Goal: Task Accomplishment & Management: Complete application form

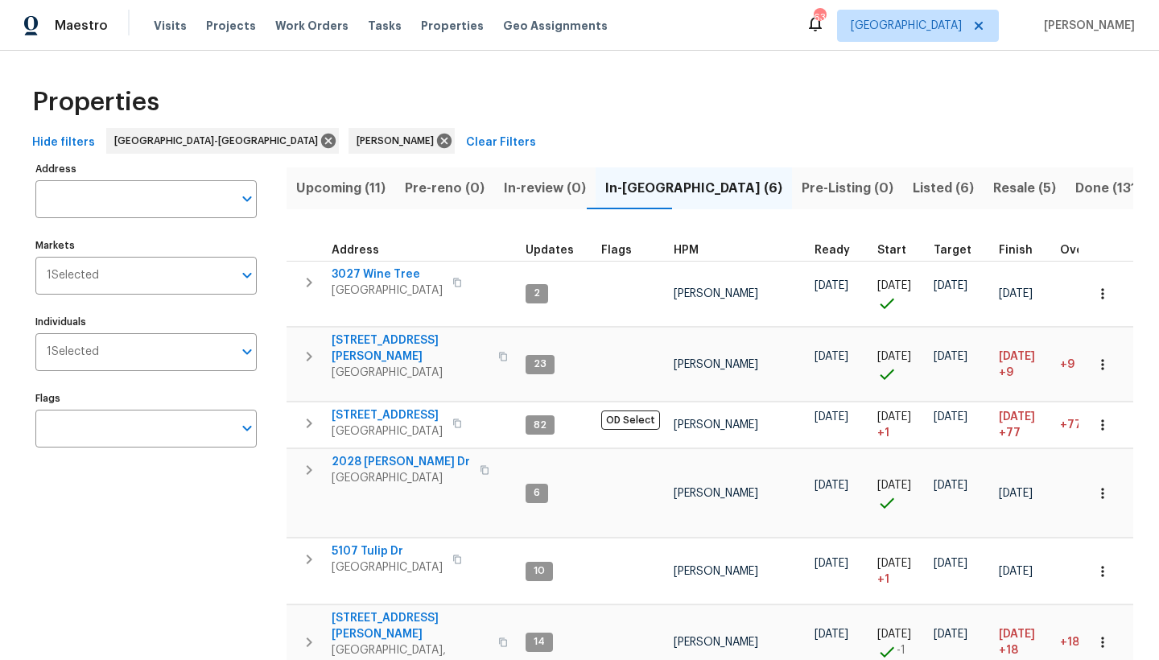
click at [328, 185] on span "Upcoming (11)" at bounding box center [340, 188] width 89 height 23
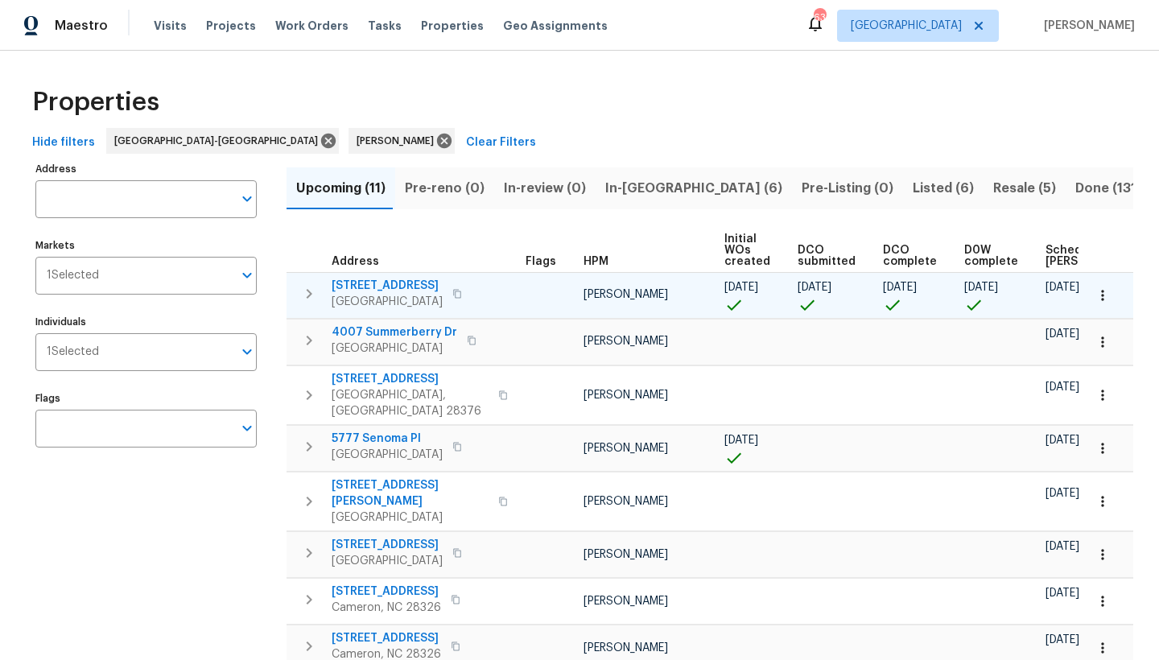
click at [395, 280] on span "[STREET_ADDRESS]" at bounding box center [386, 286] width 111 height 16
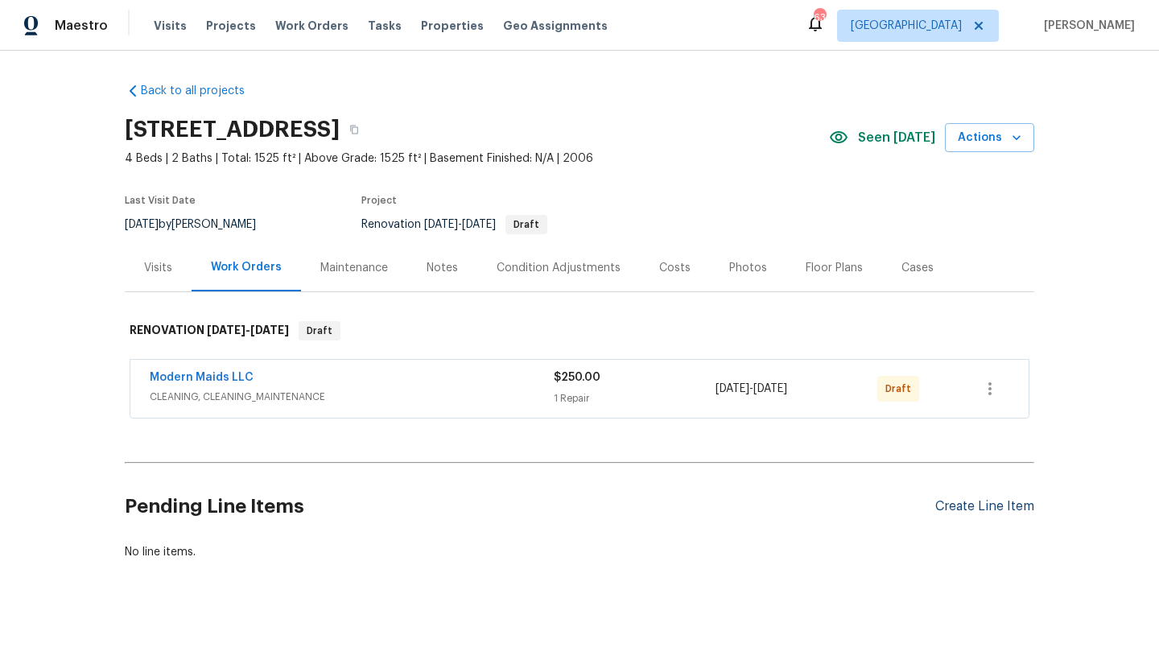
click at [983, 508] on div "Create Line Item" at bounding box center [984, 506] width 99 height 15
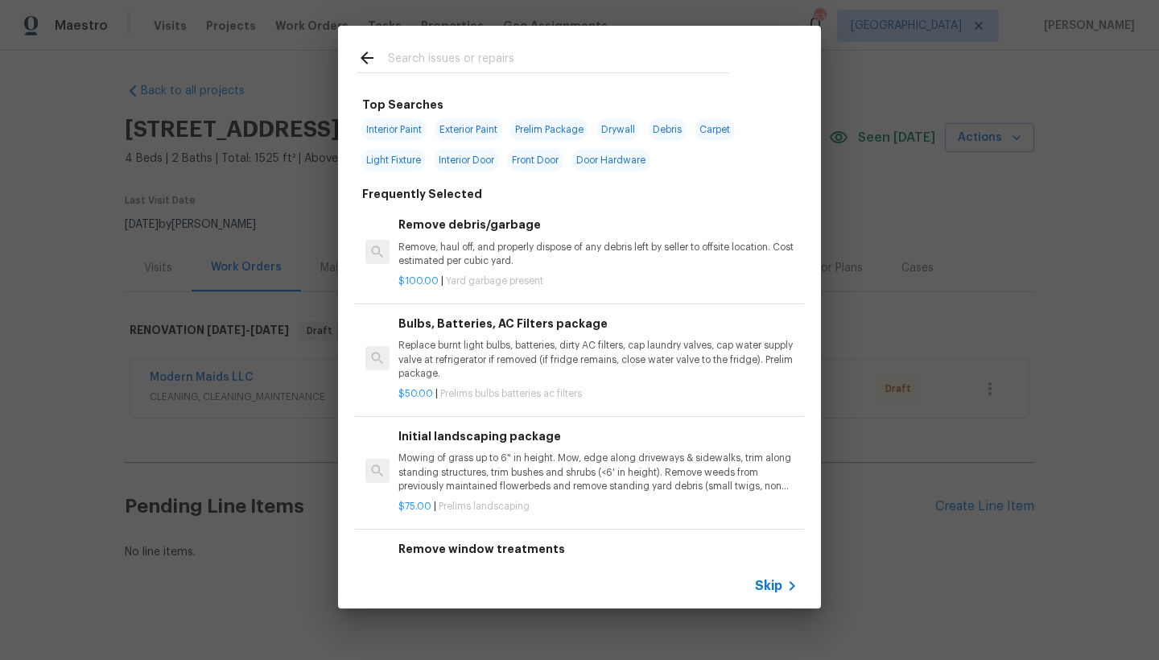
click at [387, 58] on div at bounding box center [372, 60] width 31 height 24
click at [391, 60] on input "text" at bounding box center [558, 60] width 341 height 24
click at [406, 60] on input "text" at bounding box center [558, 60] width 341 height 24
click at [470, 434] on h6 "Initial landscaping package" at bounding box center [597, 436] width 399 height 18
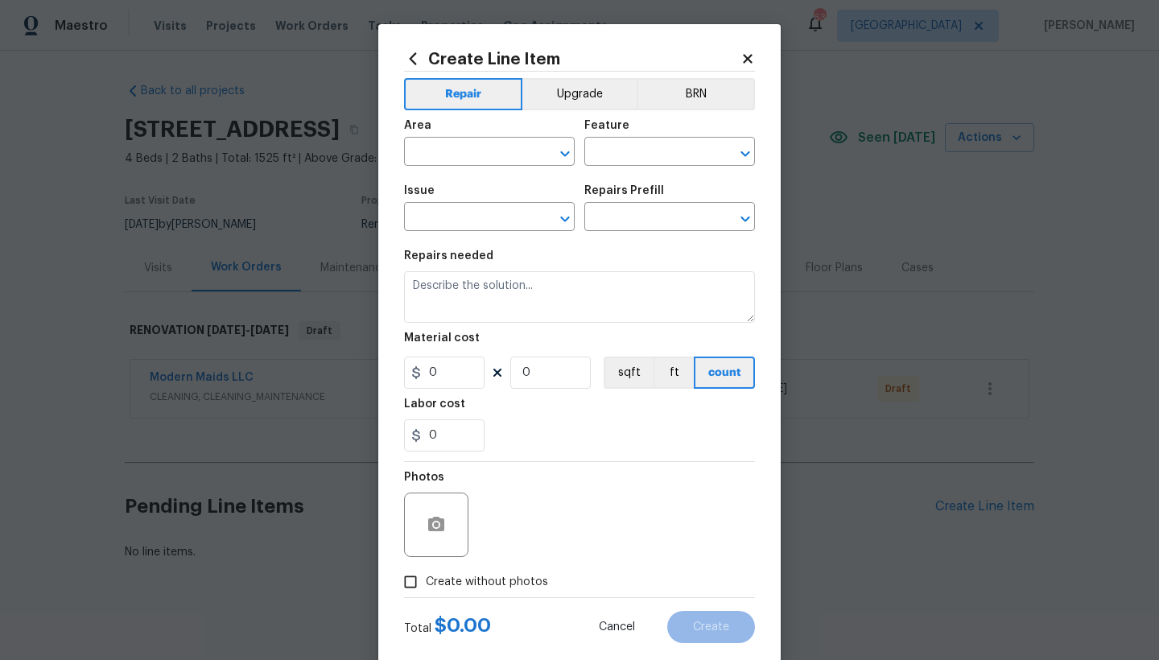
type input "Home Readiness Packages"
type input "Landscape Package"
type textarea "Mowing of grass up to 6" in height. Mow, edge along driveways & sidewalks, trim…"
type input "1"
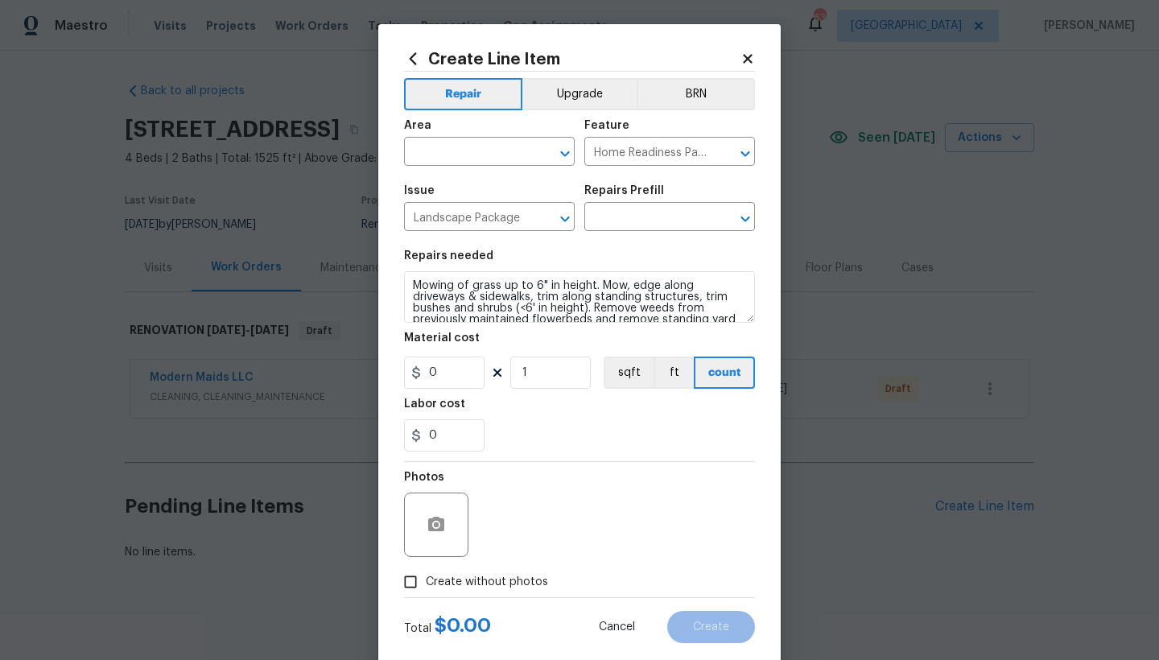
type input "Initial landscaping package $75.00"
type input "75"
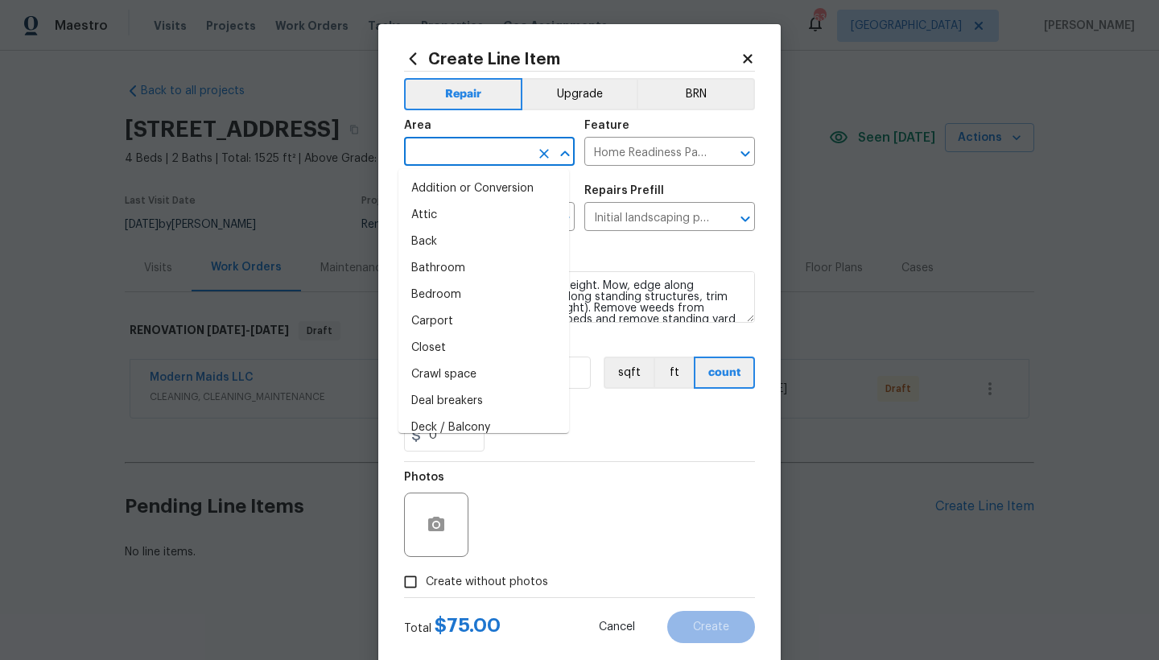
click at [445, 153] on input "text" at bounding box center [467, 153] width 126 height 25
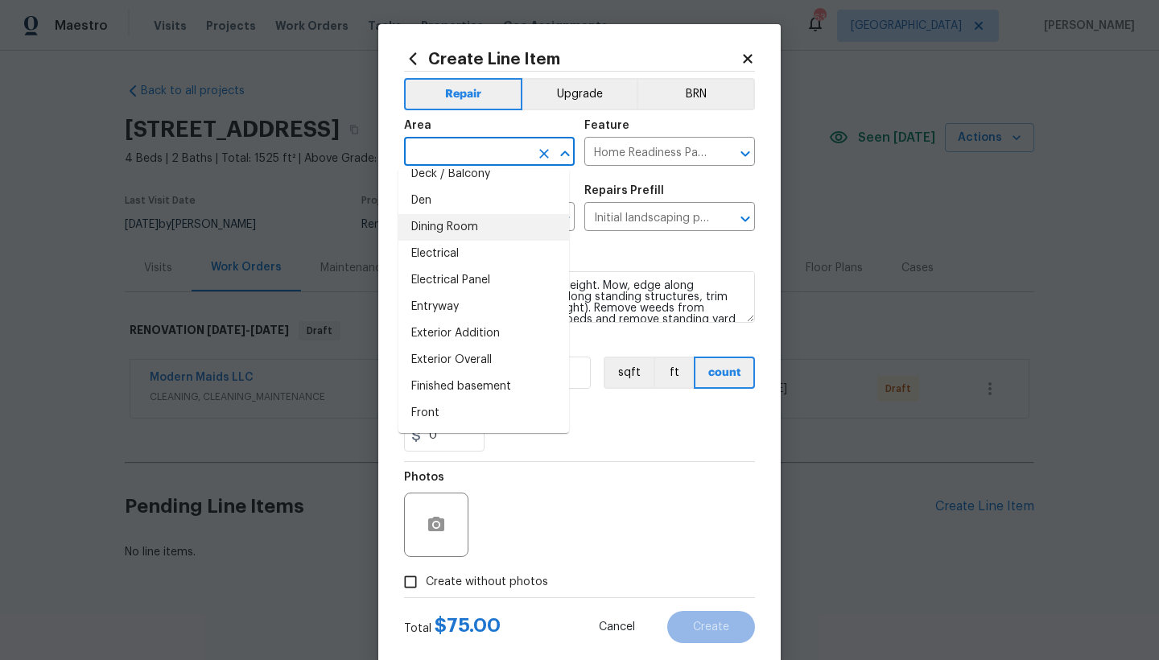
scroll to position [344, 0]
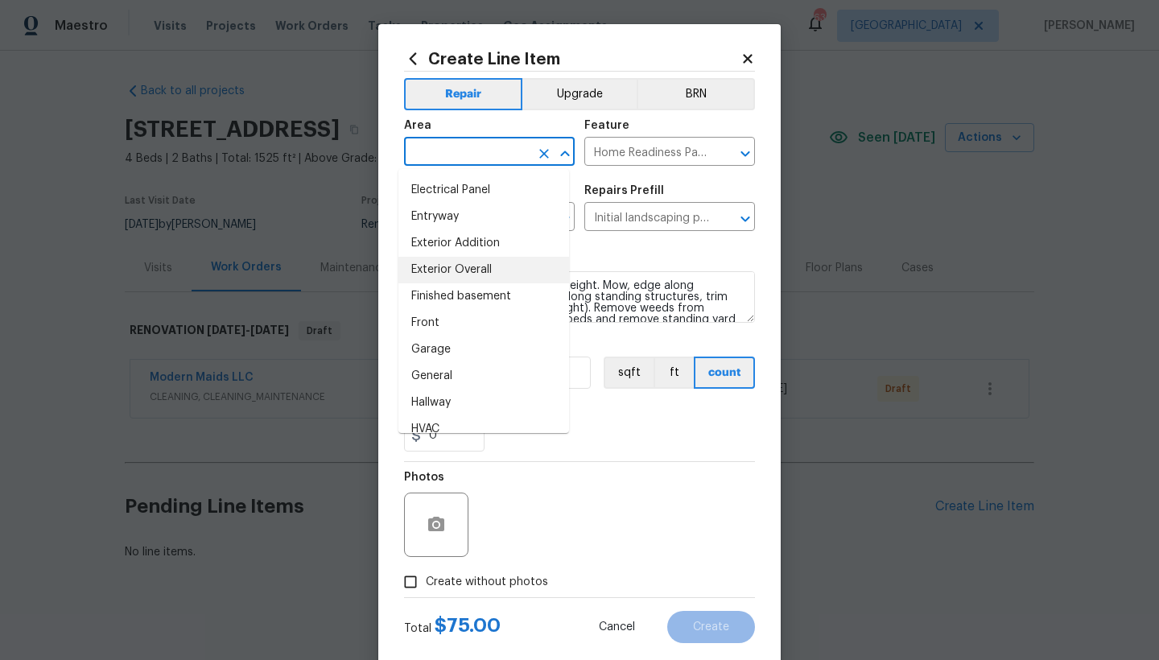
click at [466, 272] on li "Exterior Overall" at bounding box center [483, 270] width 171 height 27
type input "Exterior Overall"
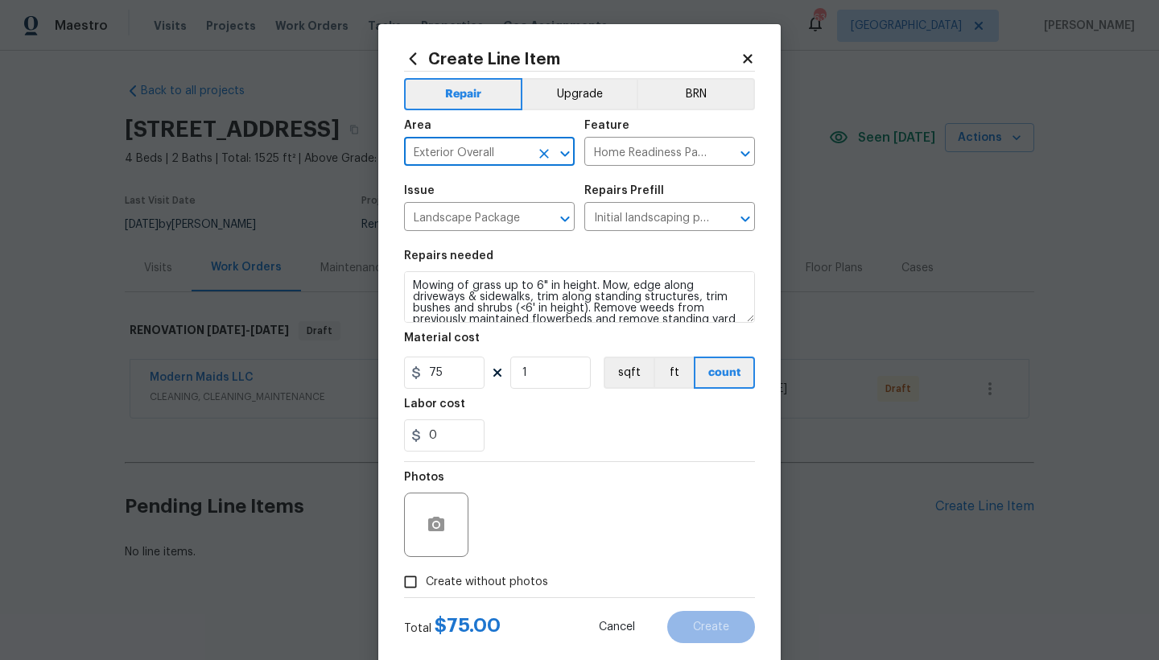
click at [407, 579] on input "Create without photos" at bounding box center [410, 581] width 31 height 31
checkbox input "true"
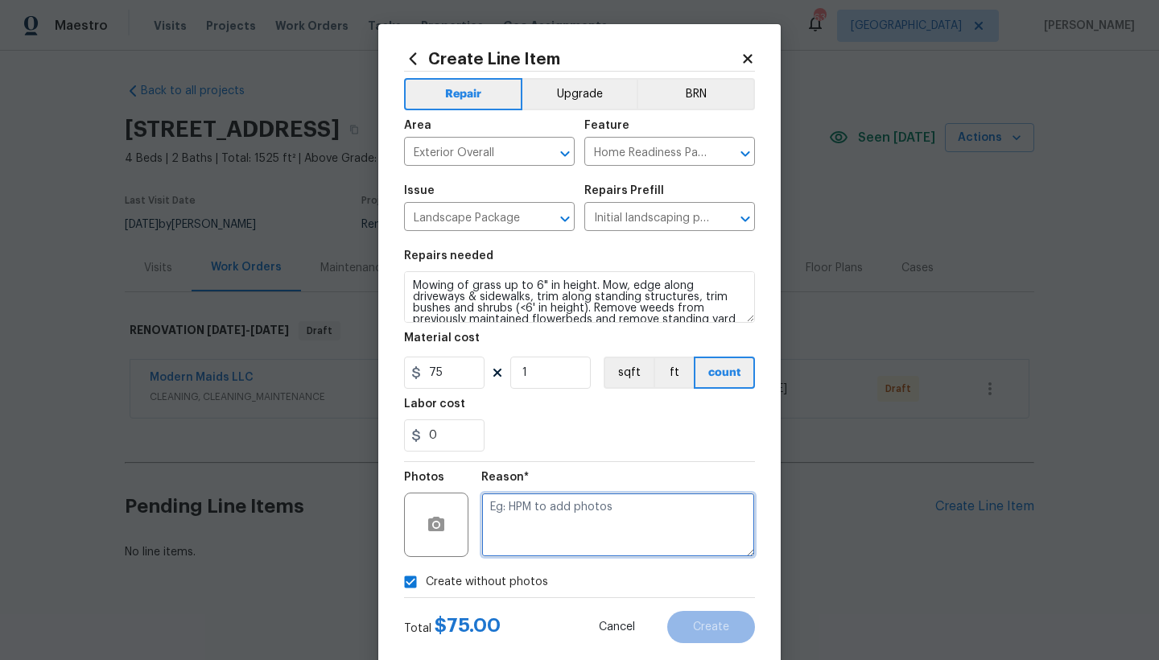
click at [529, 504] on textarea at bounding box center [618, 524] width 274 height 64
type textarea "n"
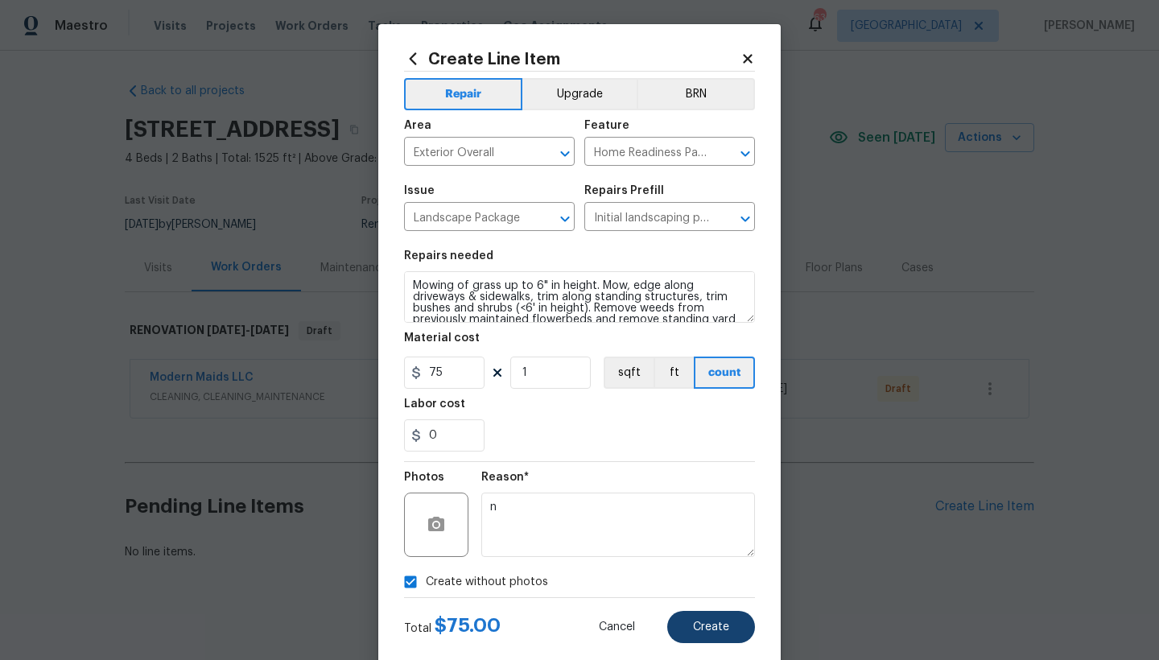
click at [715, 633] on button "Create" at bounding box center [711, 627] width 88 height 32
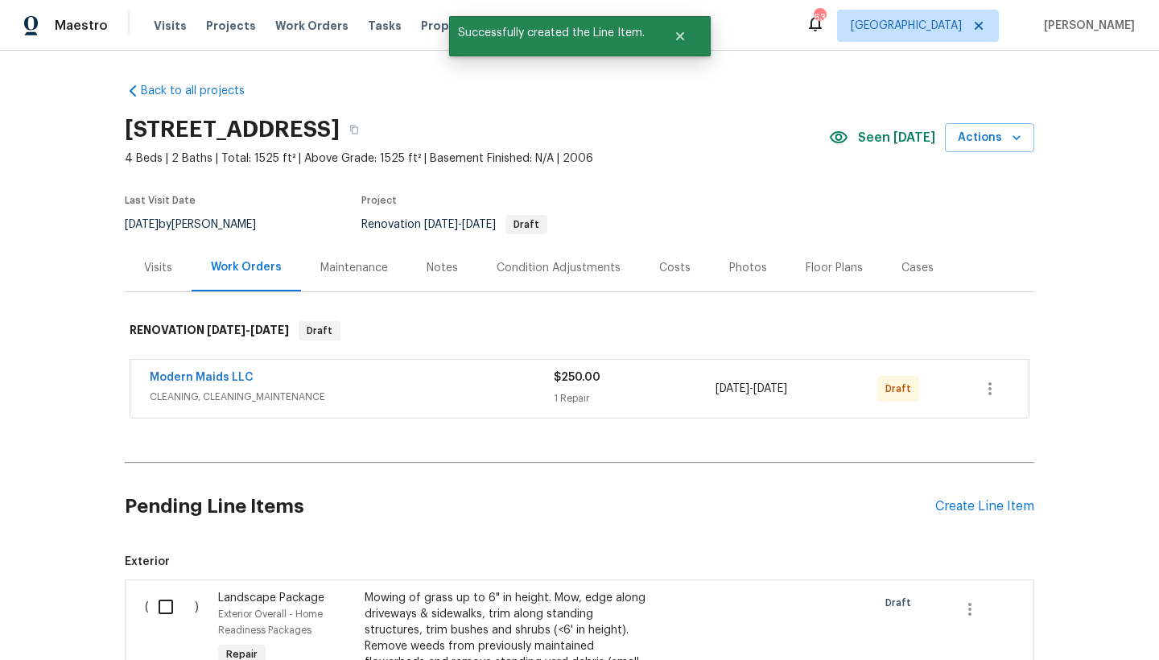
click at [156, 606] on input "checkbox" at bounding box center [172, 607] width 46 height 34
checkbox input "true"
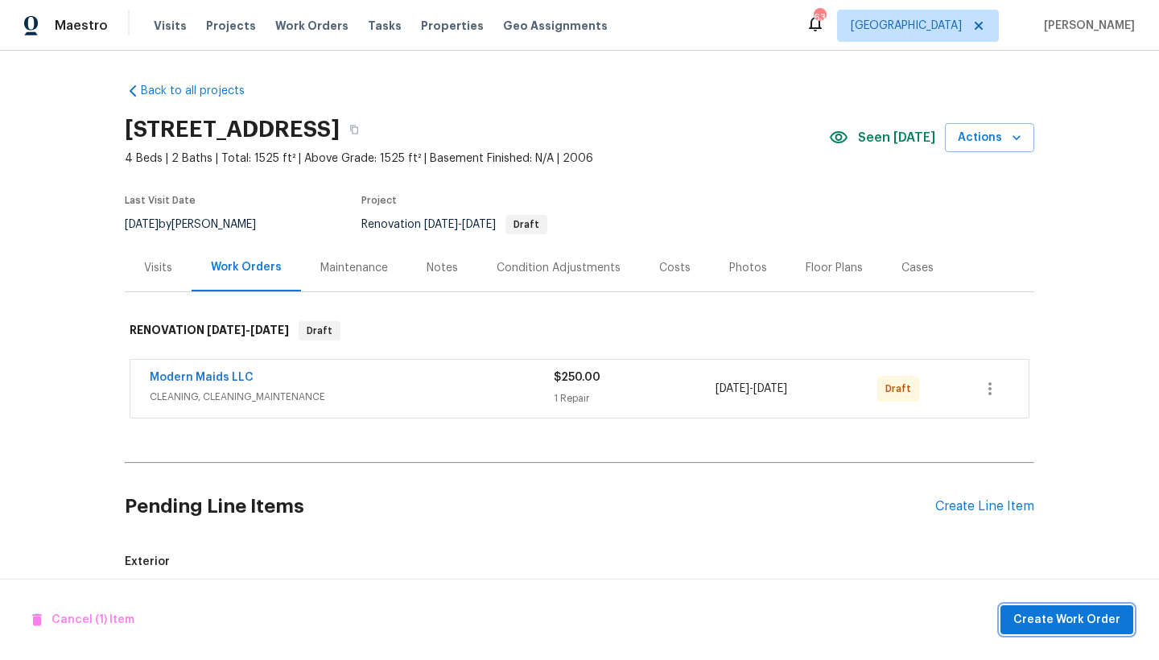
click at [1092, 622] on span "Create Work Order" at bounding box center [1066, 620] width 107 height 20
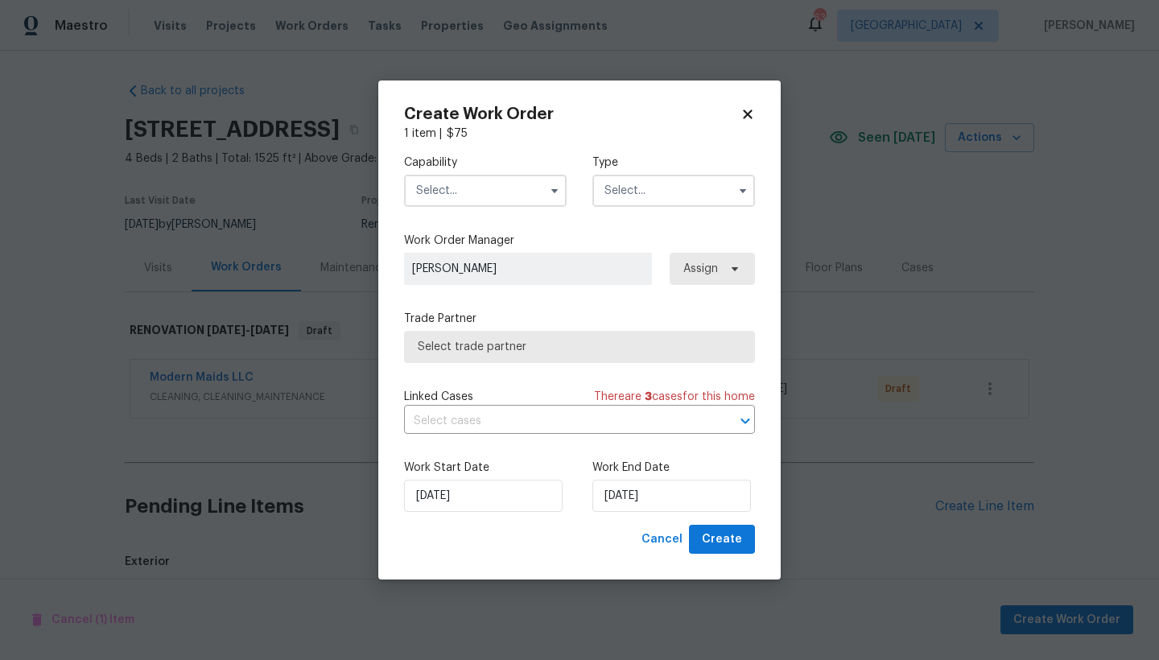
click at [494, 194] on input "text" at bounding box center [485, 191] width 163 height 32
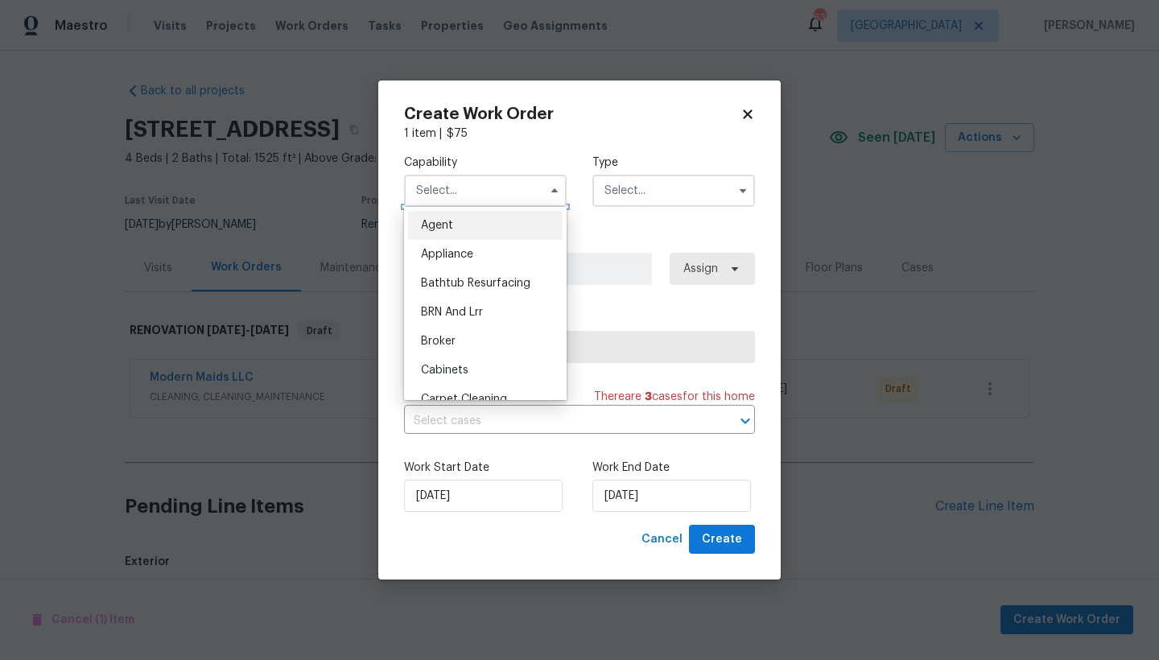
click at [443, 190] on input "text" at bounding box center [485, 191] width 163 height 32
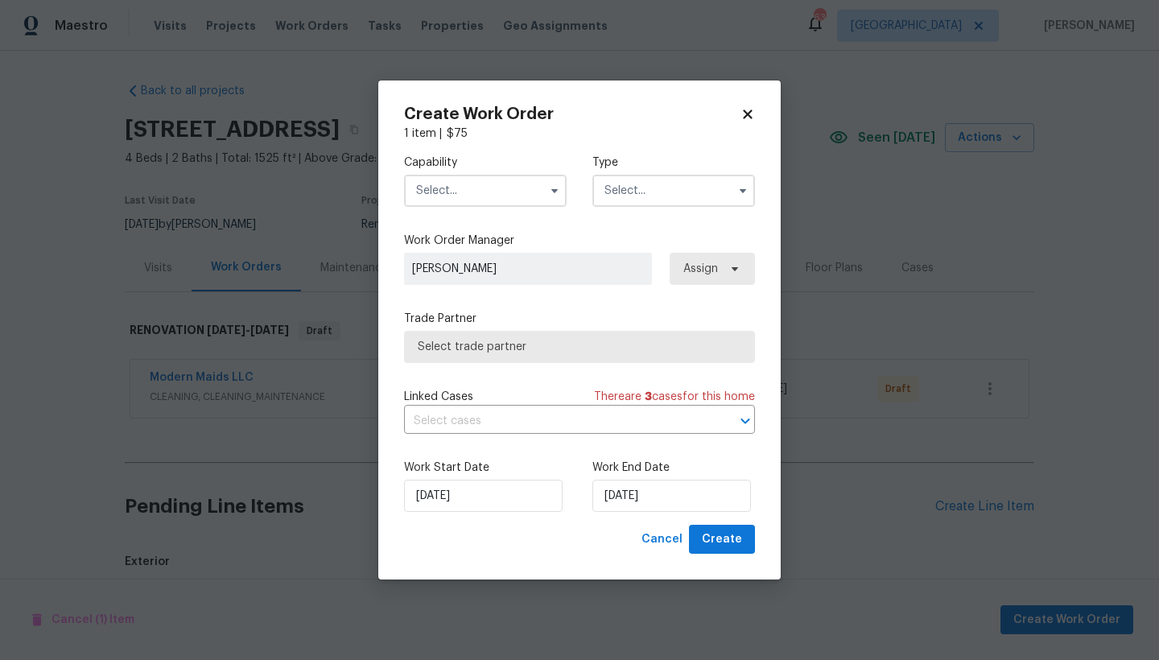
click at [443, 190] on input "text" at bounding box center [485, 191] width 163 height 32
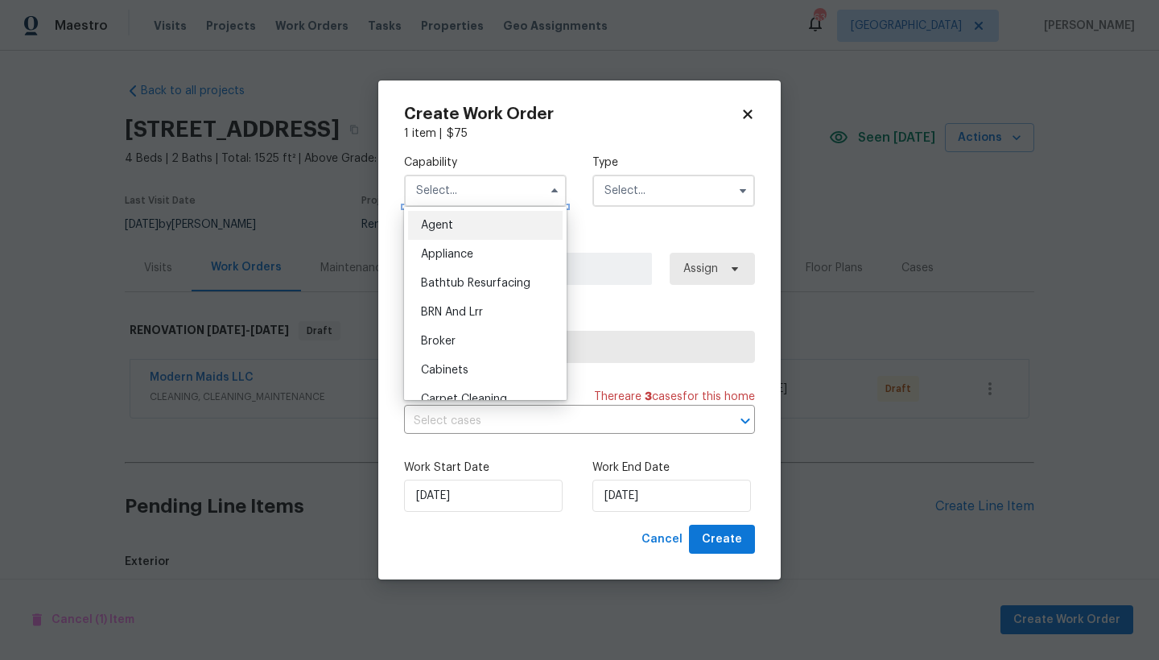
click at [443, 190] on input "text" at bounding box center [485, 191] width 163 height 32
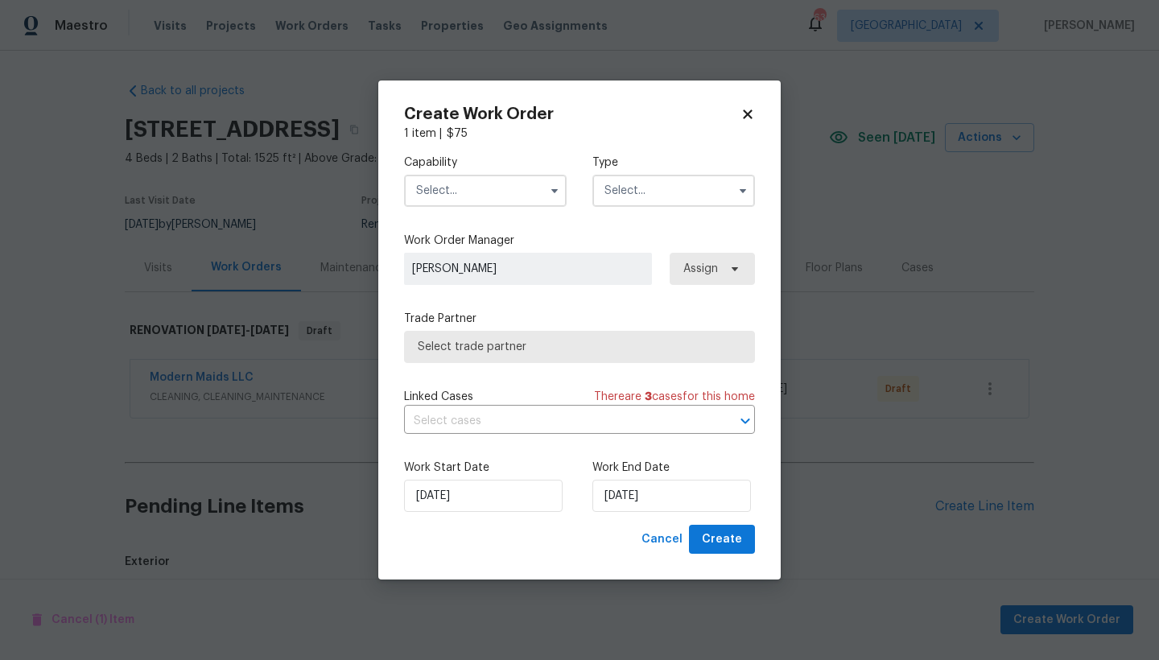
click at [434, 206] on input "text" at bounding box center [485, 191] width 163 height 32
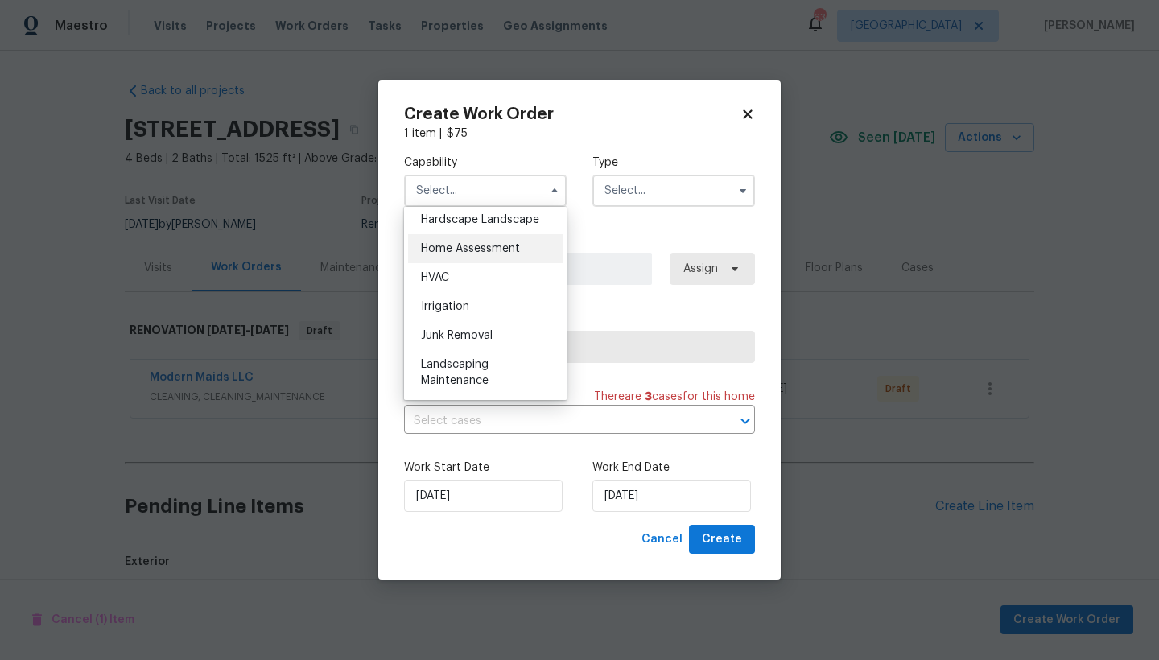
scroll to position [923, 0]
click at [457, 231] on div "Hardscape Landscape" at bounding box center [485, 216] width 154 height 29
type input "Hardscape Landscape"
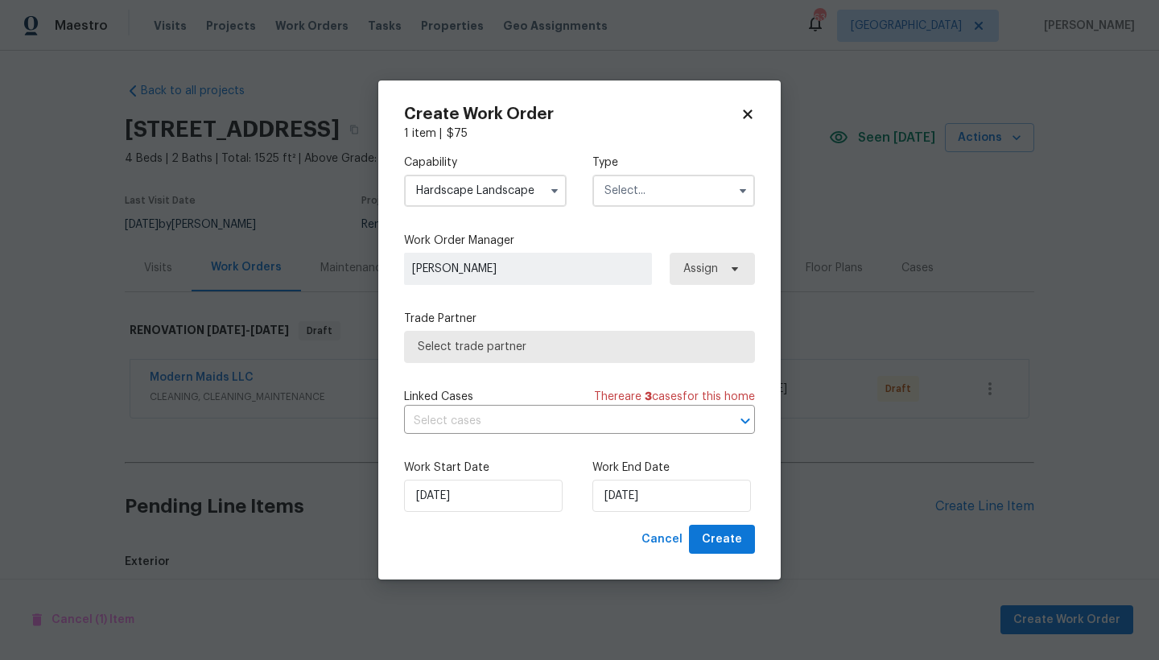
click at [616, 192] on input "text" at bounding box center [673, 191] width 163 height 32
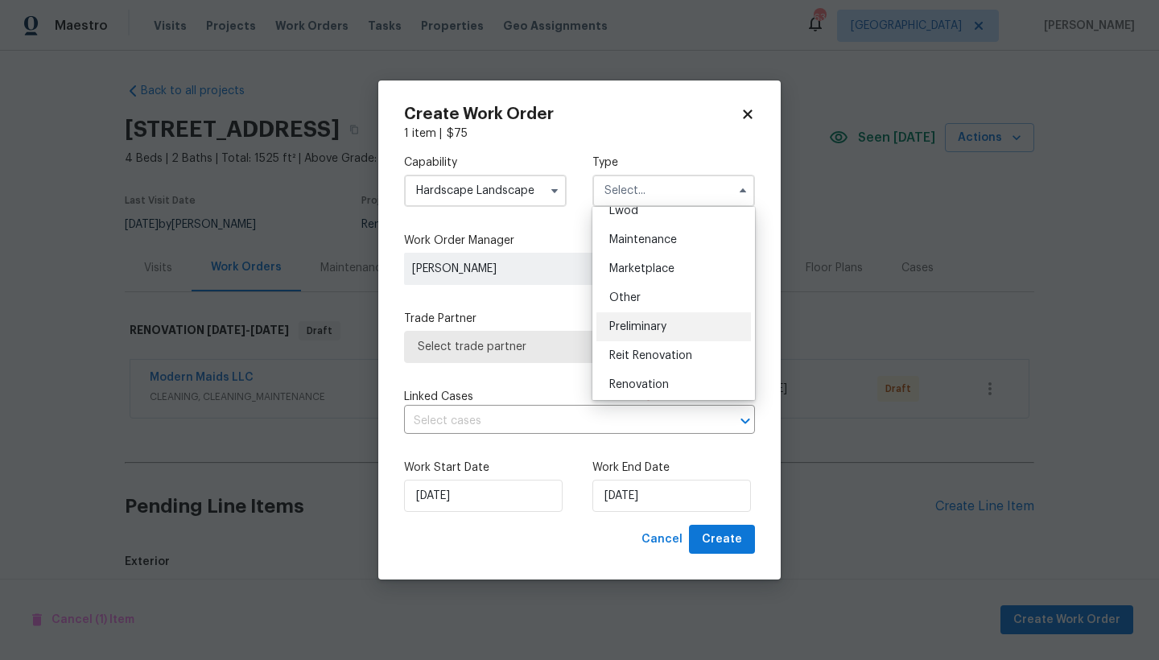
scroll to position [281, 0]
click at [664, 350] on span "Renovation" at bounding box center [639, 349] width 60 height 11
type input "Renovation"
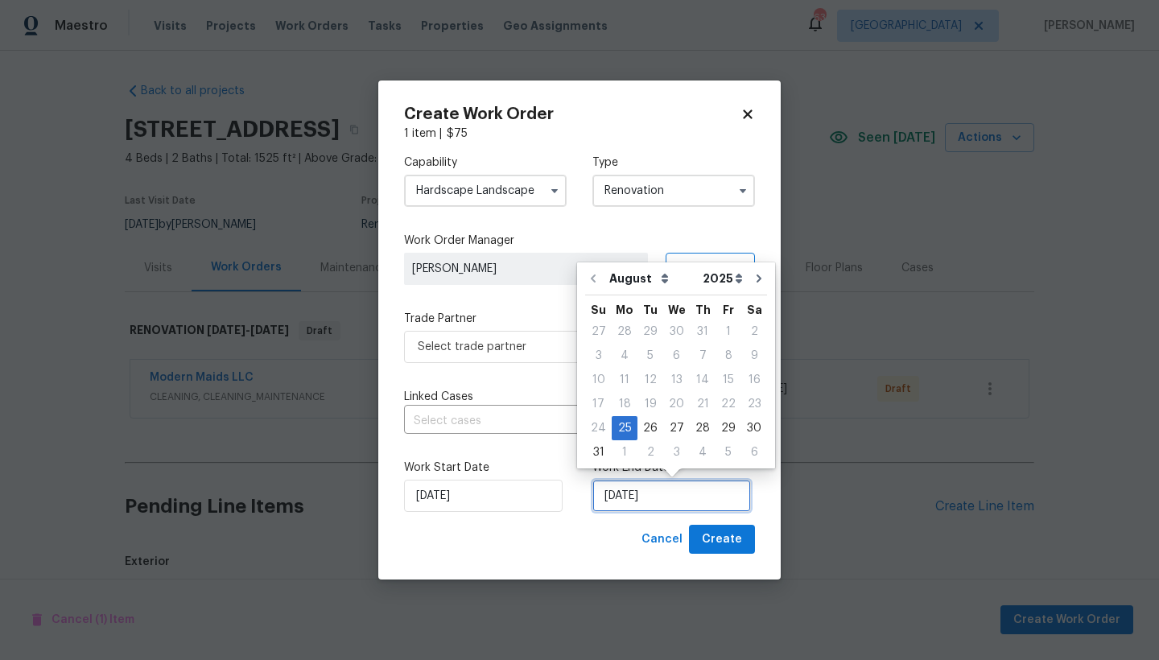
click at [626, 502] on input "[DATE]" at bounding box center [671, 496] width 159 height 32
click at [673, 429] on div "27" at bounding box center [676, 428] width 27 height 23
type input "[DATE]"
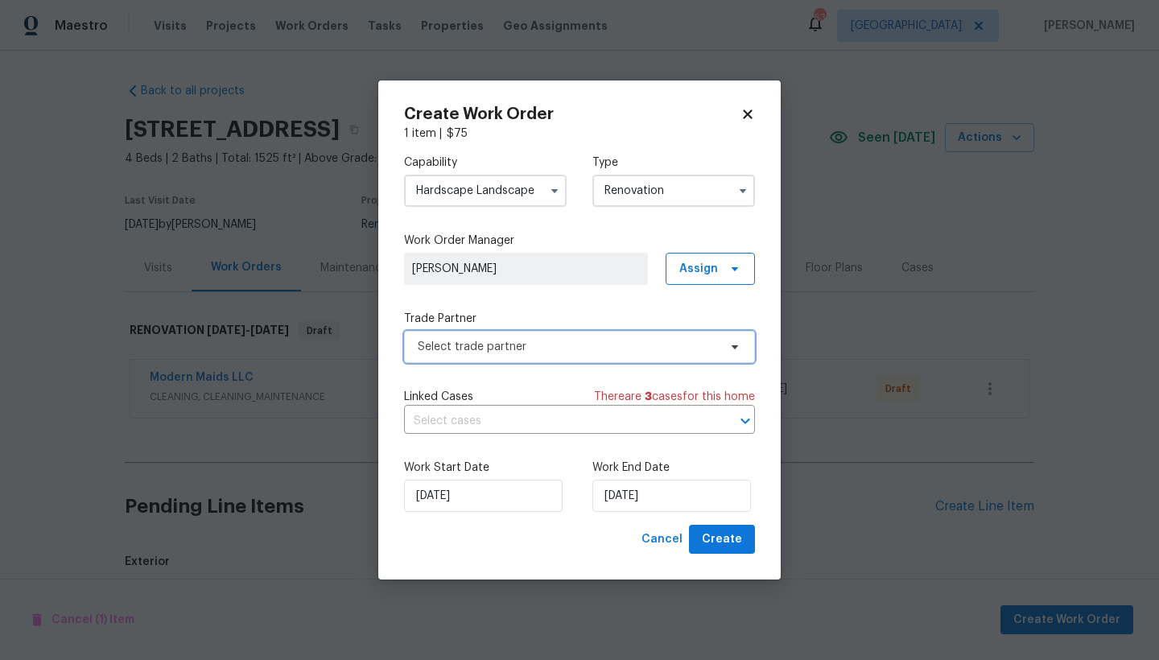
click at [500, 344] on span "Select trade partner" at bounding box center [568, 347] width 300 height 16
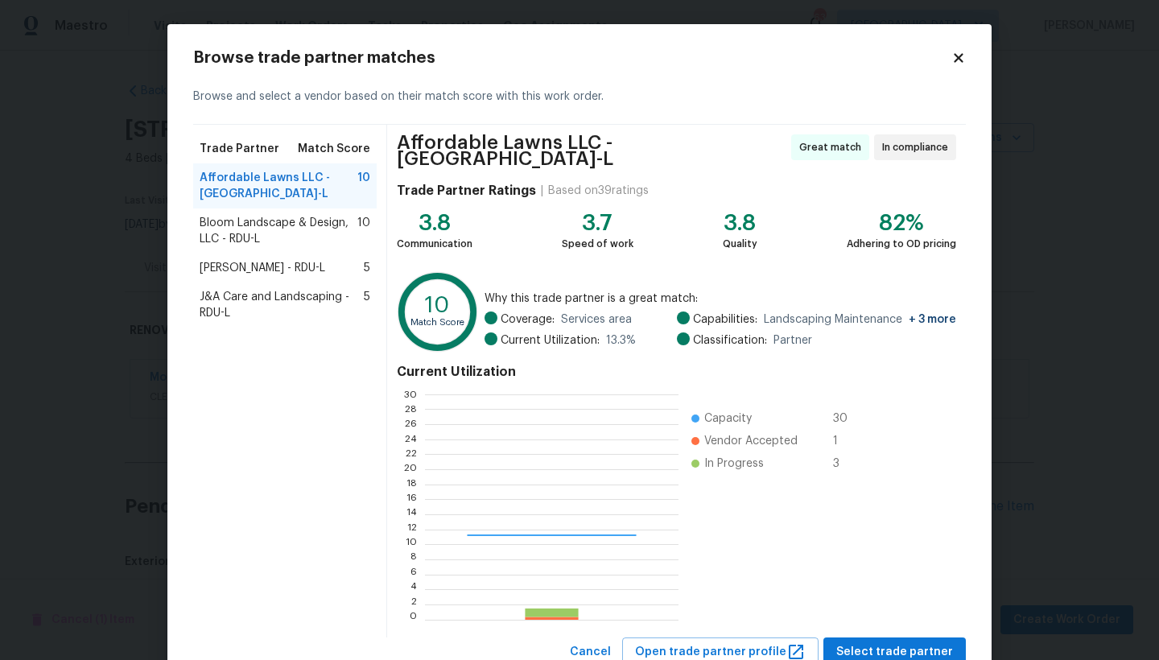
scroll to position [213, 241]
click at [241, 226] on span "Bloom Landscape & Design, LLC - RDU-L" at bounding box center [279, 231] width 158 height 32
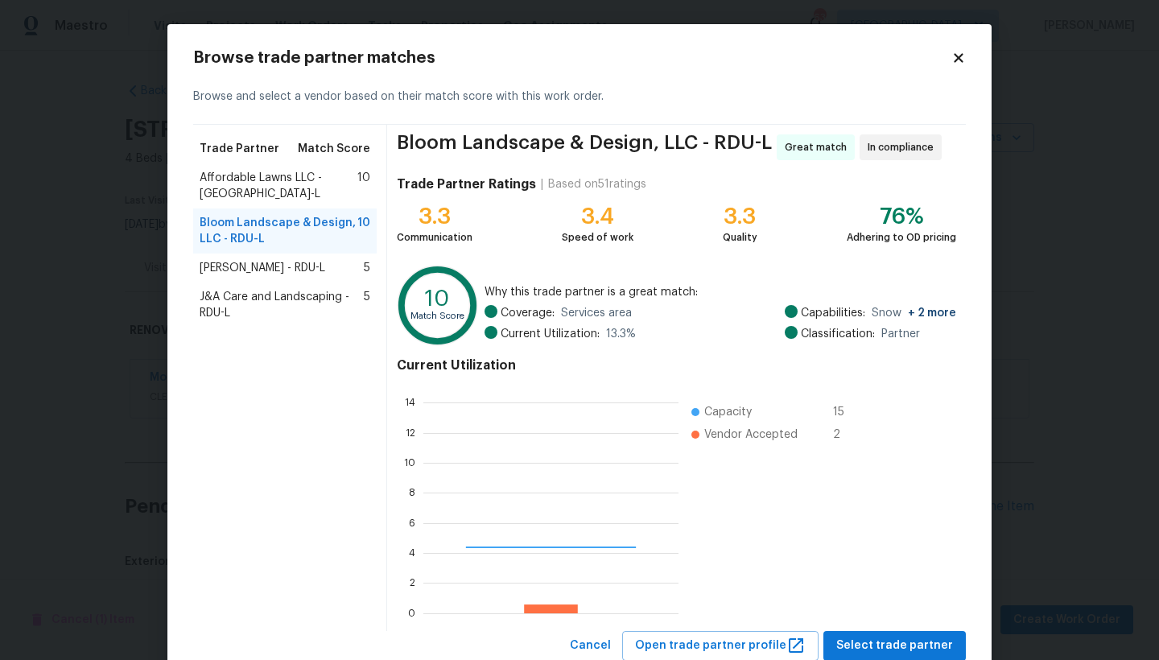
scroll to position [213, 243]
click at [249, 253] on div "[PERSON_NAME] - RDU-L 5" at bounding box center [284, 267] width 183 height 29
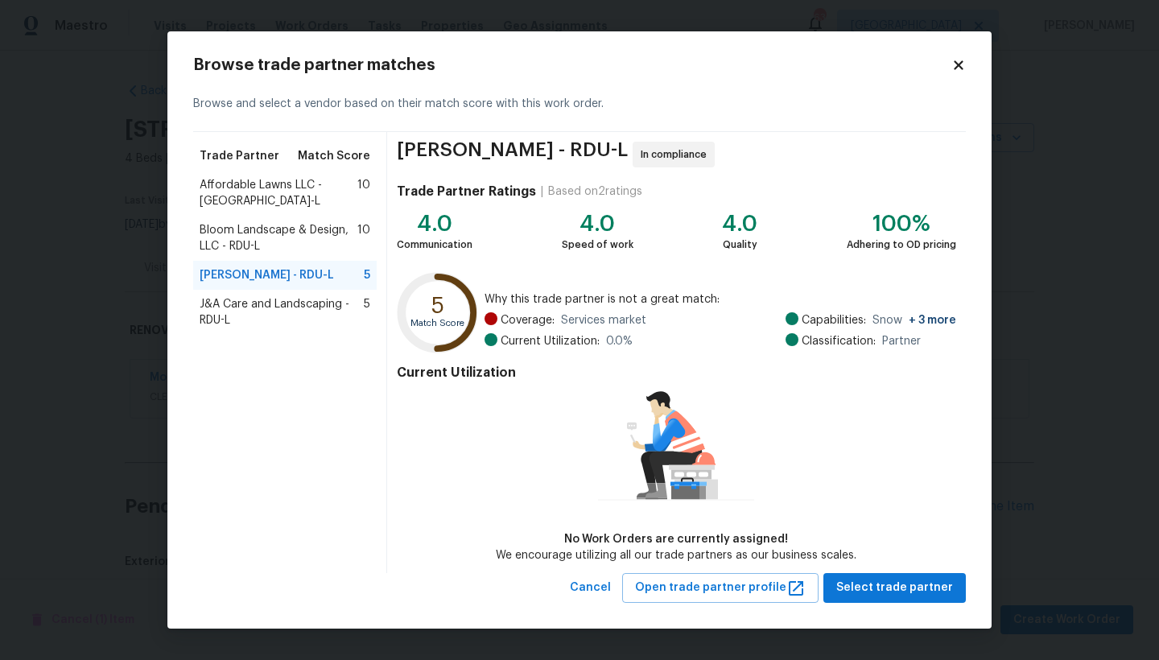
click at [261, 296] on span "J&A Care and Landscaping - RDU-L" at bounding box center [282, 312] width 164 height 32
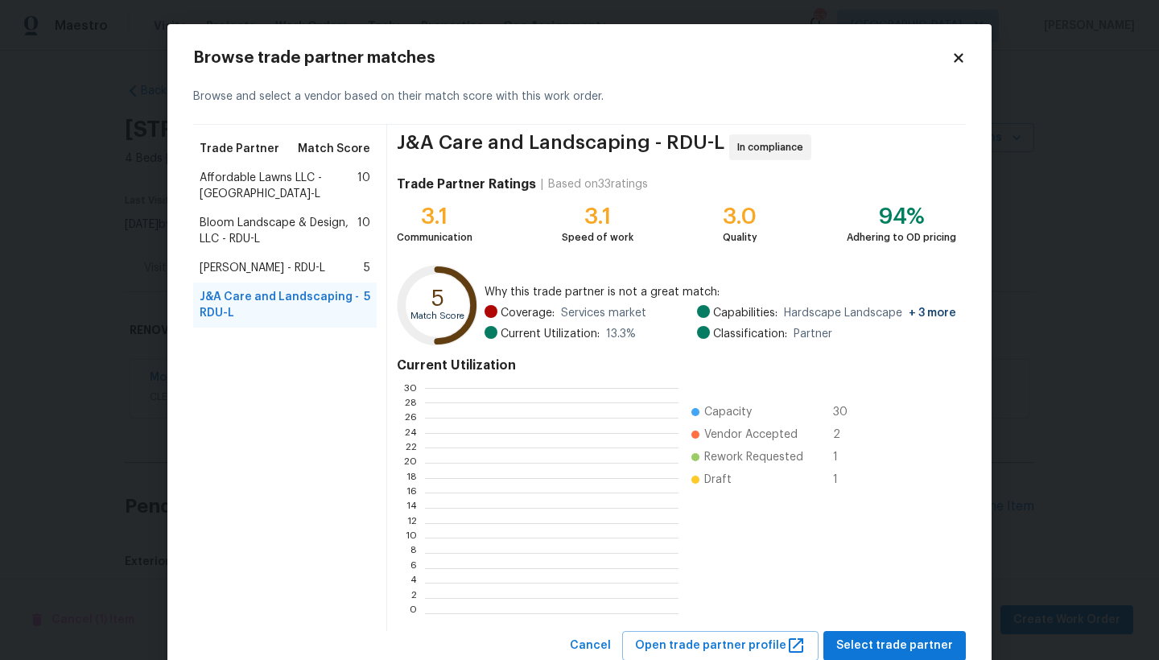
scroll to position [2, 2]
click at [879, 642] on span "Select trade partner" at bounding box center [894, 646] width 117 height 20
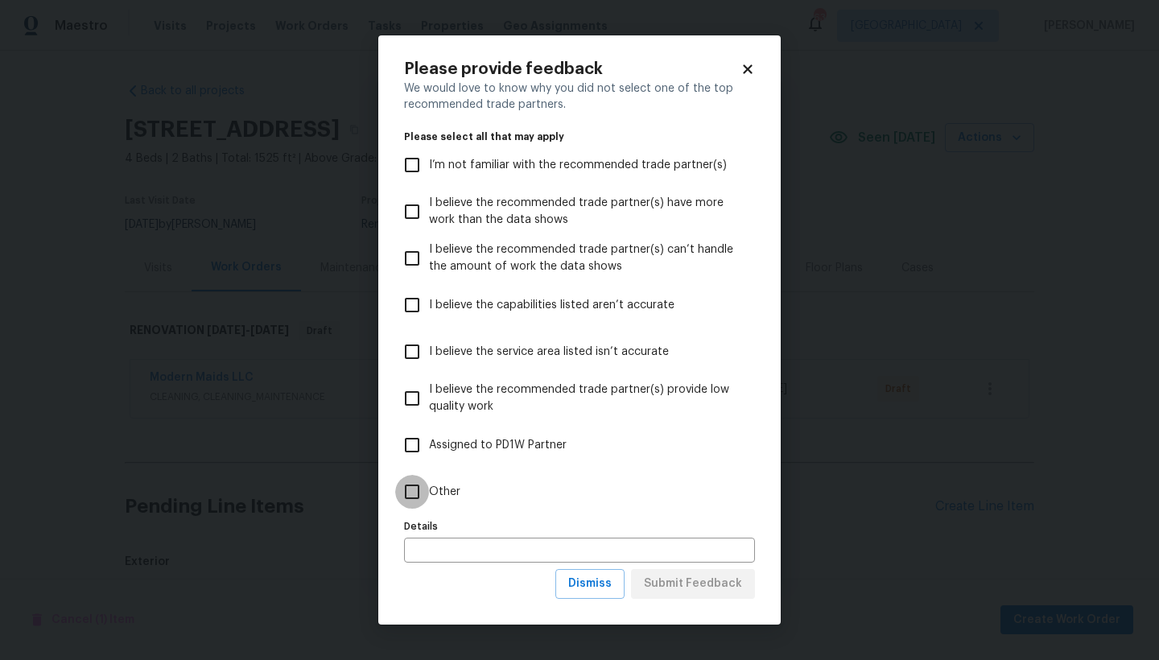
click at [409, 488] on input "Other" at bounding box center [412, 492] width 34 height 34
checkbox input "true"
click at [665, 588] on span "Submit Feedback" at bounding box center [693, 584] width 98 height 20
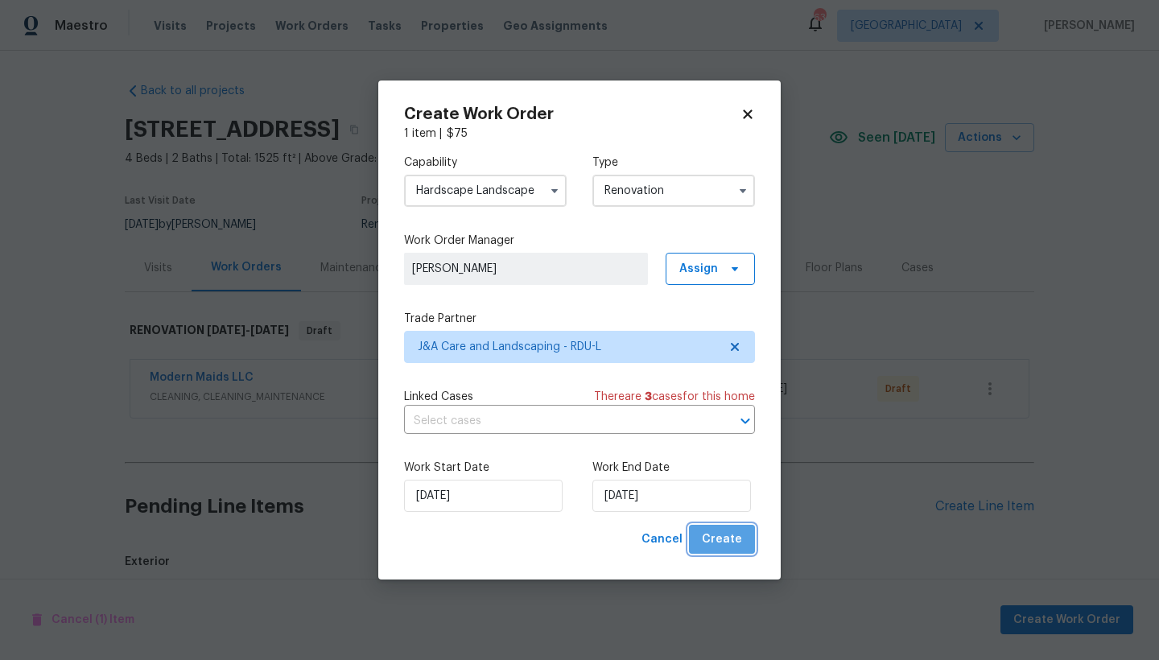
click at [738, 539] on span "Create" at bounding box center [722, 539] width 40 height 20
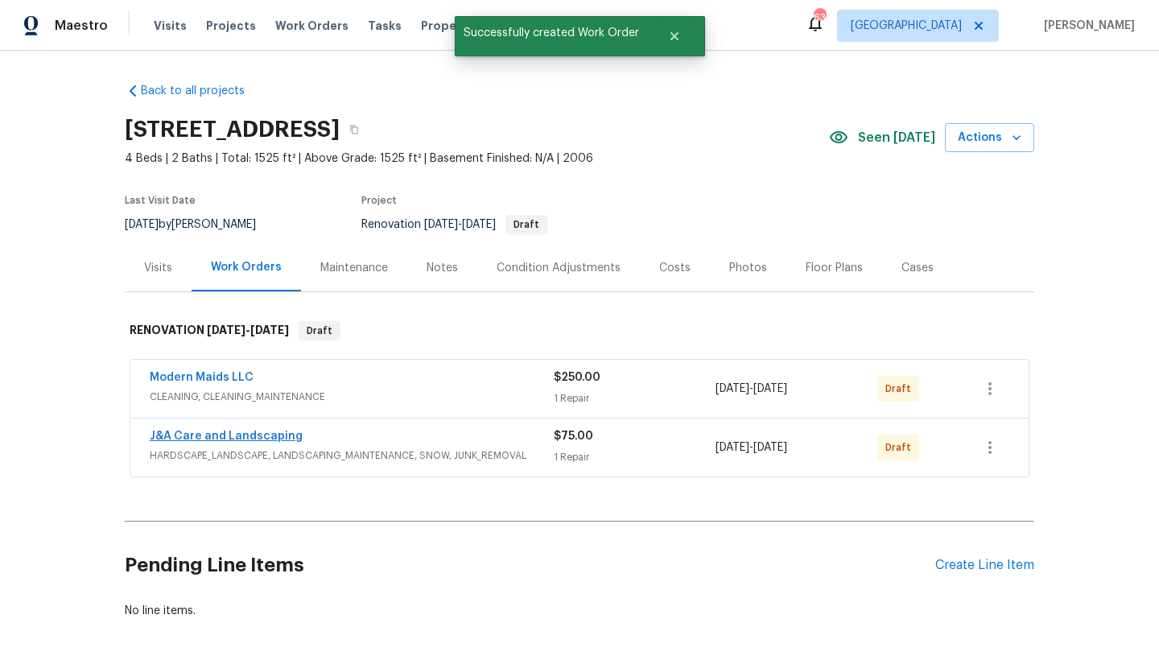
click at [198, 436] on link "J&A Care and Landscaping" at bounding box center [226, 435] width 153 height 11
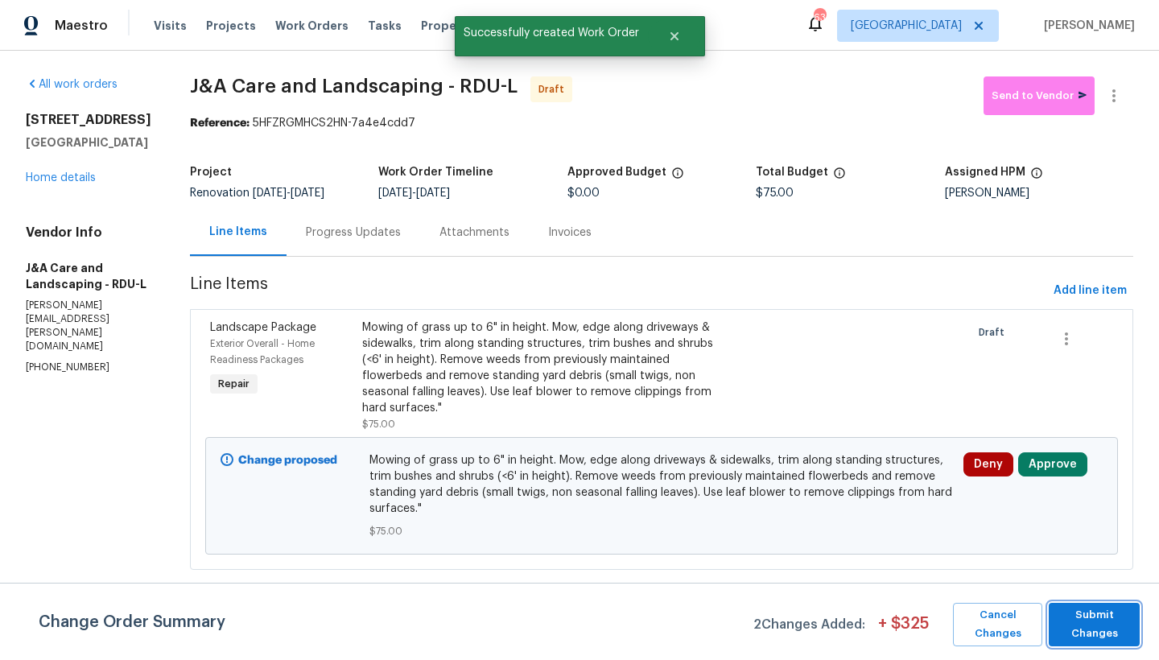
click at [1101, 622] on span "Submit Changes" at bounding box center [1093, 624] width 75 height 37
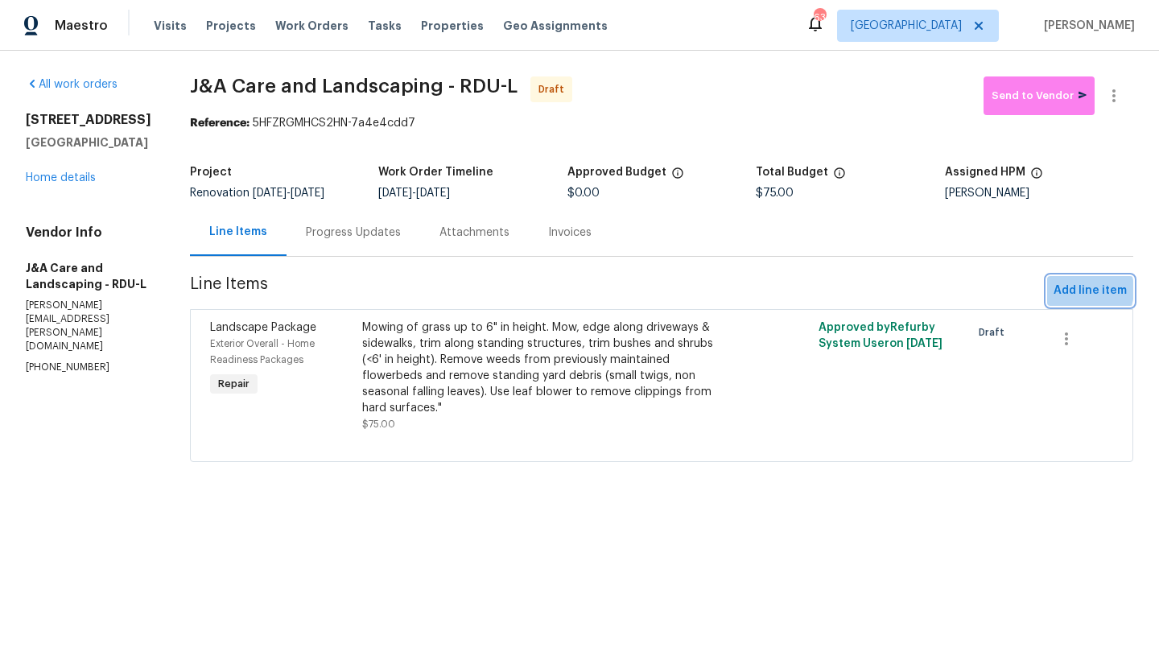
click at [1068, 290] on span "Add line item" at bounding box center [1089, 291] width 73 height 20
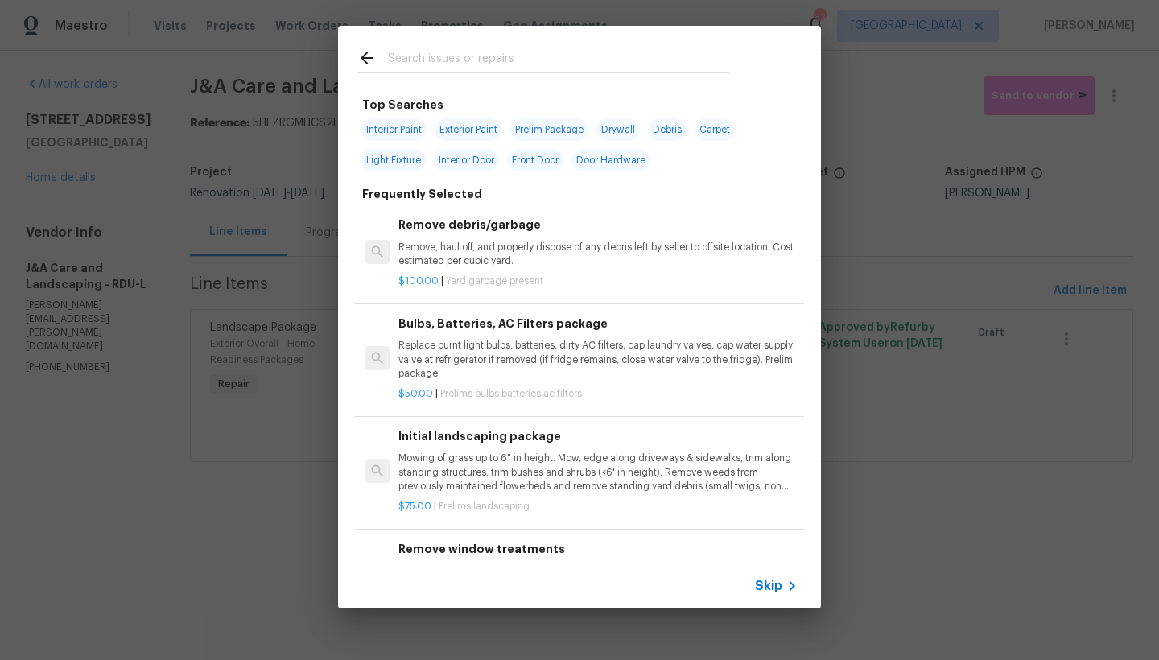
click at [445, 53] on input "text" at bounding box center [558, 60] width 341 height 24
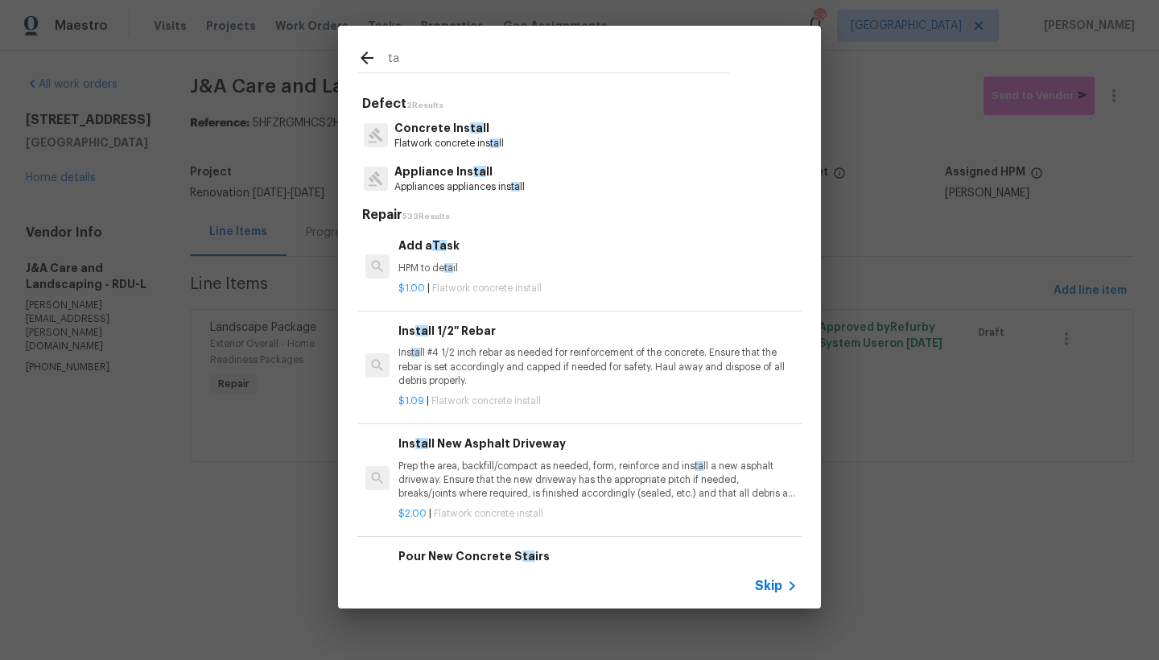
type input "t"
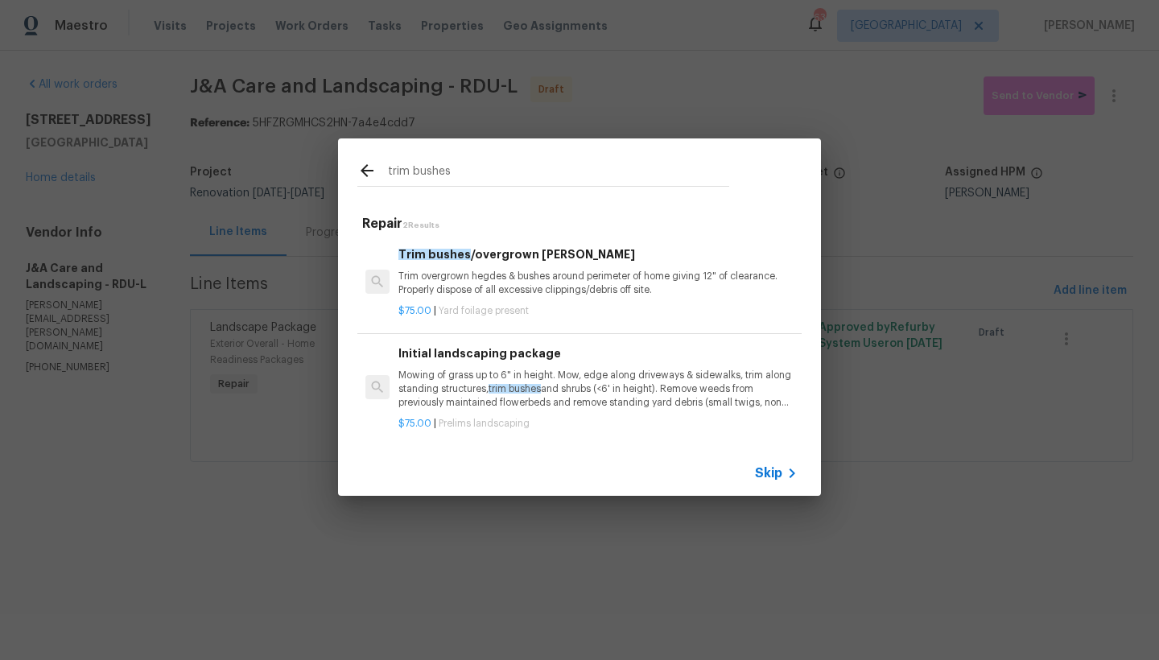
type input "trim bushes"
click at [476, 270] on p "Trim overgrown hegdes & bushes around perimeter of home giving 12" of clearance…" at bounding box center [597, 283] width 399 height 27
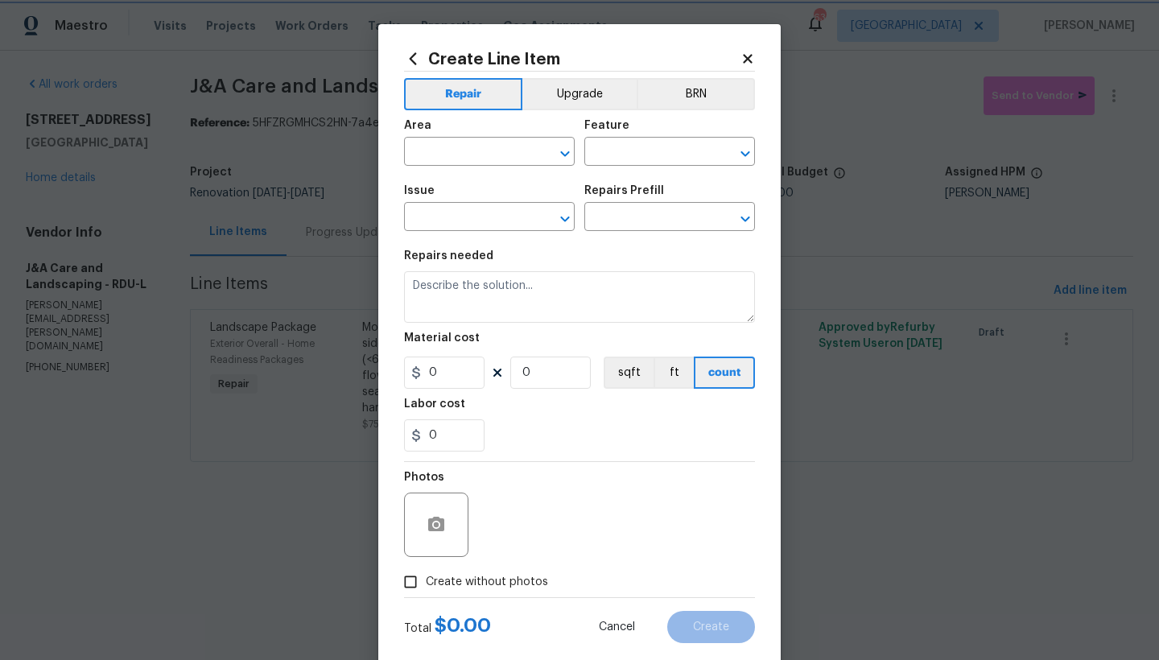
type input "Dead/overgrown tree or foliage"
type input "Trim bushes/overgrown [PERSON_NAME] $75.00"
type textarea "Trim overgrown hegdes & bushes around perimeter of home giving 12" of clearance…"
type input "75"
type input "1"
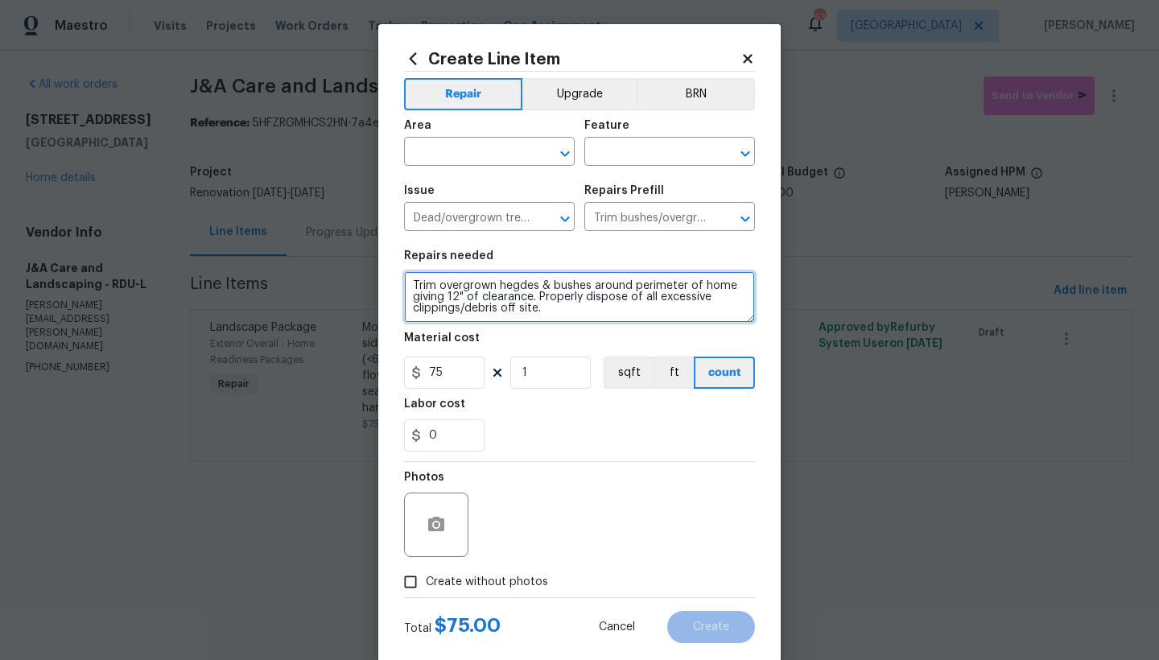
click at [541, 309] on textarea "Trim overgrown hegdes & bushes around perimeter of home giving 12" of clearance…" at bounding box center [579, 296] width 351 height 51
type textarea "Trim overgrown hegdes & bushes around perimeter of home giving 12" of clearance…"
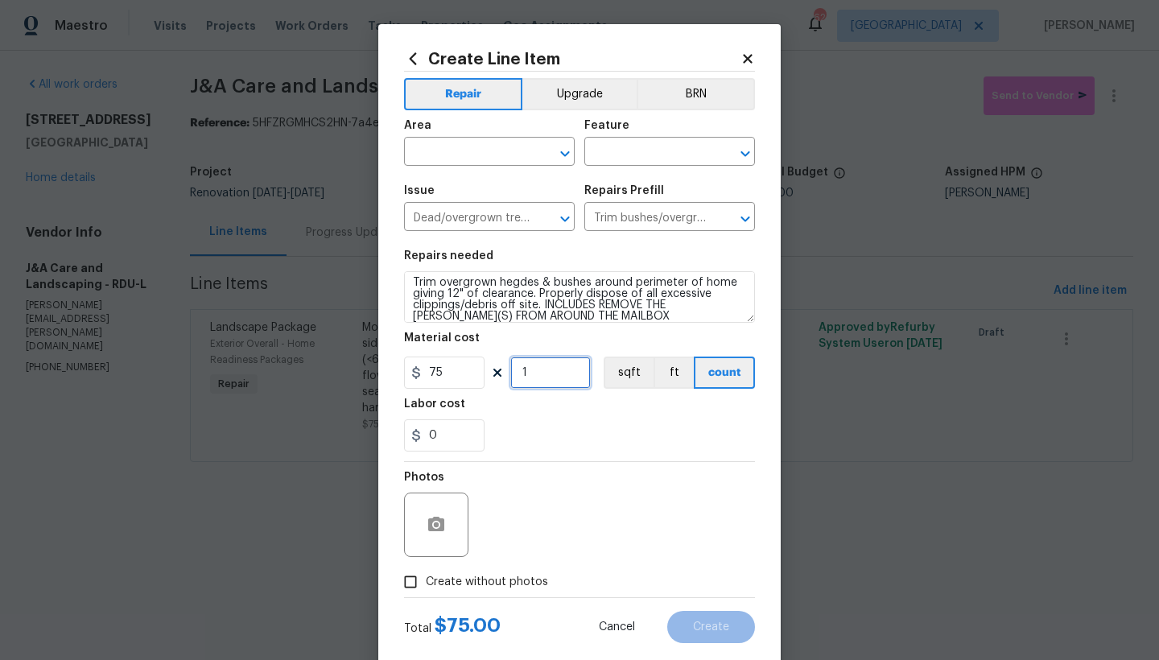
click at [521, 373] on input "1" at bounding box center [550, 372] width 80 height 32
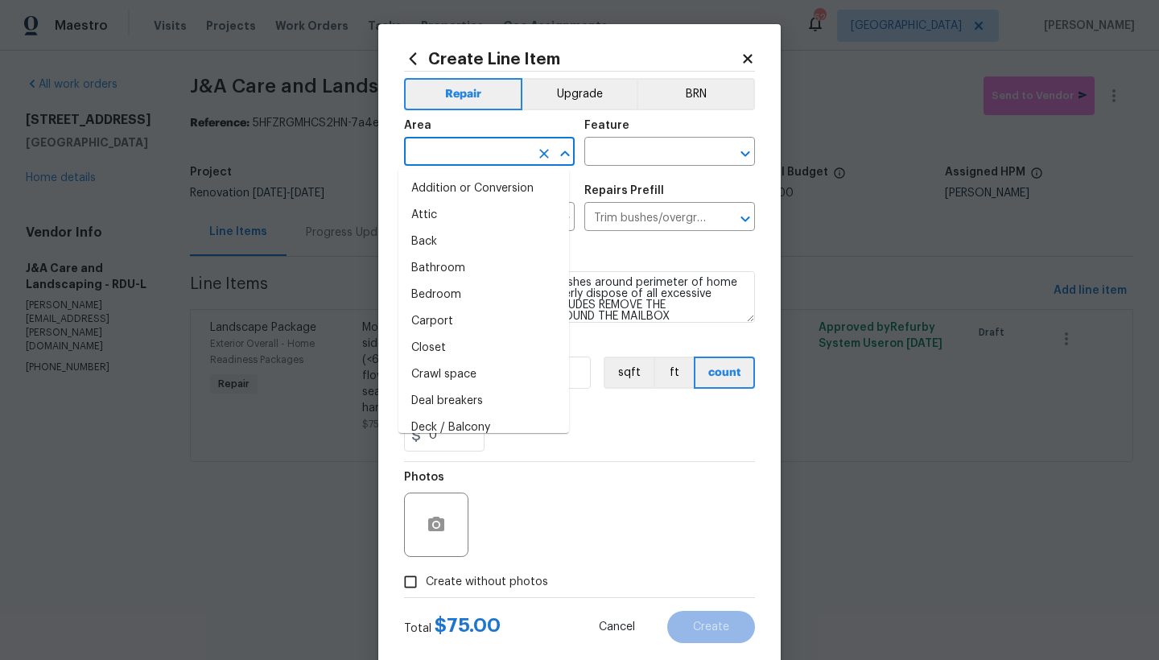
click at [430, 147] on input "text" at bounding box center [467, 153] width 126 height 25
type input "2"
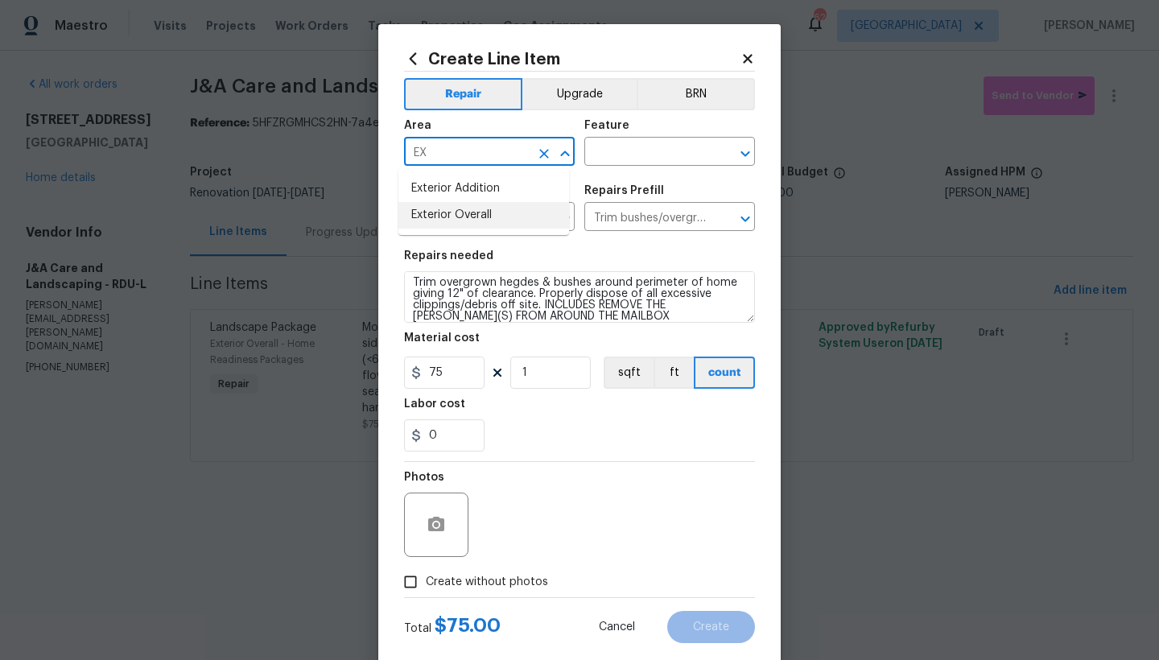
click at [424, 217] on li "Exterior Overall" at bounding box center [483, 215] width 171 height 27
type input "Exterior Overall"
click at [645, 154] on input "text" at bounding box center [647, 153] width 126 height 25
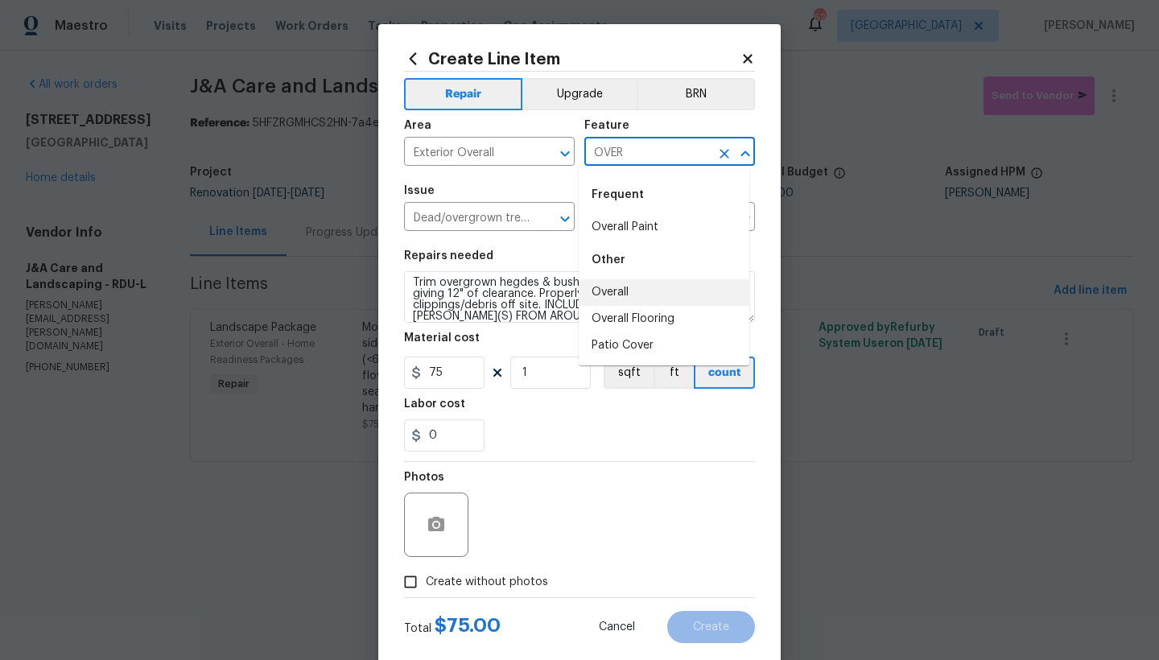
click at [623, 289] on li "Overall" at bounding box center [664, 292] width 171 height 27
type input "Overall"
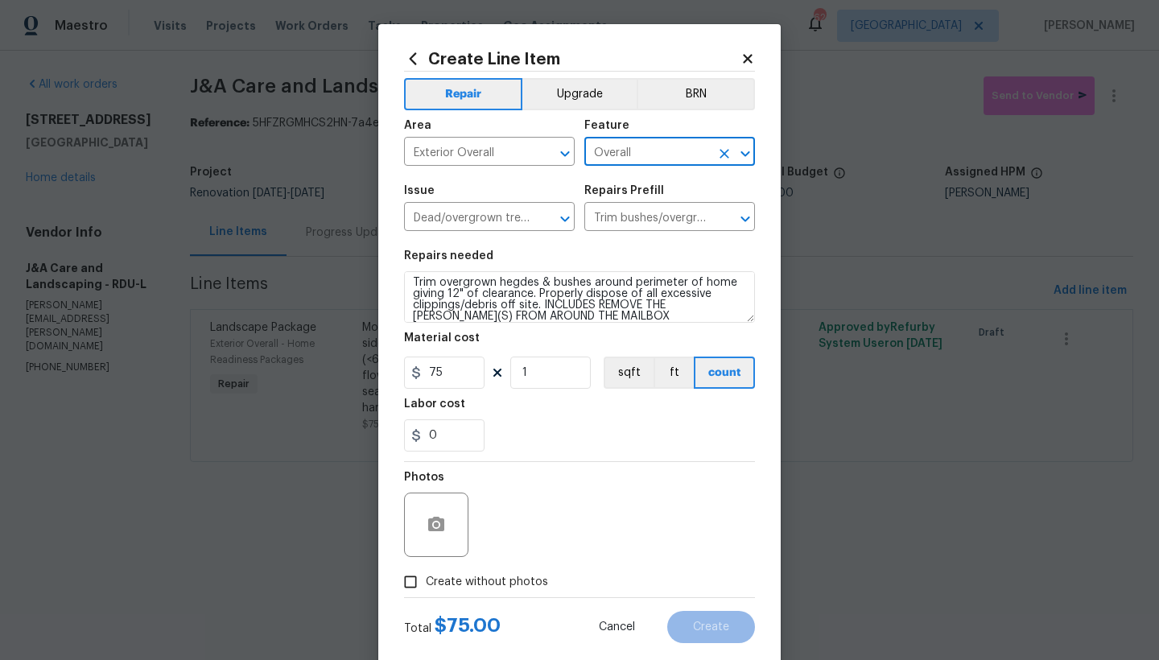
click at [430, 583] on span "Create without photos" at bounding box center [487, 582] width 122 height 17
click at [426, 583] on input "Create without photos" at bounding box center [410, 581] width 31 height 31
checkbox input "true"
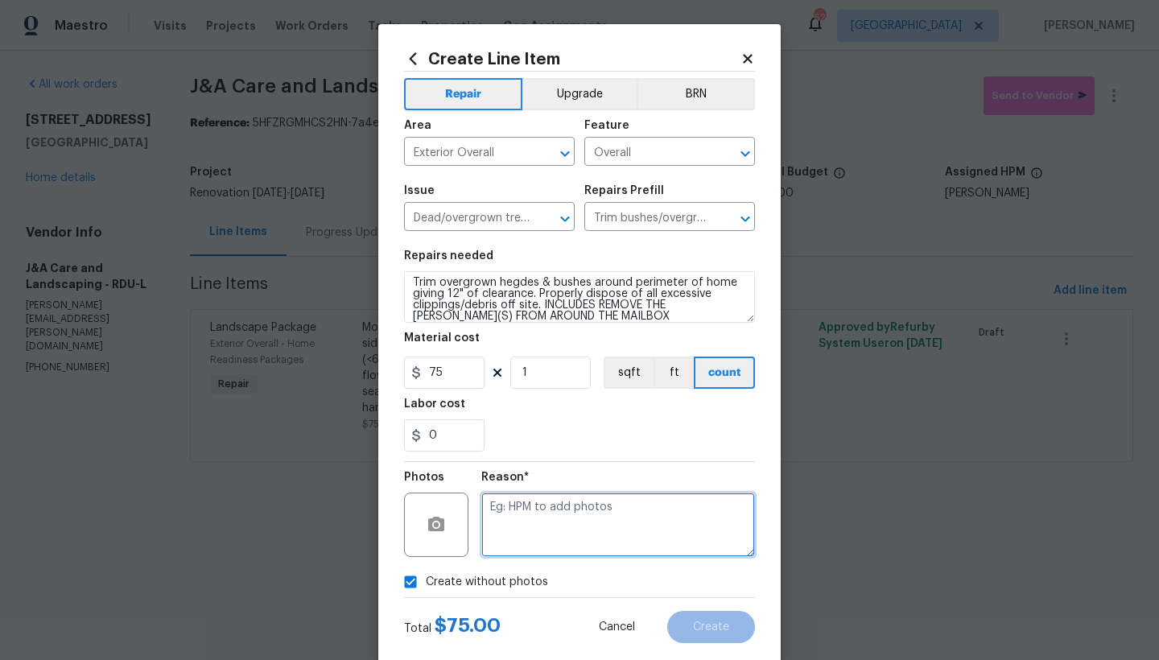
click at [545, 531] on textarea at bounding box center [618, 524] width 274 height 64
type textarea "N"
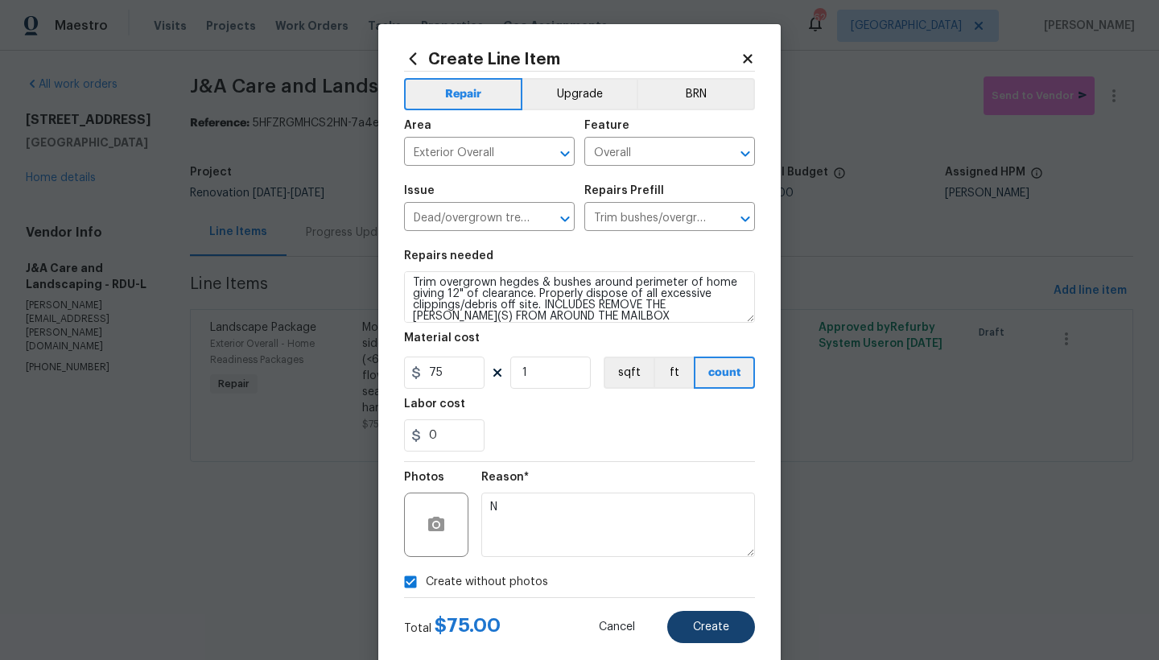
click at [686, 624] on button "Create" at bounding box center [711, 627] width 88 height 32
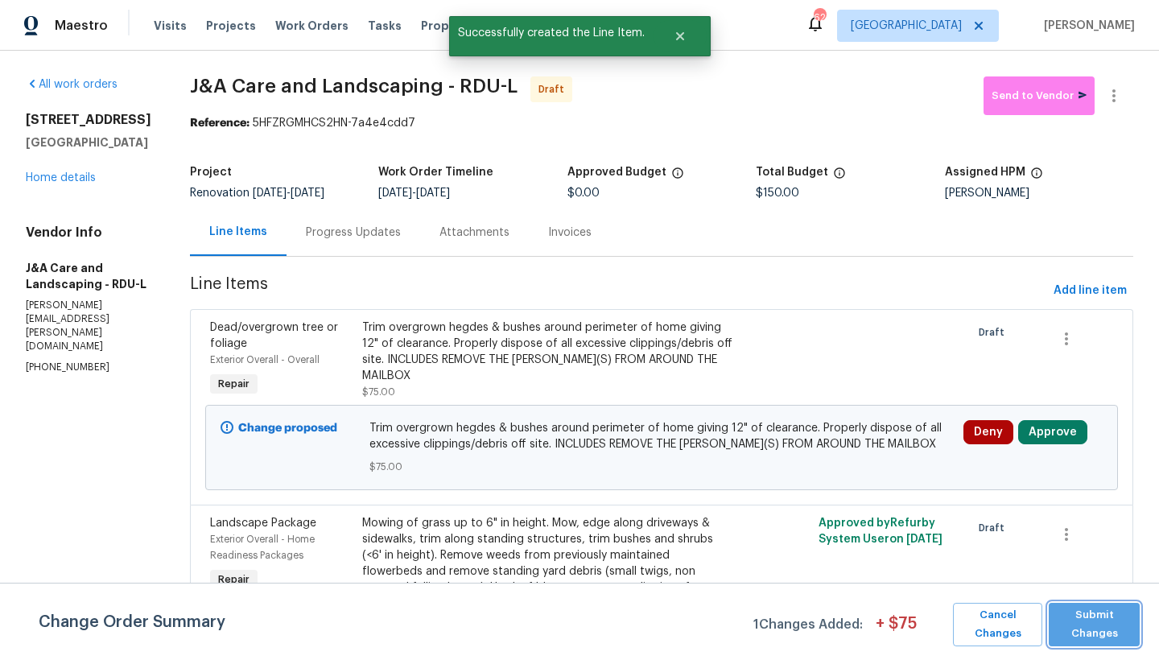
click at [1099, 618] on span "Submit Changes" at bounding box center [1093, 624] width 75 height 37
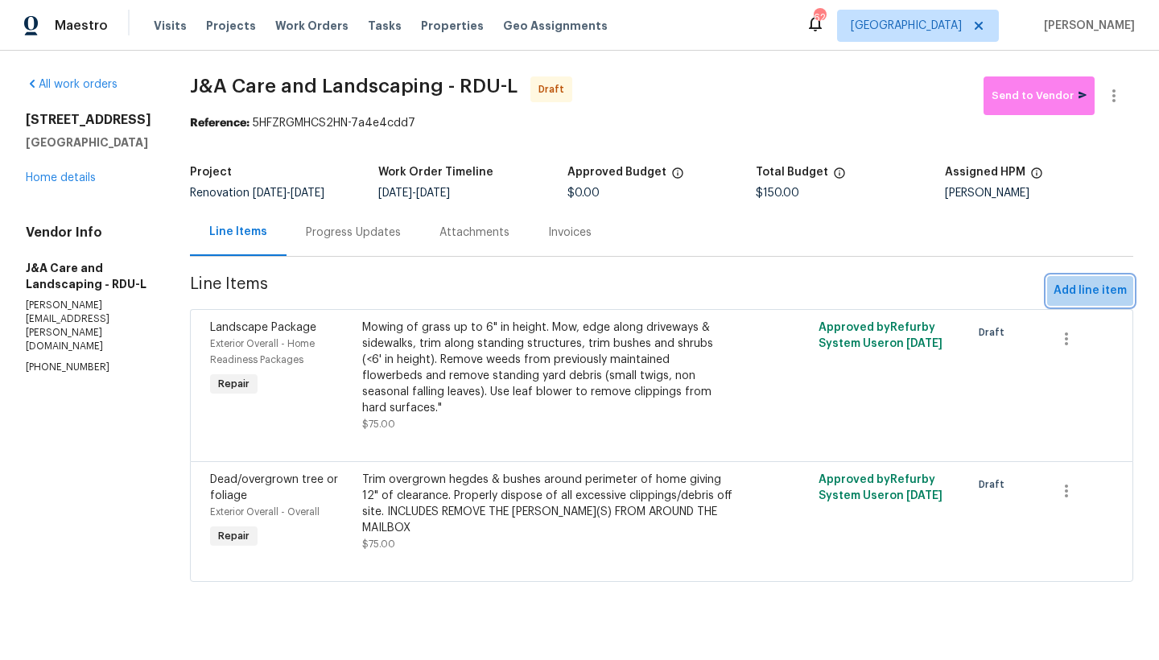
click at [1083, 290] on span "Add line item" at bounding box center [1089, 291] width 73 height 20
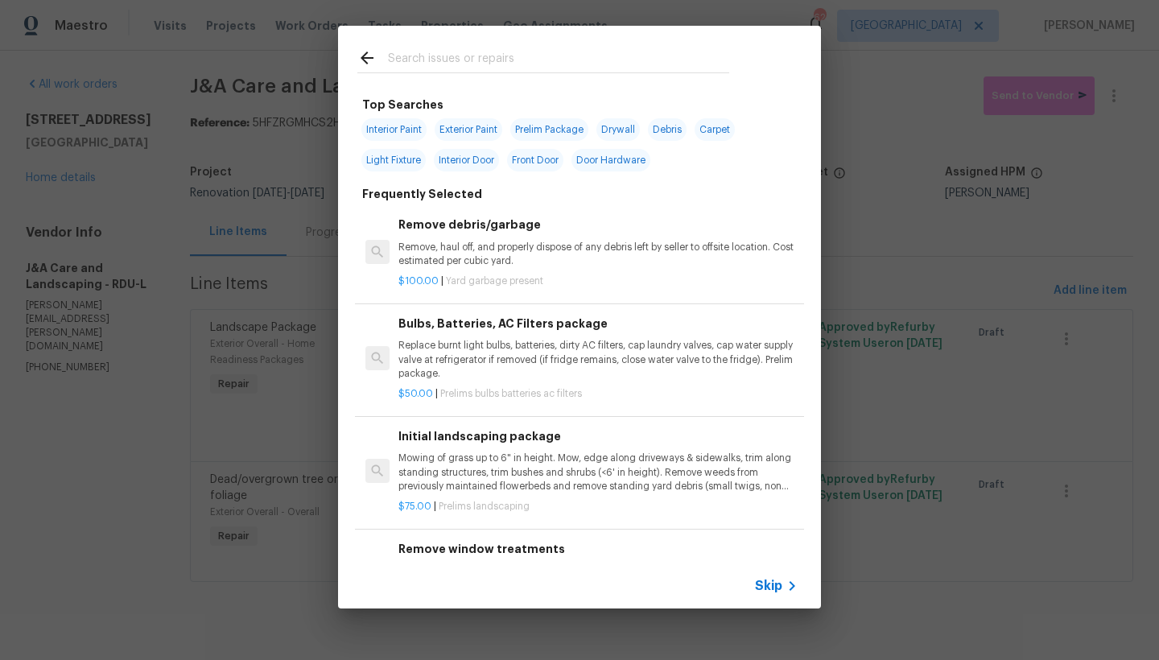
click at [431, 56] on input "text" at bounding box center [558, 60] width 341 height 24
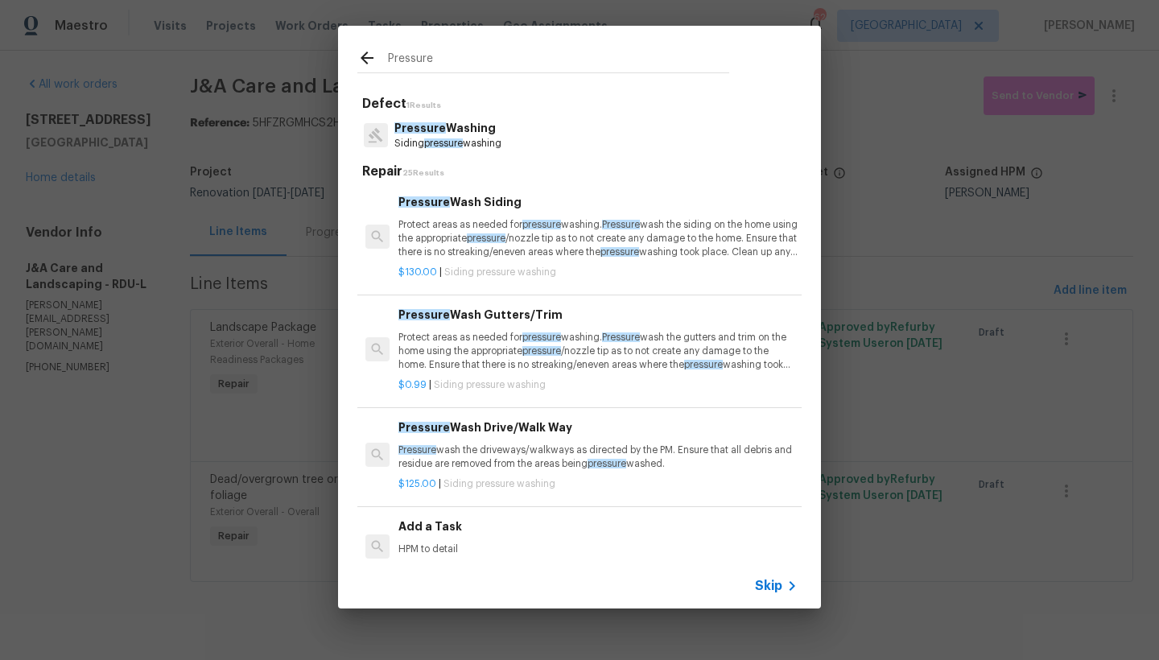
type input "Pressure"
click at [463, 233] on p "Protect areas as needed for pressure washing. Pressure wash the siding on the h…" at bounding box center [597, 238] width 399 height 41
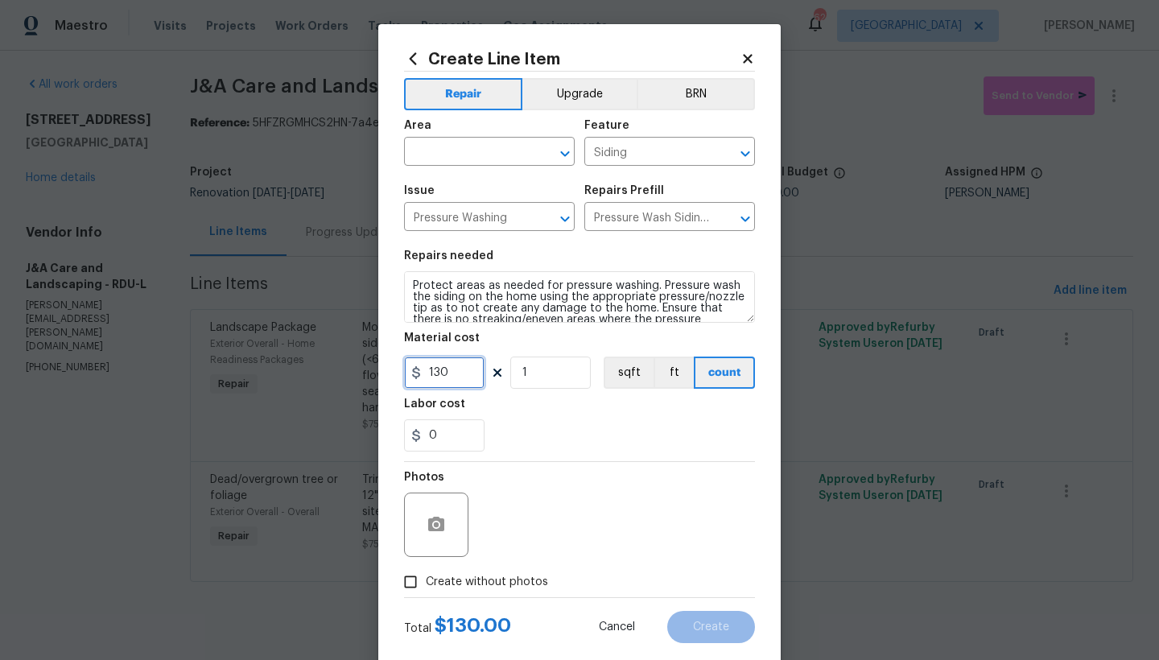
drag, startPoint x: 446, startPoint y: 372, endPoint x: 422, endPoint y: 373, distance: 23.3
click at [422, 373] on input "130" at bounding box center [444, 372] width 80 height 32
type input "200"
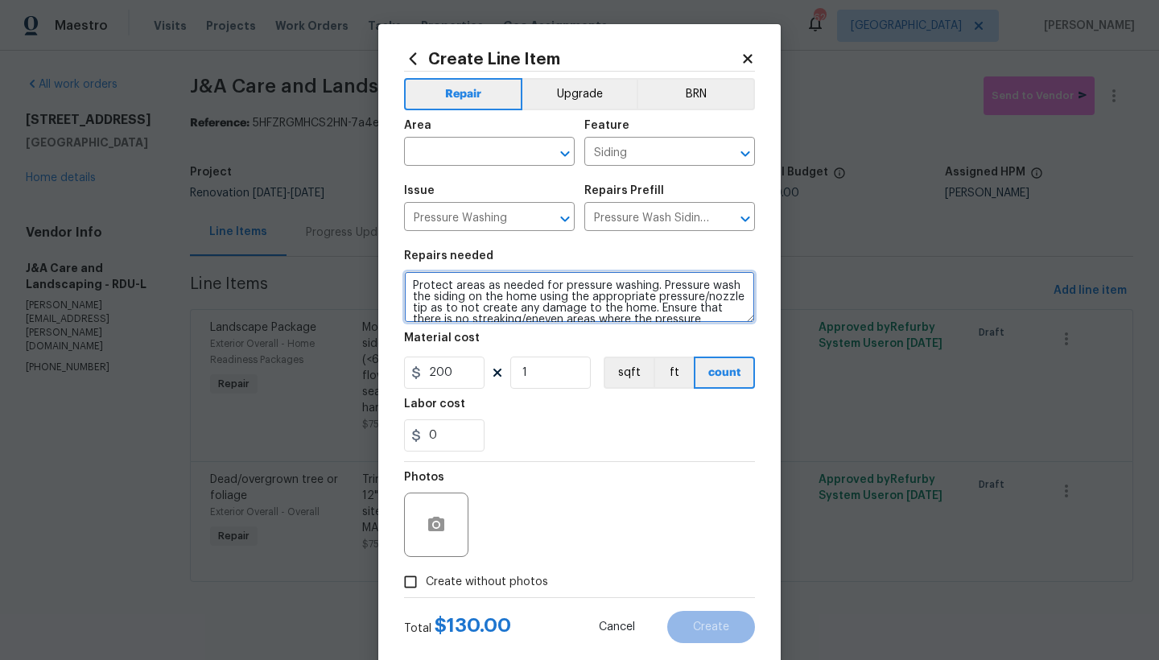
click at [529, 297] on textarea "Protect areas as needed for pressure washing. Pressure wash the siding on the h…" at bounding box center [579, 296] width 351 height 51
click at [474, 294] on textarea "Protect areas as needed for pressure washing. Pressure wash the siding on the h…" at bounding box center [579, 296] width 351 height 51
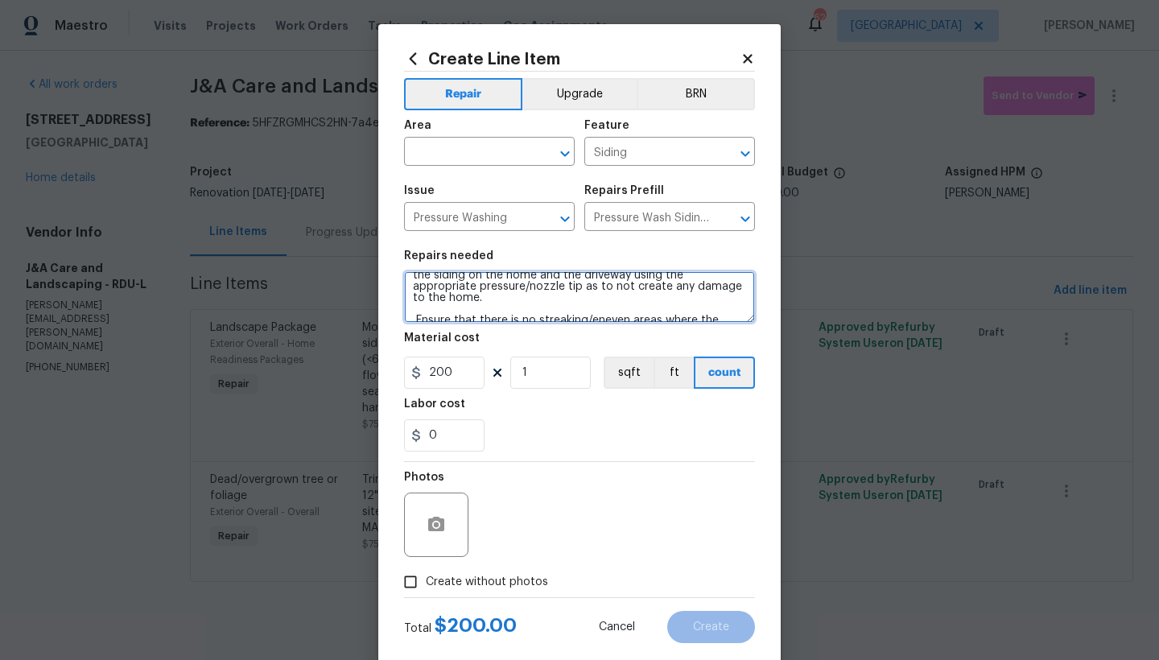
scroll to position [26, 0]
click at [502, 298] on textarea "Protect areas as needed for pressure washing. Pressure wash the siding on the h…" at bounding box center [579, 296] width 351 height 51
type textarea "Protect areas as needed for pressure washing. Pressure wash the siding on the h…"
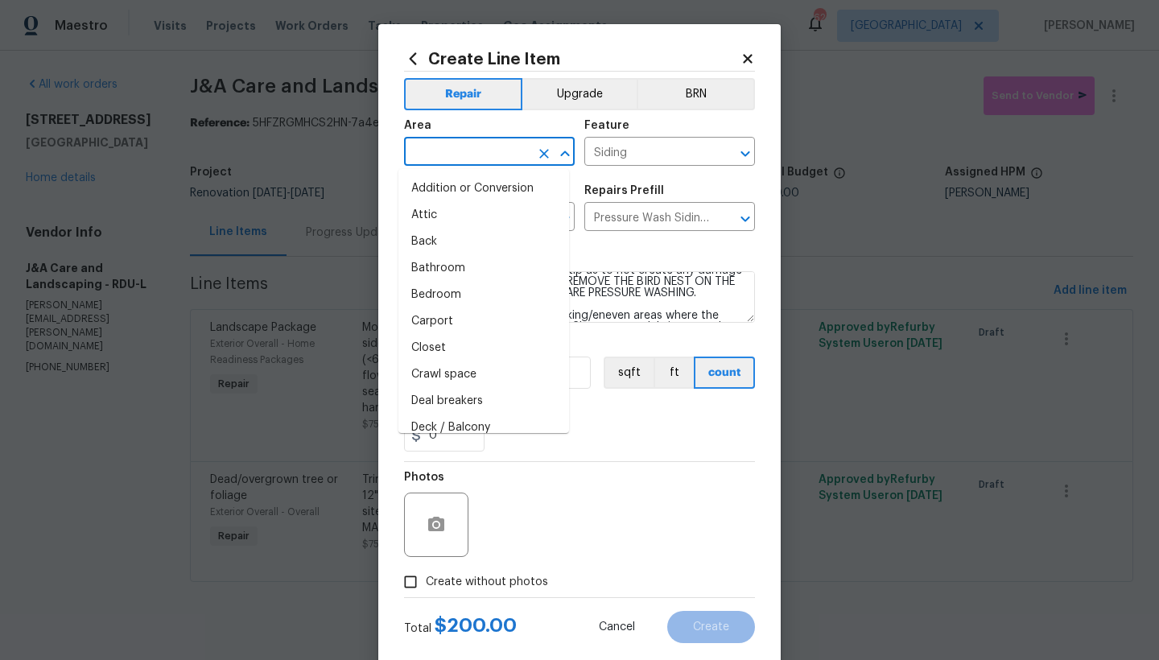
click at [459, 154] on input "text" at bounding box center [467, 153] width 126 height 25
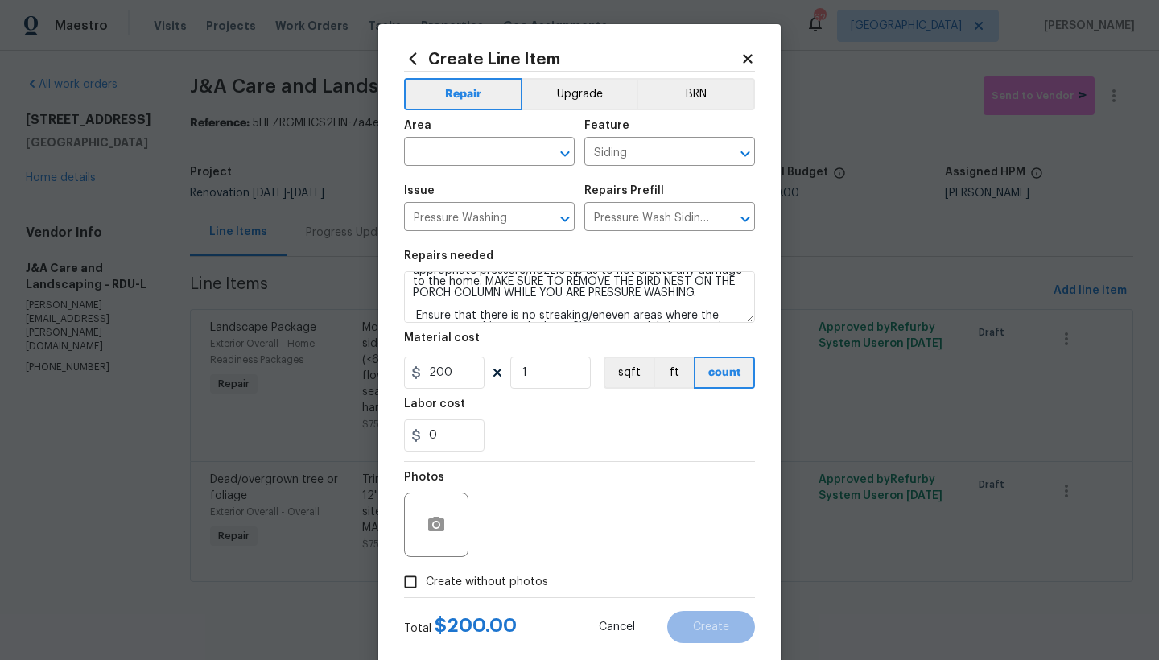
click at [610, 484] on div "Photos" at bounding box center [579, 514] width 351 height 105
click at [445, 372] on input "200" at bounding box center [444, 372] width 80 height 32
drag, startPoint x: 455, startPoint y: 372, endPoint x: 419, endPoint y: 372, distance: 35.4
click at [419, 372] on input "200" at bounding box center [444, 372] width 80 height 32
type input "225"
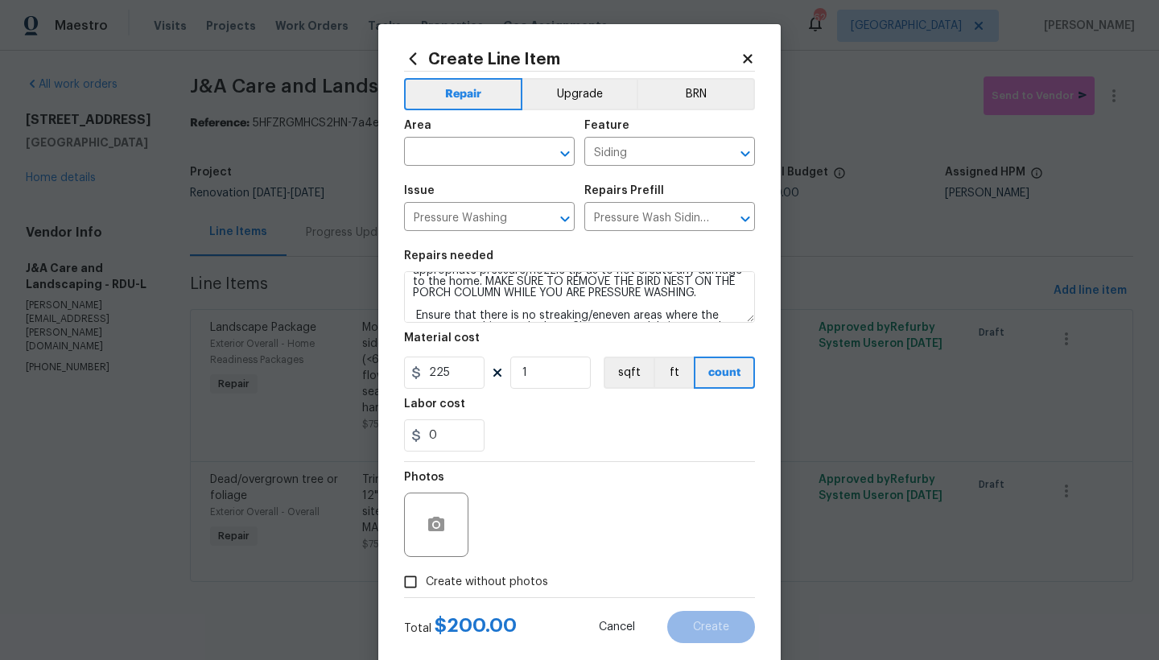
click at [550, 426] on div "0" at bounding box center [579, 435] width 351 height 32
click at [443, 150] on input "text" at bounding box center [467, 153] width 126 height 25
click at [442, 221] on li "Exterior Overall" at bounding box center [483, 215] width 171 height 27
type input "Exterior Overall"
click at [398, 578] on input "Create without photos" at bounding box center [410, 581] width 31 height 31
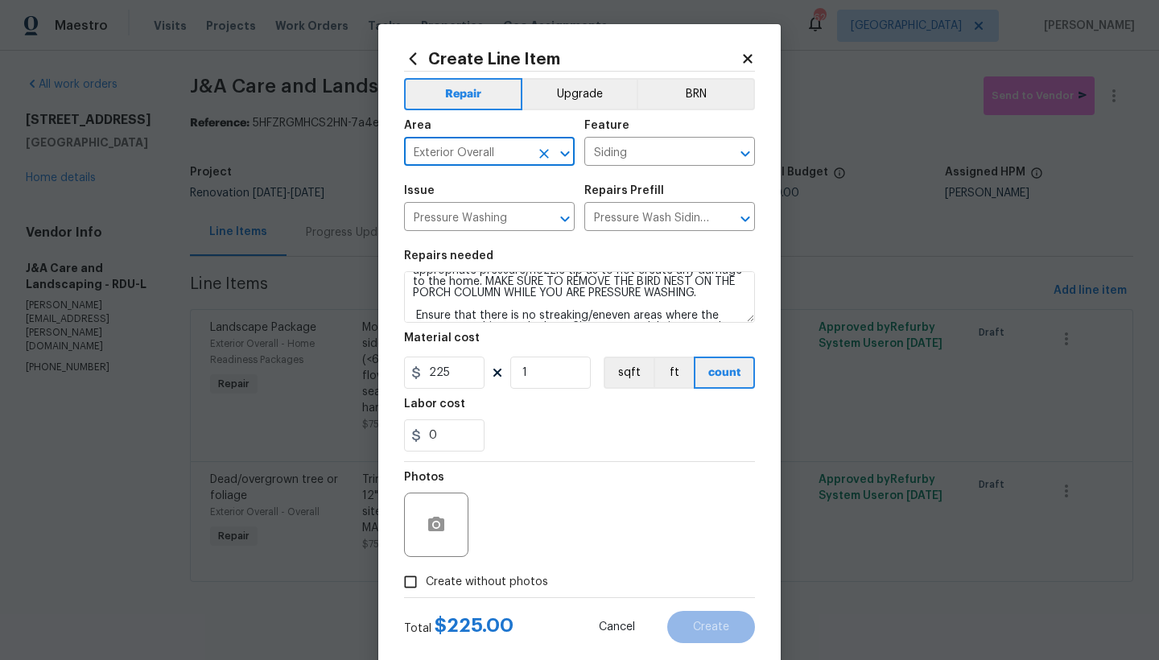
checkbox input "true"
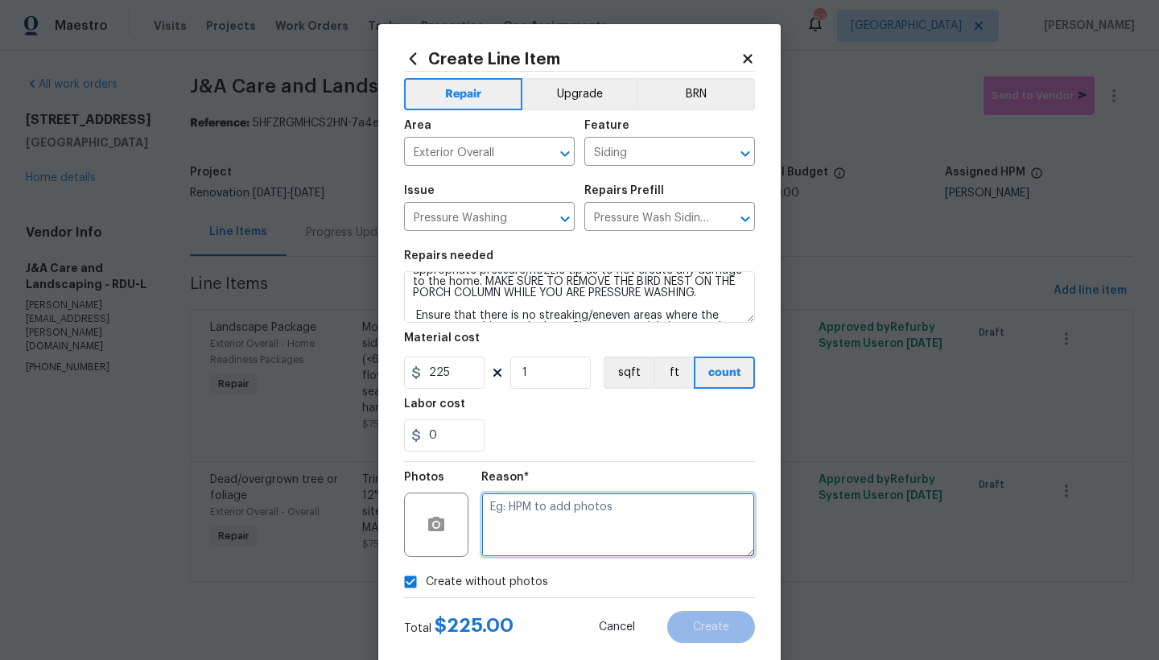
click at [517, 516] on textarea at bounding box center [618, 524] width 274 height 64
type textarea "N"
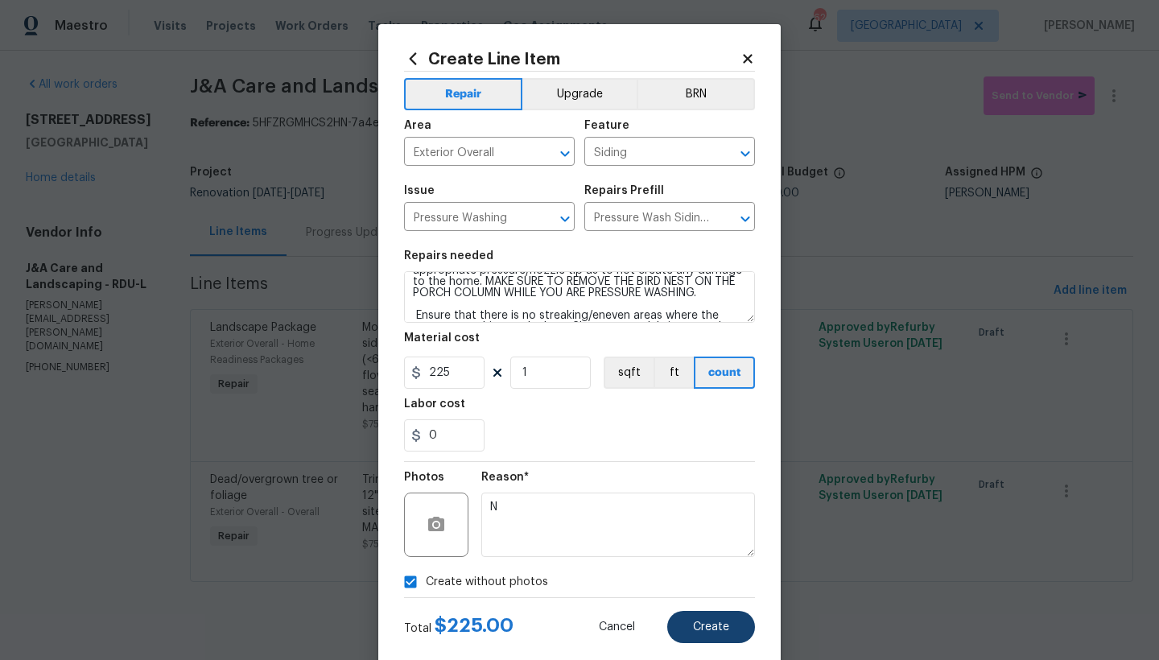
click at [699, 626] on span "Create" at bounding box center [711, 627] width 36 height 12
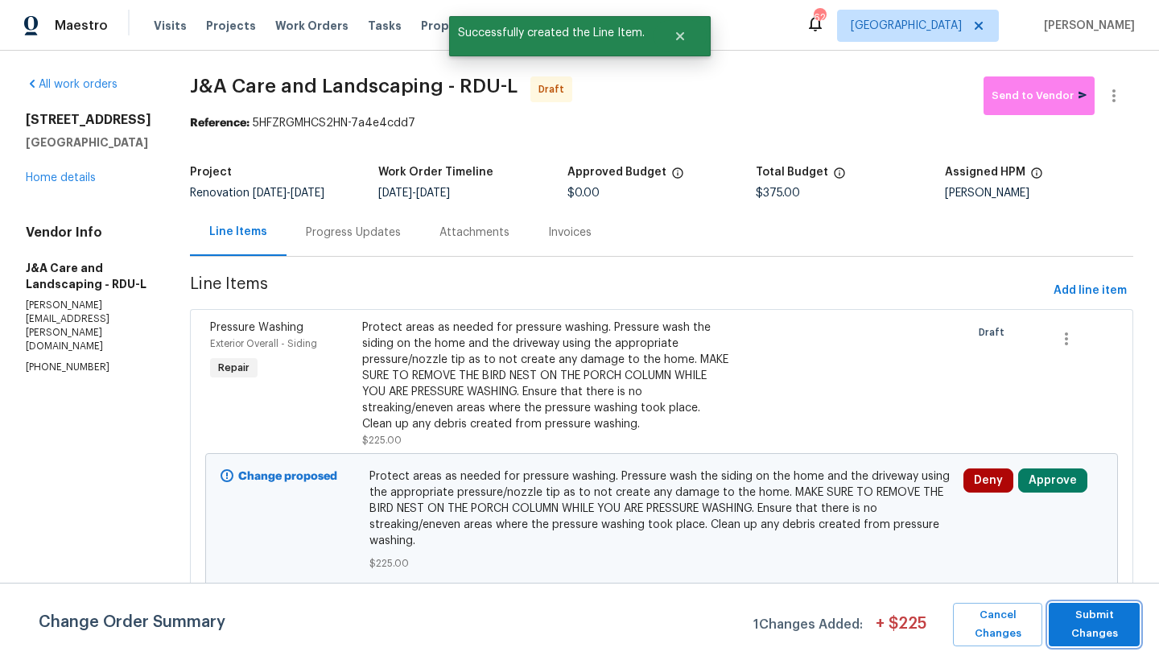
click at [1097, 629] on span "Submit Changes" at bounding box center [1093, 624] width 75 height 37
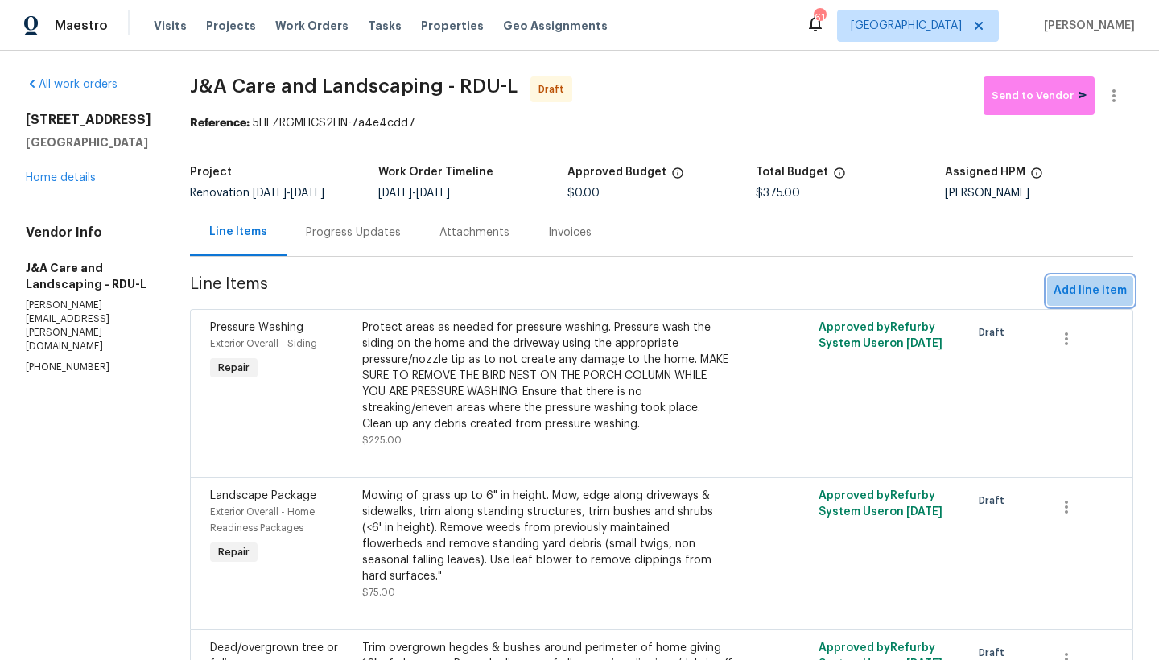
click at [1096, 287] on span "Add line item" at bounding box center [1089, 291] width 73 height 20
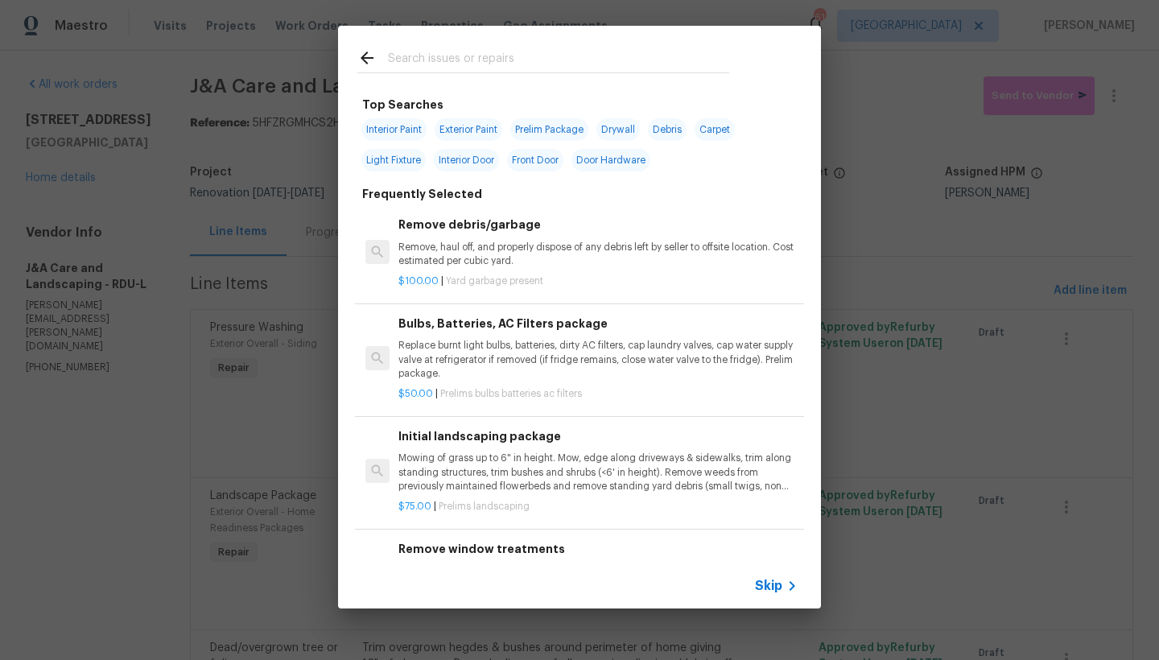
click at [426, 51] on input "text" at bounding box center [558, 60] width 341 height 24
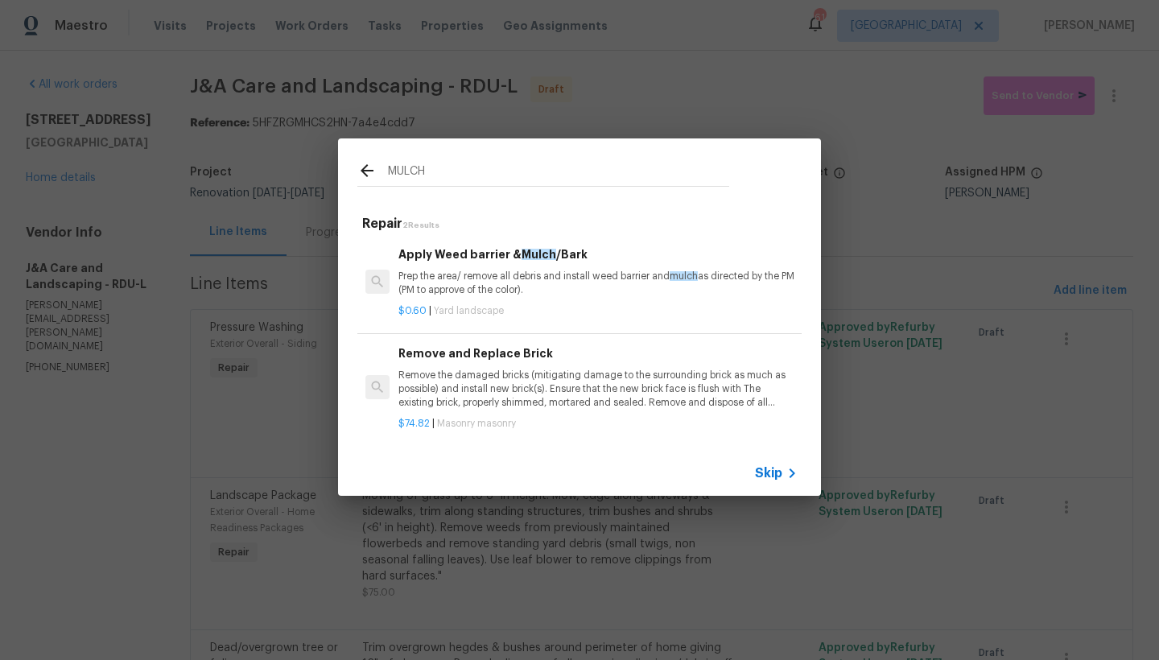
type input "MULCH"
click at [441, 273] on p "Prep the area/ remove all debris and install weed barrier and mulch as directed…" at bounding box center [597, 283] width 399 height 27
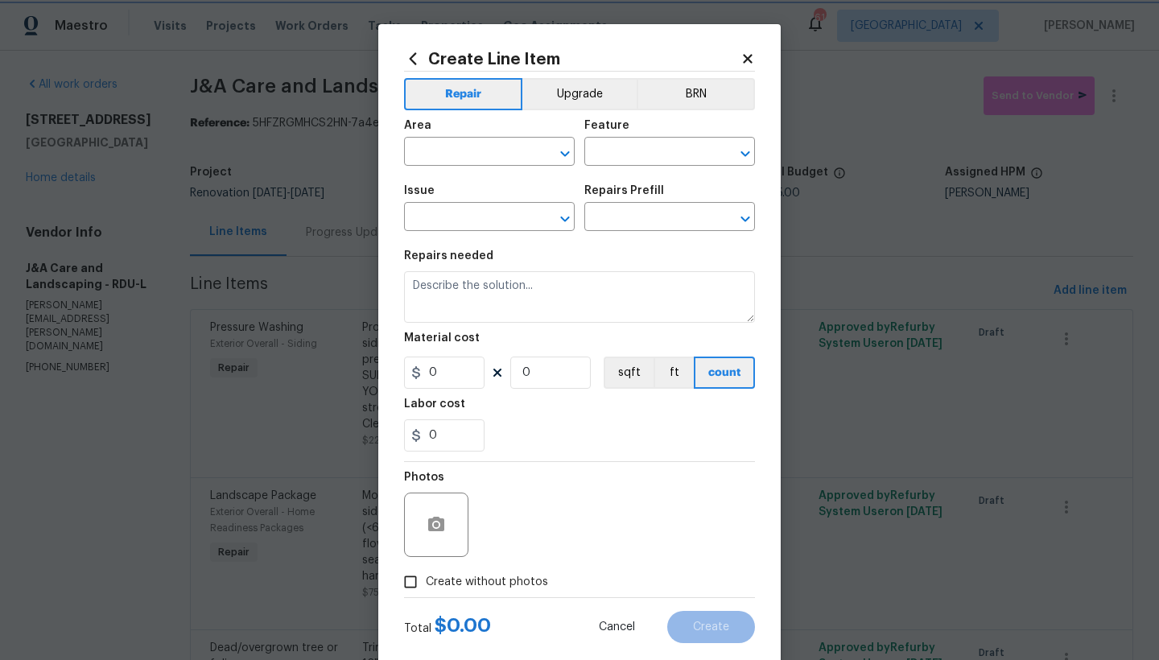
type input "Landscaping"
type input "Apply Weed barrier & Mulch/Bark $0.60"
type textarea "Prep the area/ remove all debris and install weed barrier and mulch as directed…"
type input "0.6"
type input "1"
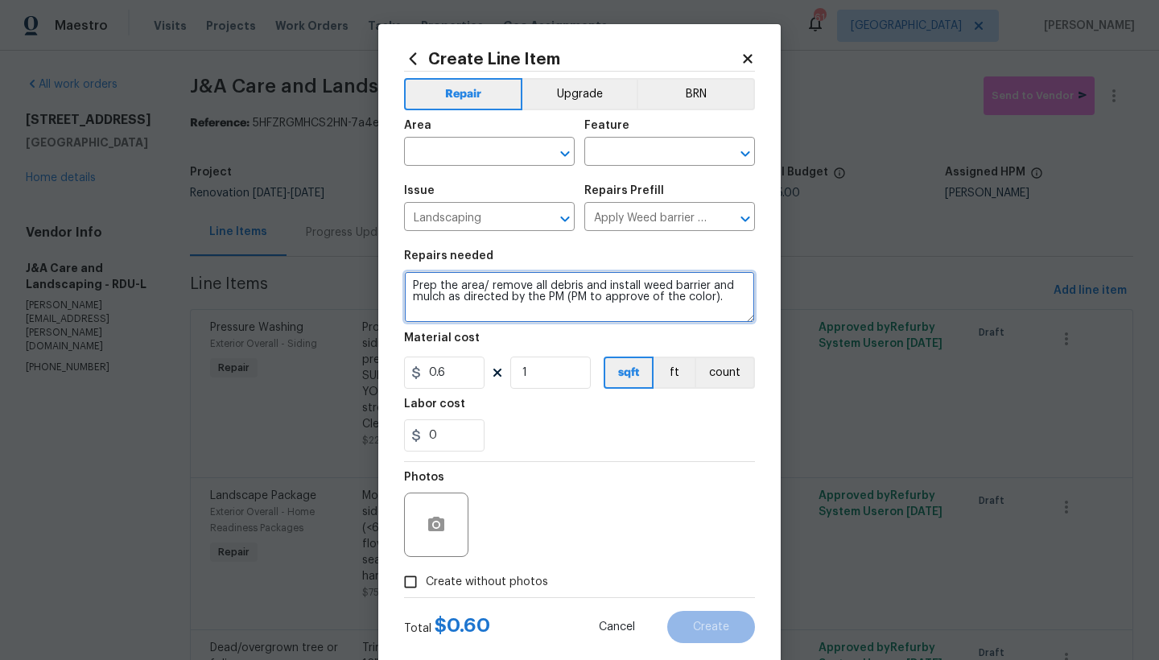
drag, startPoint x: 564, startPoint y: 294, endPoint x: 702, endPoint y: 295, distance: 137.6
click at [702, 295] on textarea "Prep the area/ remove all debris and install weed barrier and mulch as directed…" at bounding box center [579, 296] width 351 height 51
type textarea "Prep the area/ remove all debris and install weed barrier and mulch as directed…"
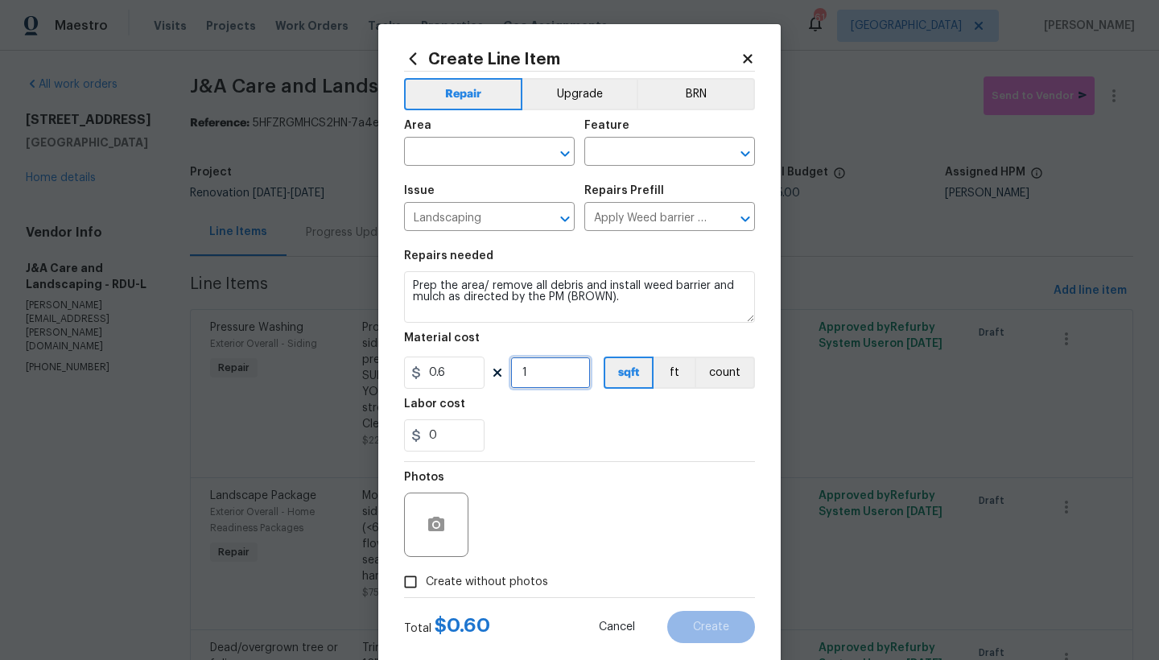
click at [558, 376] on input "1" at bounding box center [550, 372] width 80 height 32
type input "300"
click at [460, 157] on input "text" at bounding box center [467, 153] width 126 height 25
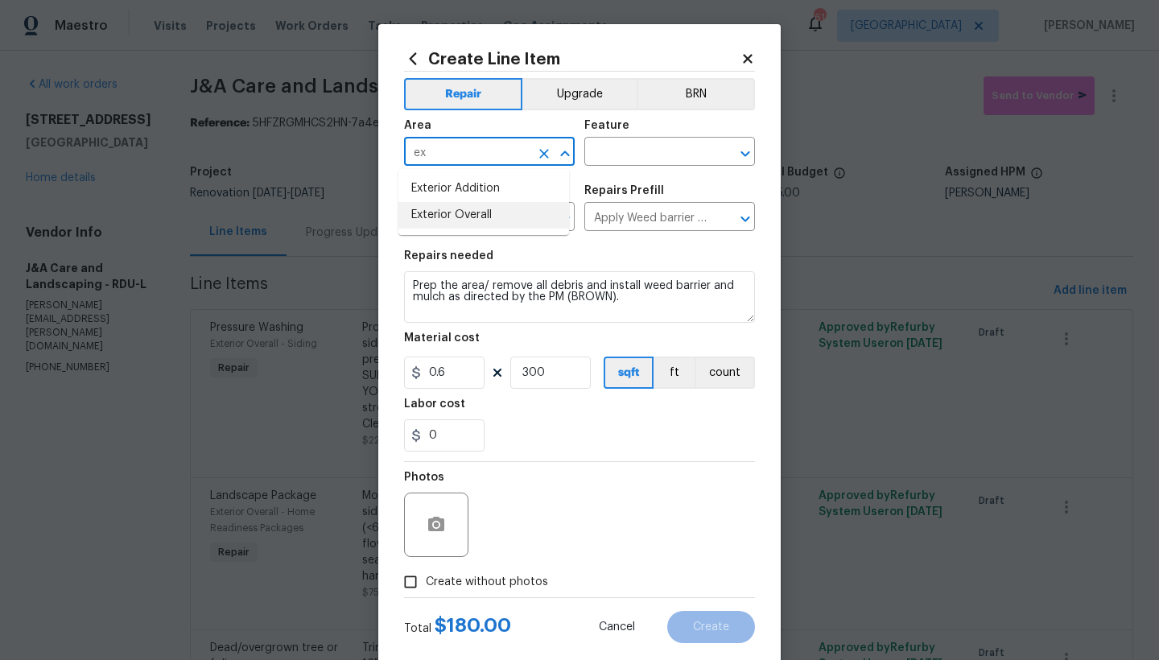
click at [451, 217] on li "Exterior Overall" at bounding box center [483, 215] width 171 height 27
type input "Exterior Overall"
click at [600, 150] on input "text" at bounding box center [647, 153] width 126 height 25
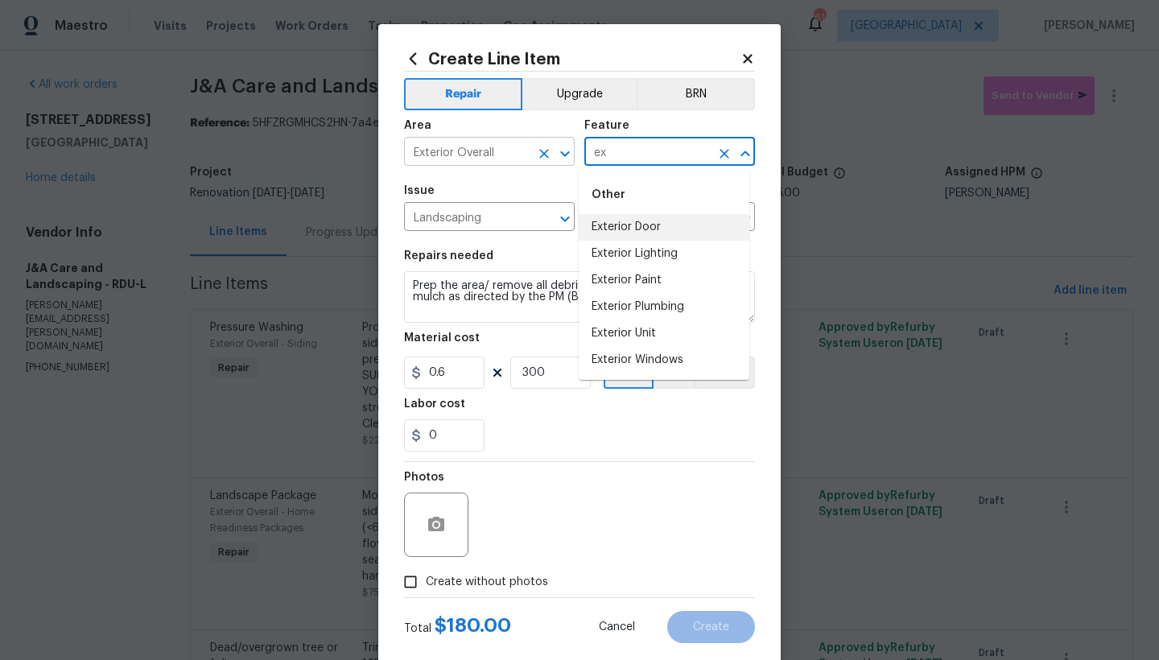
drag, startPoint x: 601, startPoint y: 151, endPoint x: 554, endPoint y: 150, distance: 46.7
click at [554, 150] on div "Area Exterior Overall ​ Feature ex ​" at bounding box center [579, 142] width 351 height 65
click at [624, 227] on li "Landscaping" at bounding box center [664, 227] width 171 height 27
type input "Landscaping"
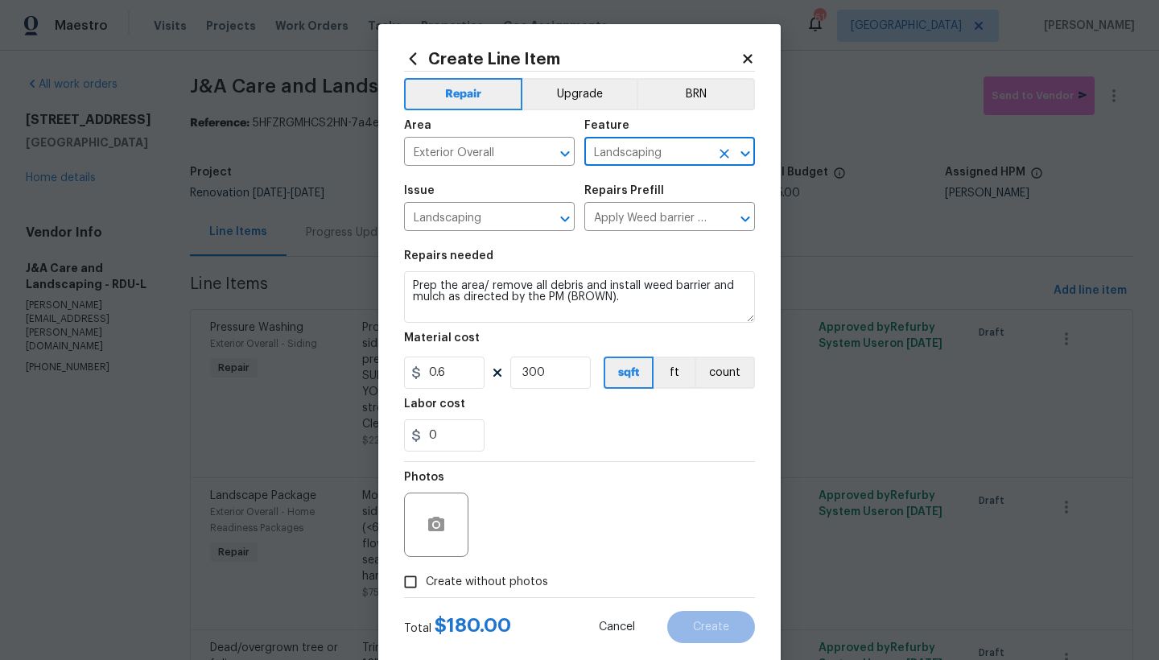
click at [449, 583] on span "Create without photos" at bounding box center [487, 582] width 122 height 17
click at [426, 583] on input "Create without photos" at bounding box center [410, 581] width 31 height 31
checkbox input "true"
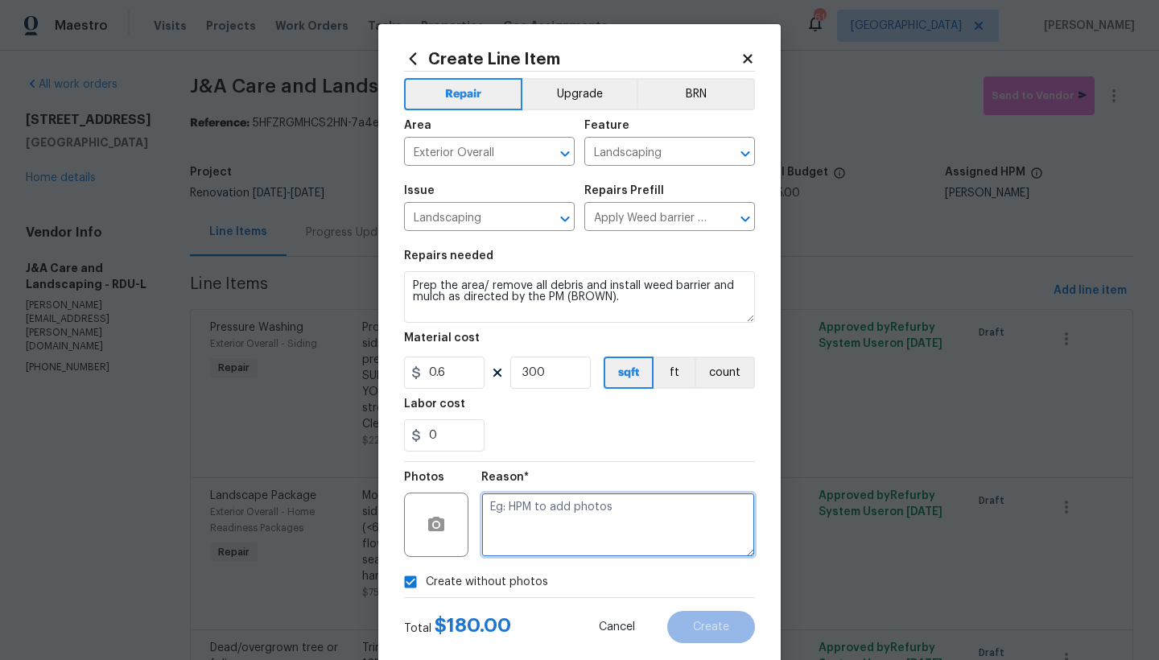
click at [509, 520] on textarea at bounding box center [618, 524] width 274 height 64
type textarea "n"
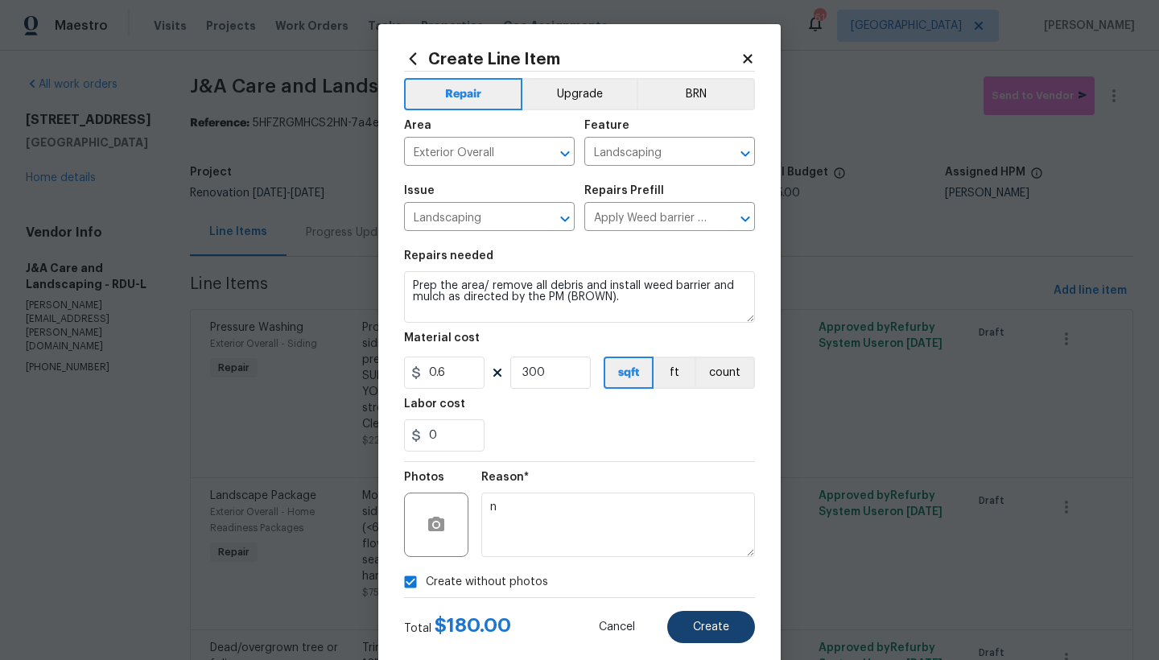
click at [716, 628] on span "Create" at bounding box center [711, 627] width 36 height 12
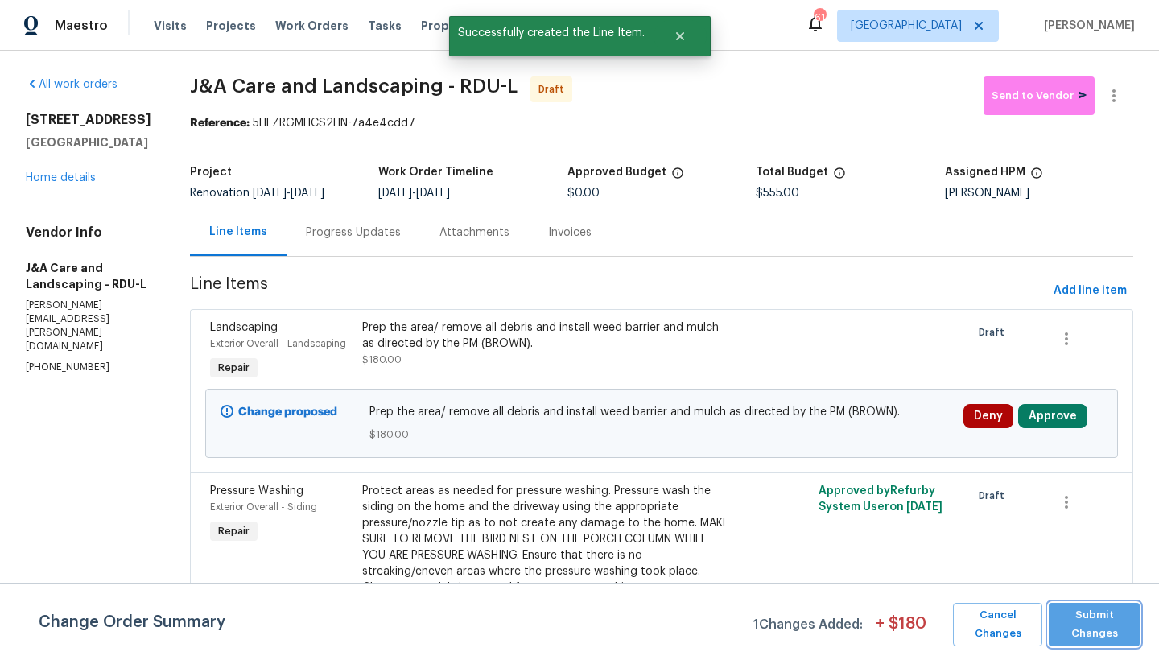
click at [1115, 622] on span "Submit Changes" at bounding box center [1093, 624] width 75 height 37
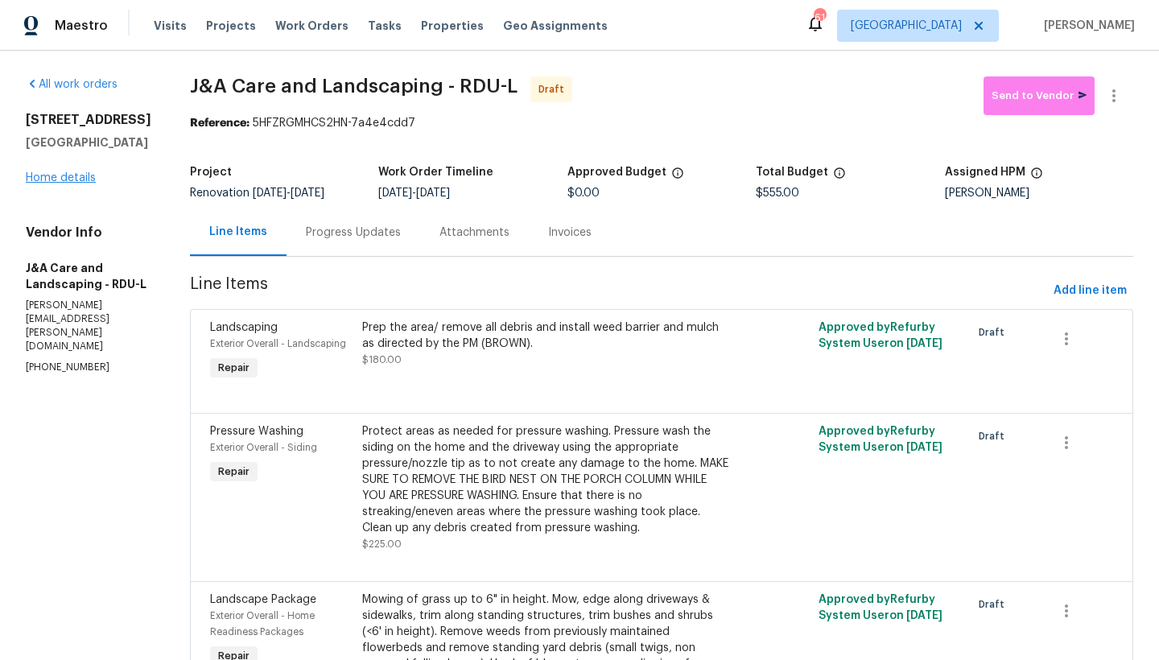
click at [47, 176] on link "Home details" at bounding box center [61, 177] width 70 height 11
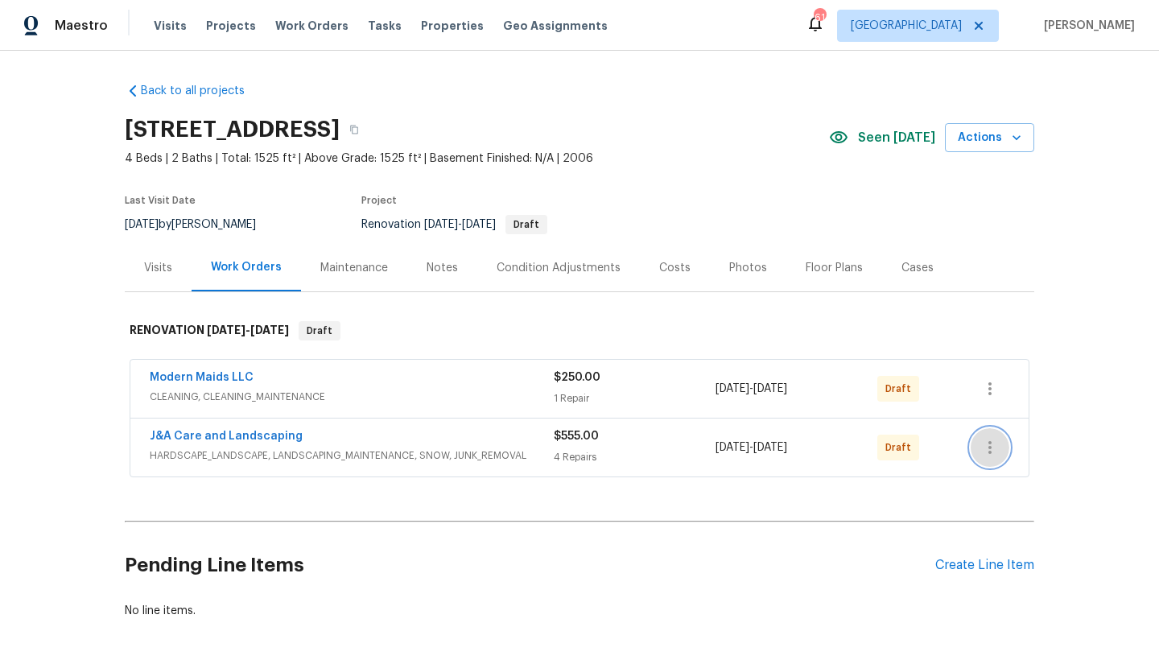
click at [987, 447] on icon "button" at bounding box center [989, 447] width 19 height 19
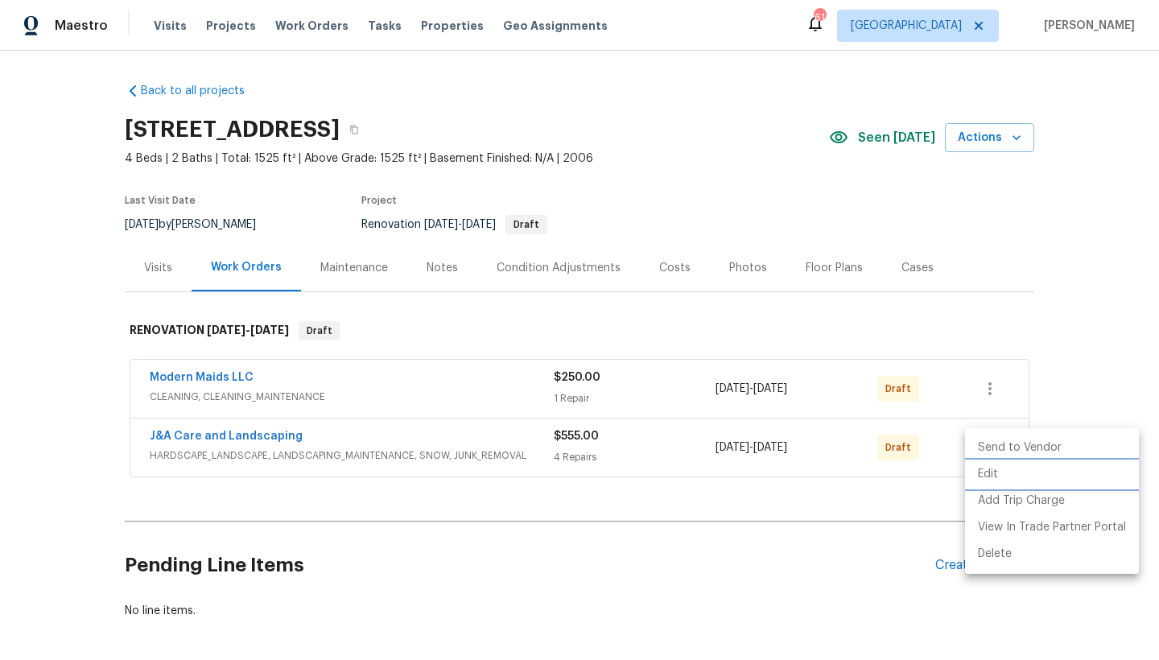
click at [991, 473] on li "Edit" at bounding box center [1052, 474] width 174 height 27
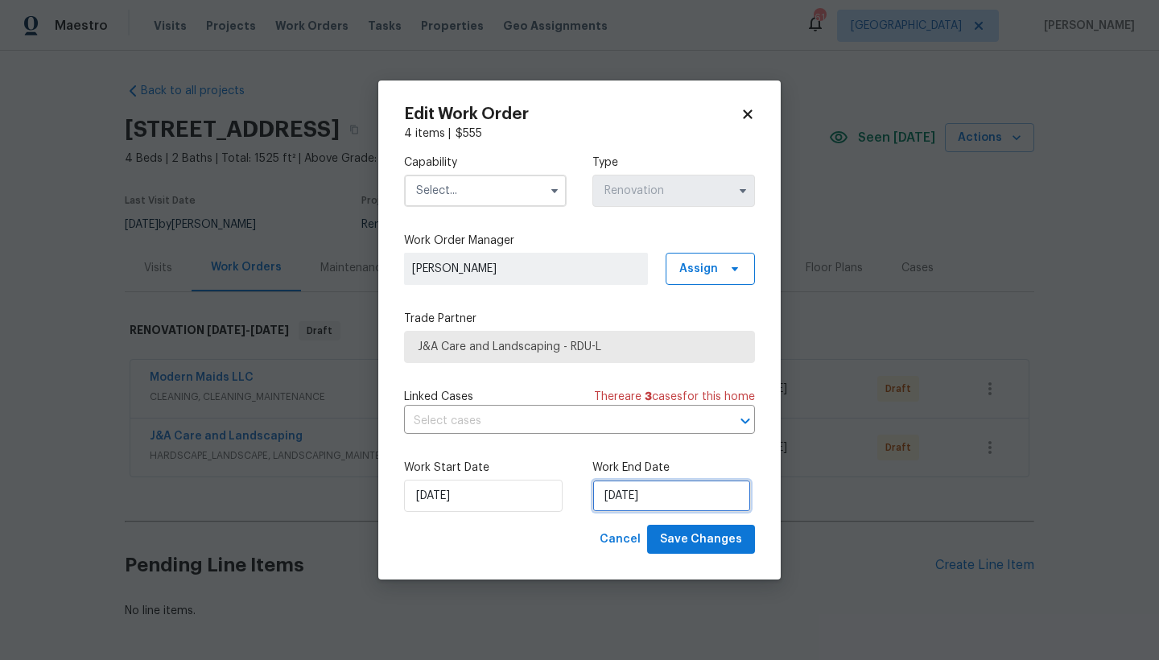
click at [631, 496] on input "[DATE]" at bounding box center [671, 496] width 159 height 32
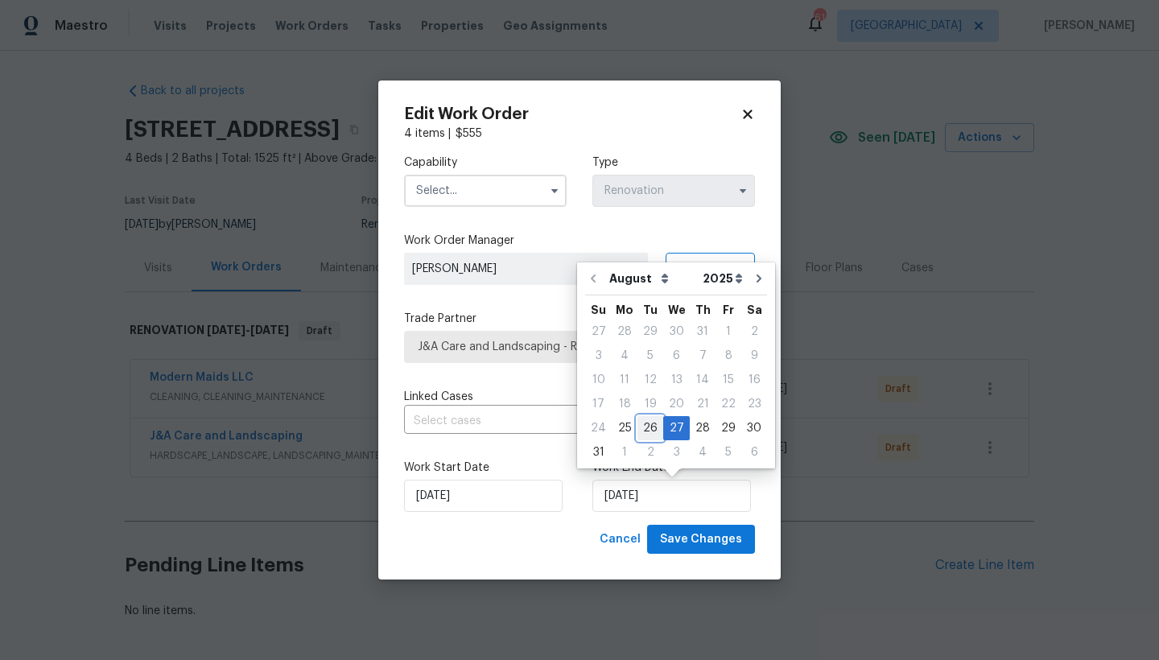
click at [644, 426] on div "26" at bounding box center [650, 428] width 26 height 23
type input "[DATE]"
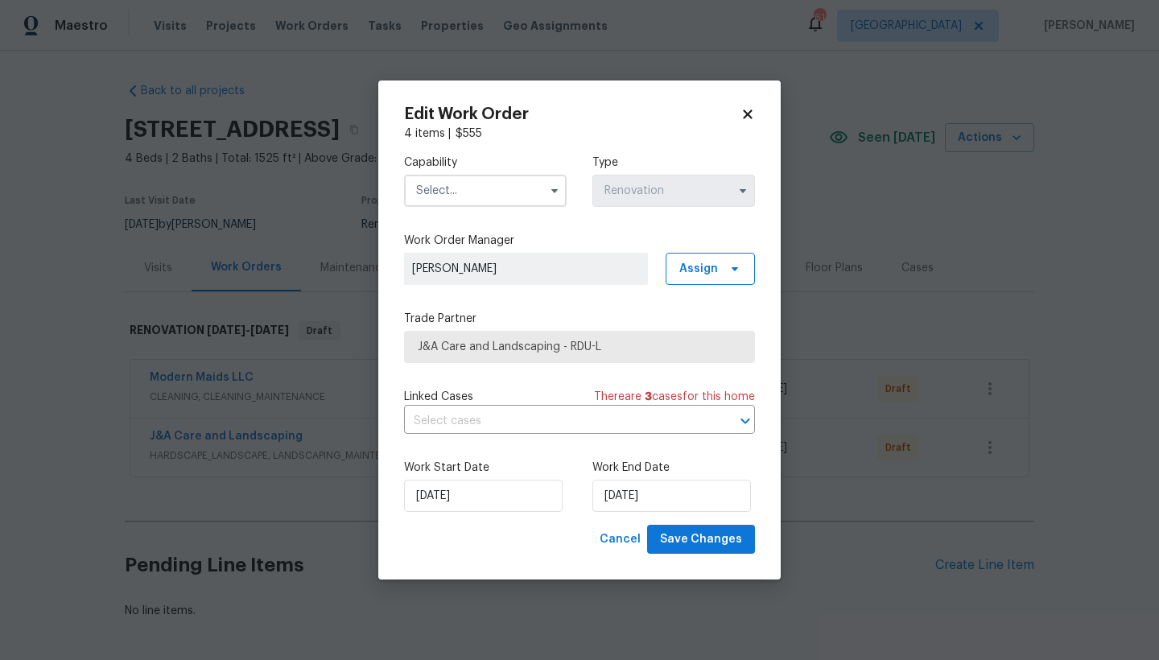
click at [435, 191] on input "text" at bounding box center [485, 191] width 163 height 32
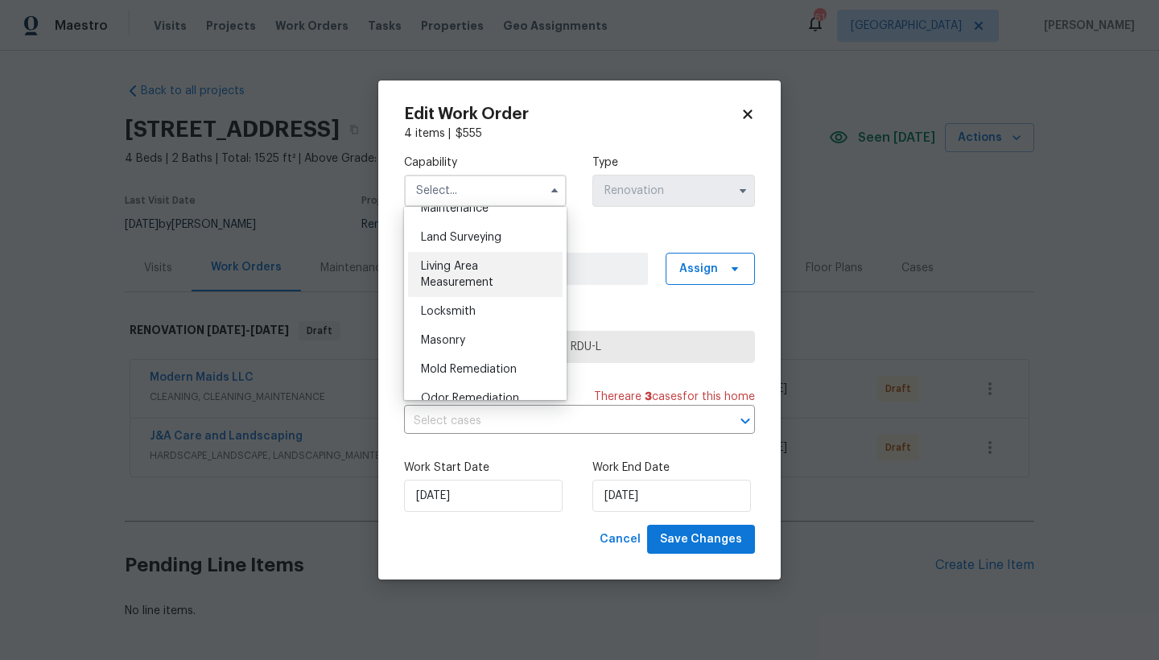
scroll to position [1089, 0]
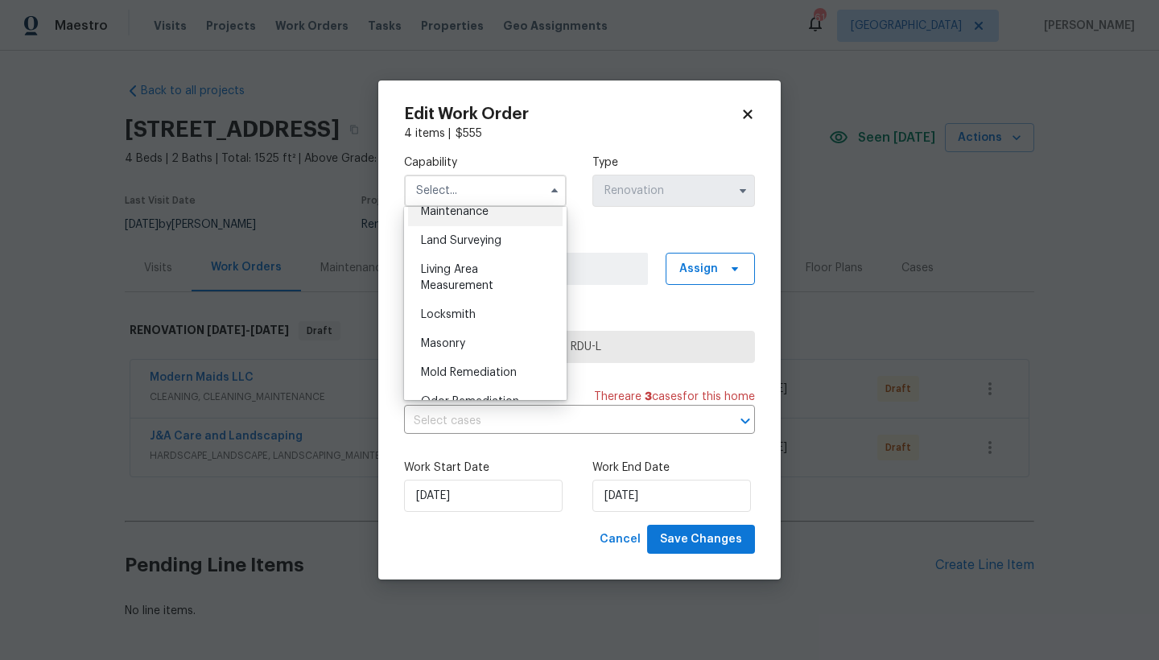
click at [460, 217] on span "Landscaping Maintenance" at bounding box center [455, 203] width 68 height 27
type input "Landscaping Maintenance"
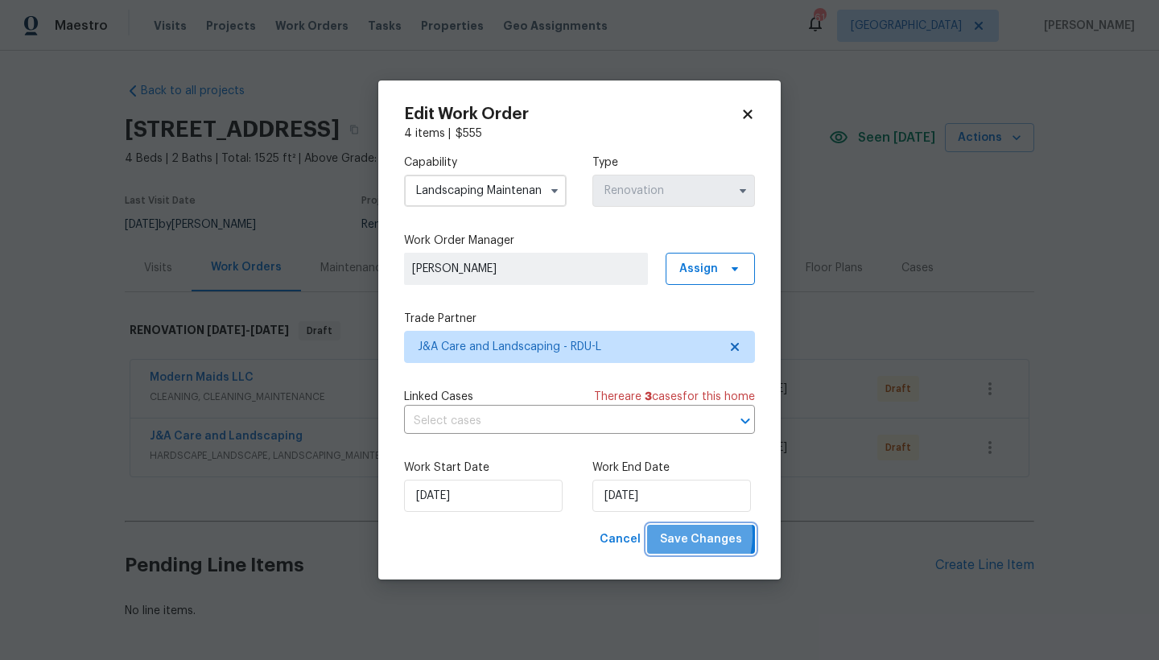
click at [674, 535] on span "Save Changes" at bounding box center [701, 539] width 82 height 20
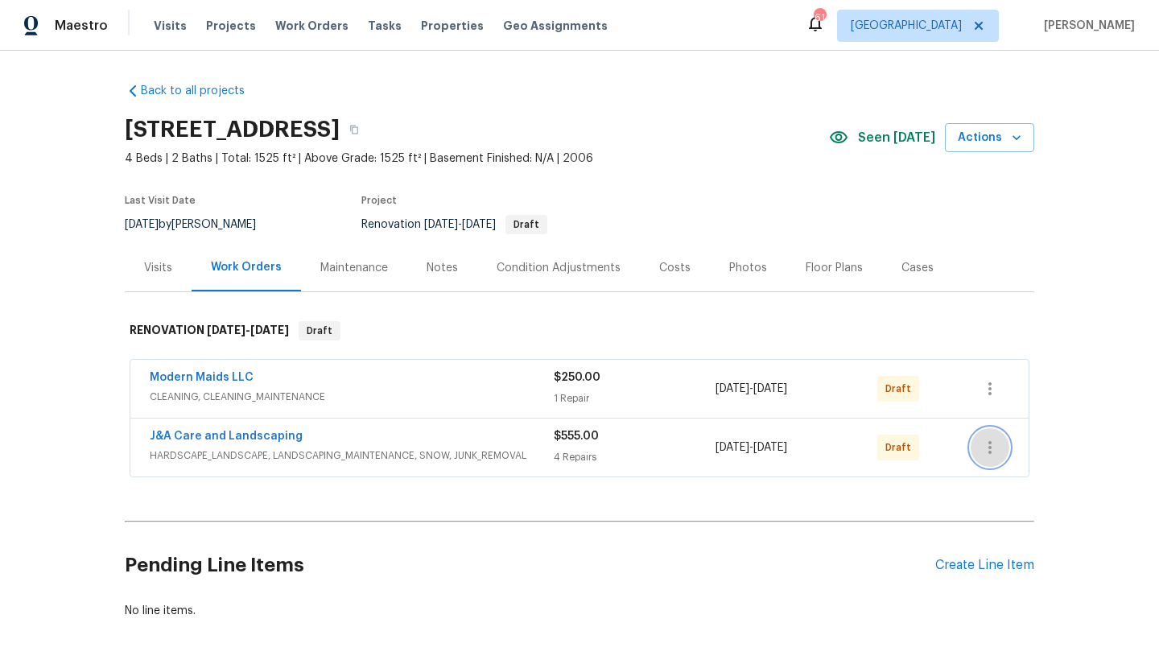
click at [991, 445] on icon "button" at bounding box center [989, 447] width 19 height 19
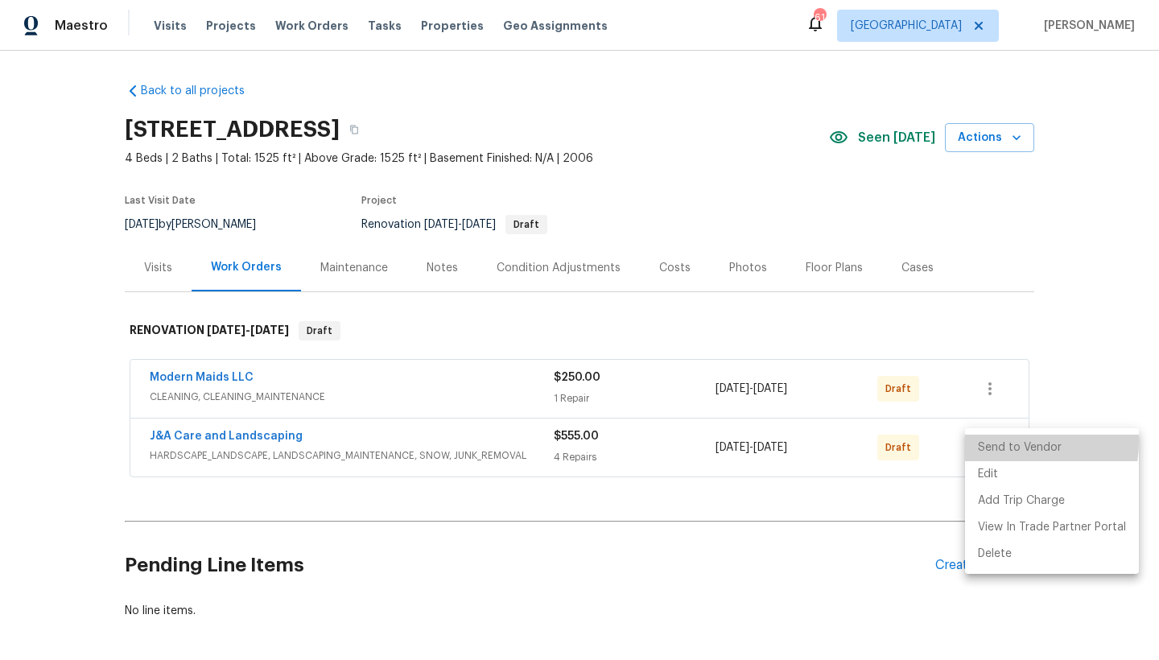
click at [1005, 442] on li "Send to Vendor" at bounding box center [1052, 447] width 174 height 27
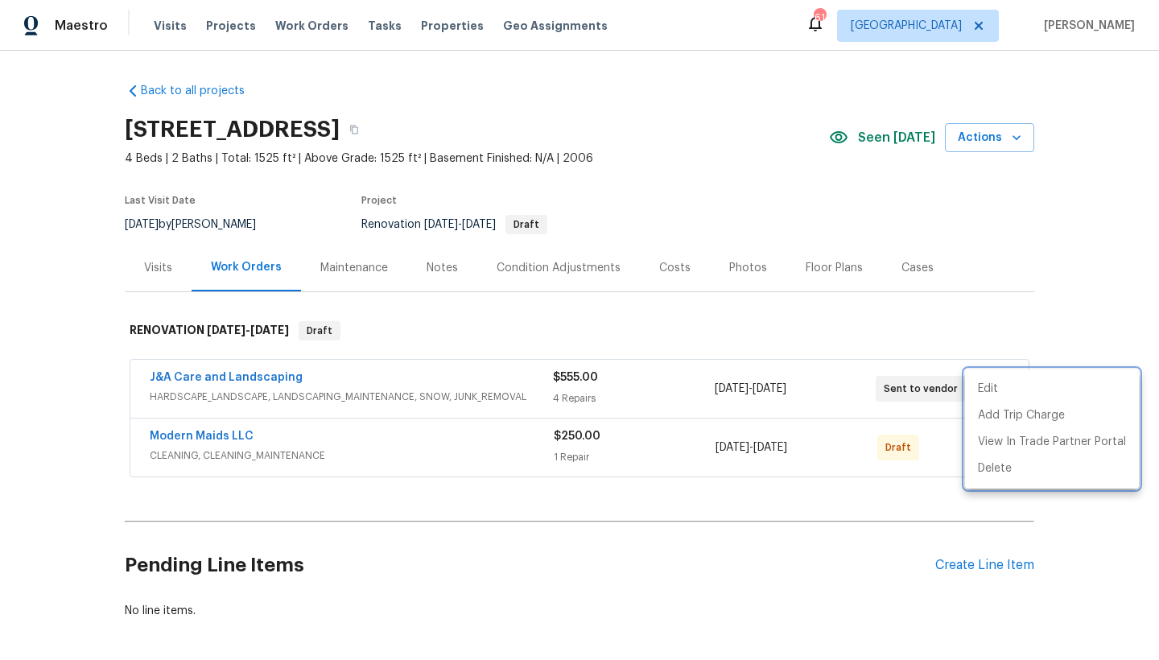
click at [203, 377] on div at bounding box center [579, 330] width 1159 height 660
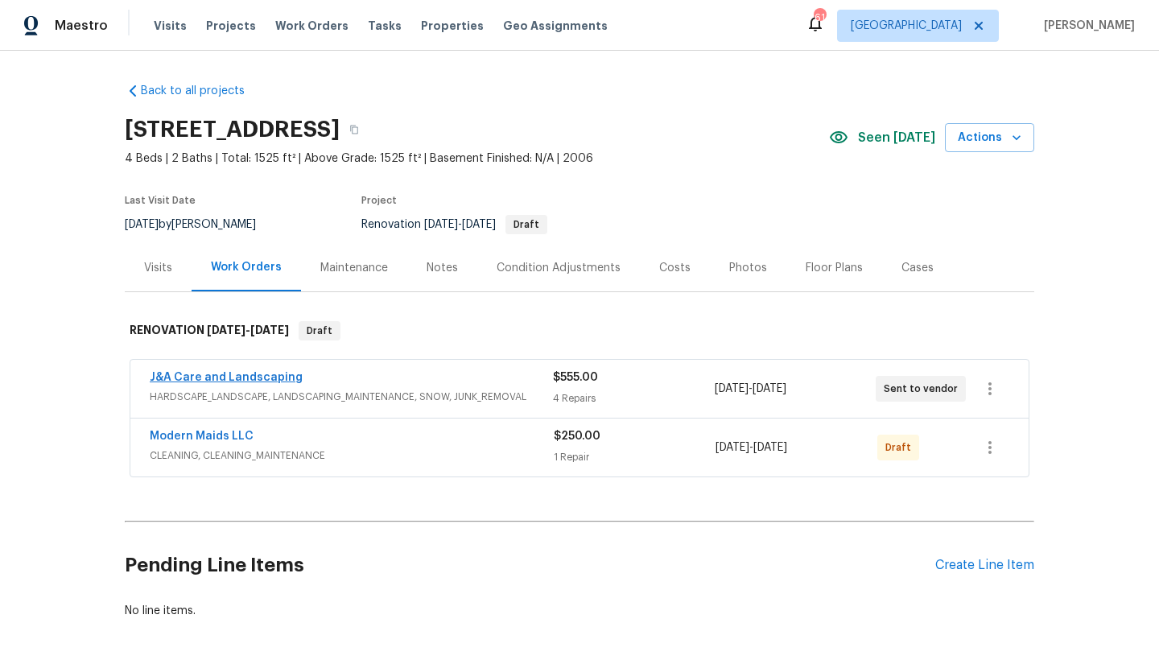
click at [203, 375] on link "J&A Care and Landscaping" at bounding box center [226, 377] width 153 height 11
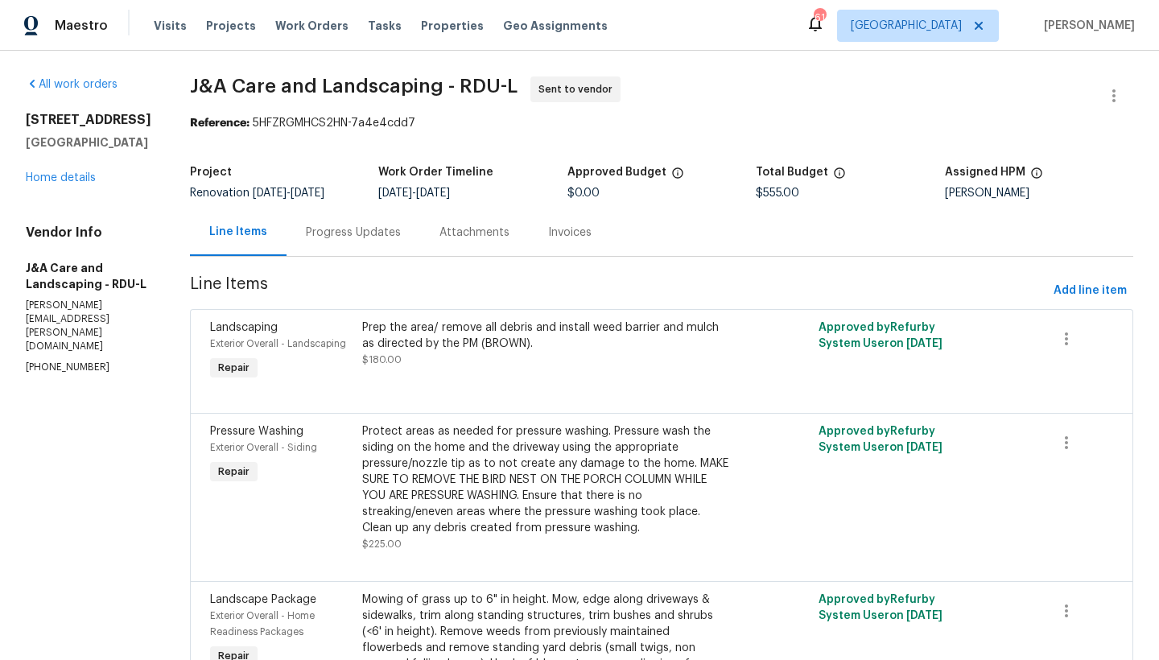
click at [359, 233] on div "Progress Updates" at bounding box center [353, 232] width 95 height 16
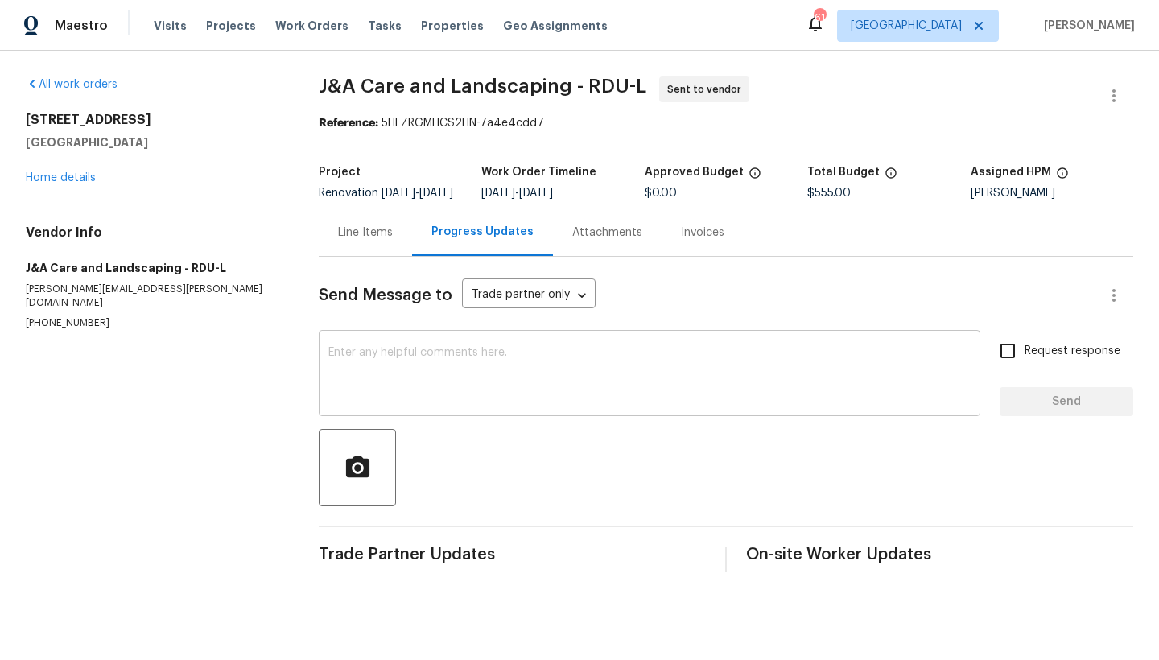
click at [364, 367] on textarea at bounding box center [649, 375] width 642 height 56
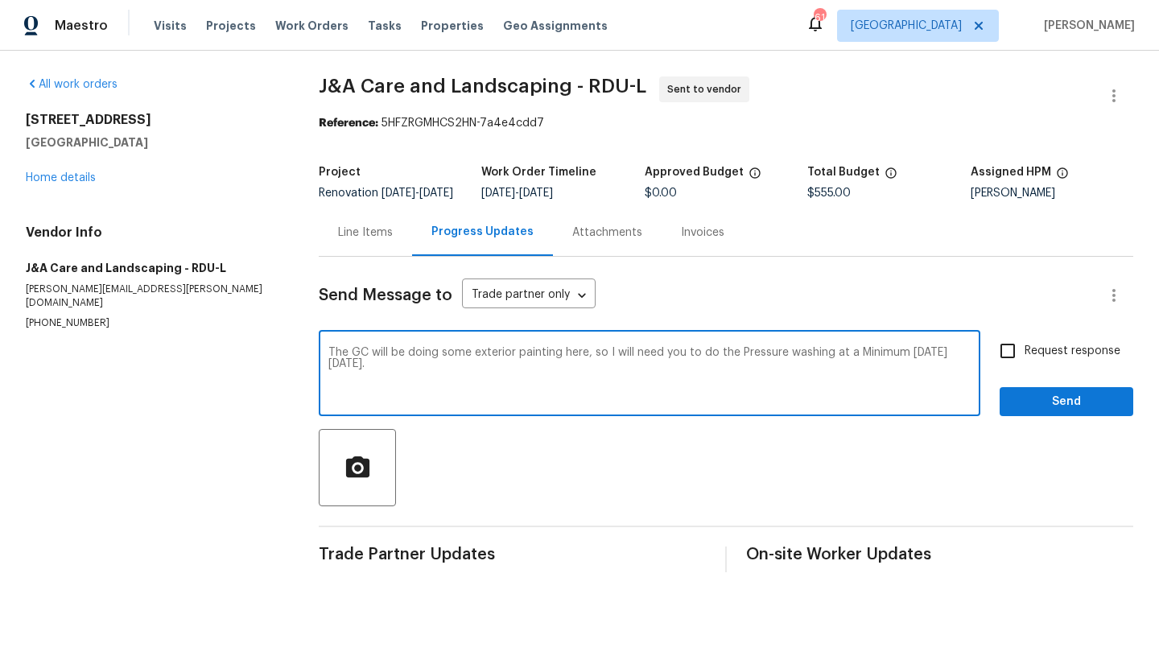
drag, startPoint x: 684, startPoint y: 364, endPoint x: 664, endPoint y: 369, distance: 20.7
click at [664, 369] on textarea "The GC will be doing some exterior painting here, so I will need you to do the …" at bounding box center [649, 375] width 642 height 56
type textarea "The GC will be doing some exterior painting here, so I will need the crew to do…"
click at [1000, 364] on input "Request response" at bounding box center [1007, 351] width 34 height 34
checkbox input "true"
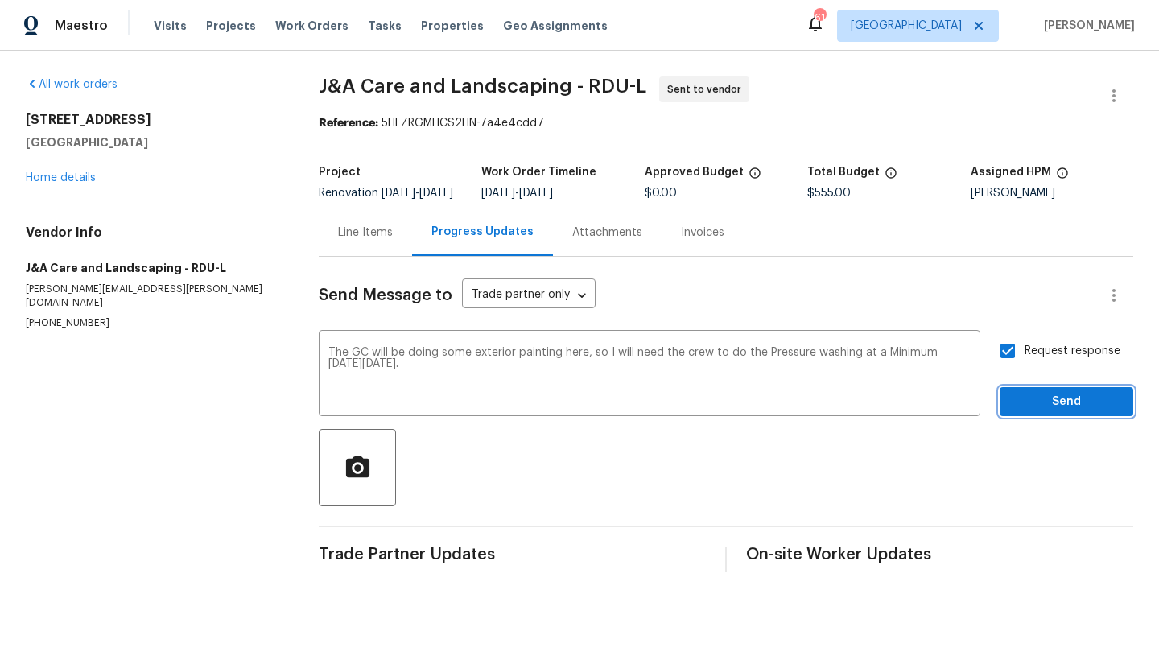
click at [1037, 412] on span "Send" at bounding box center [1066, 402] width 108 height 20
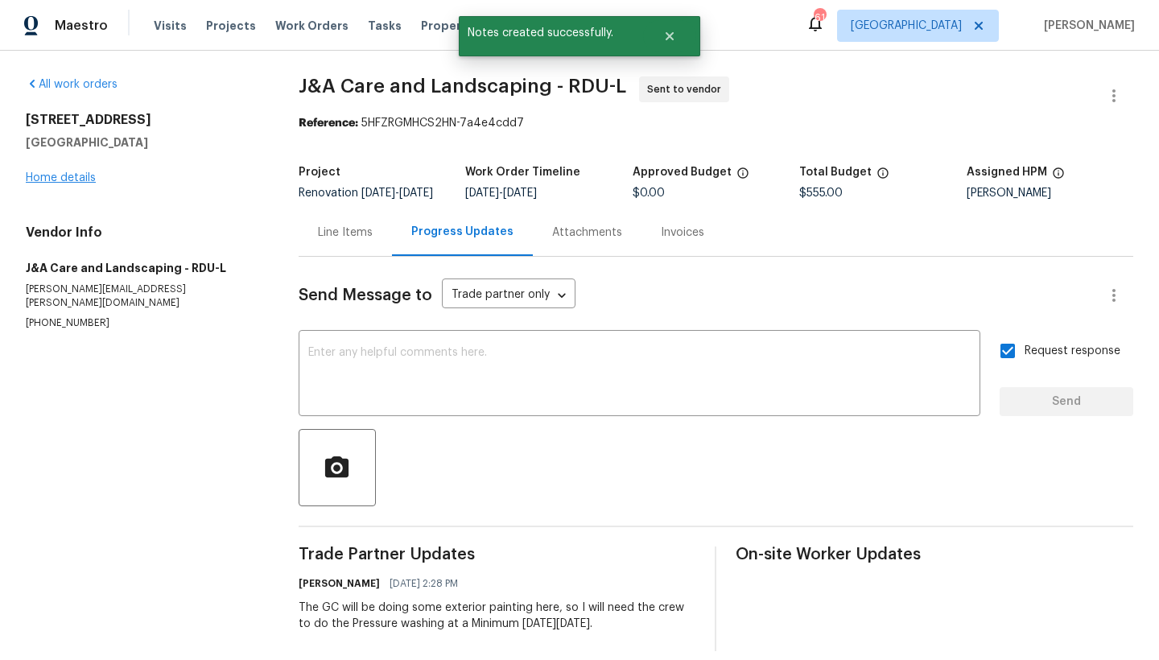
click at [34, 177] on link "Home details" at bounding box center [61, 177] width 70 height 11
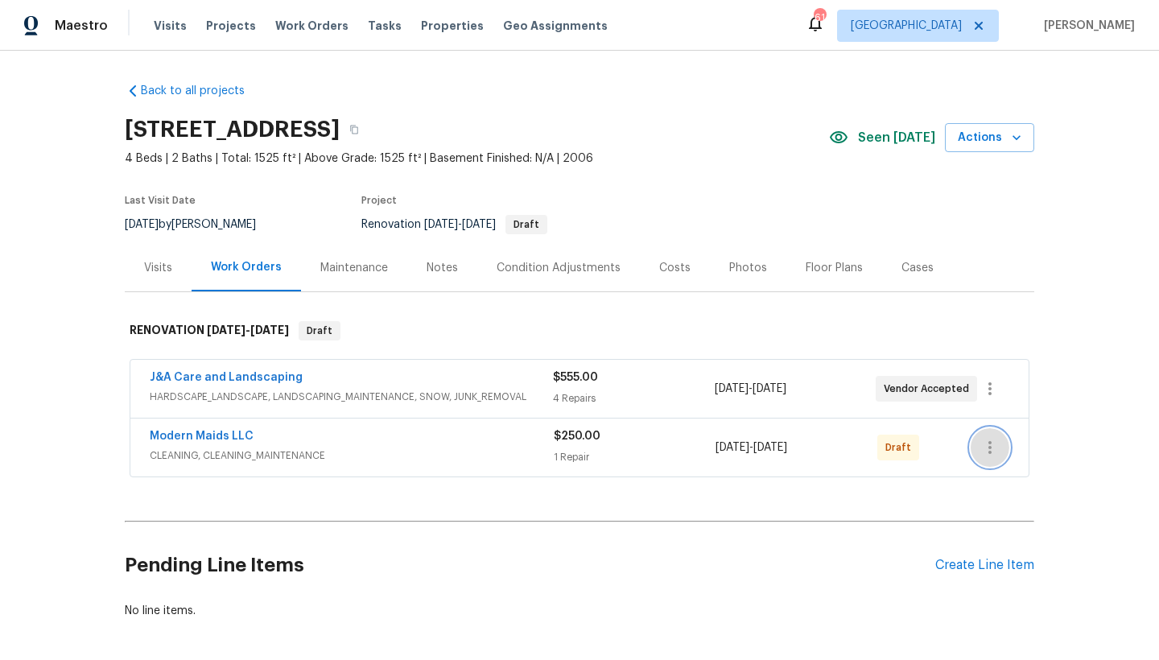
click at [988, 448] on icon "button" at bounding box center [989, 447] width 3 height 13
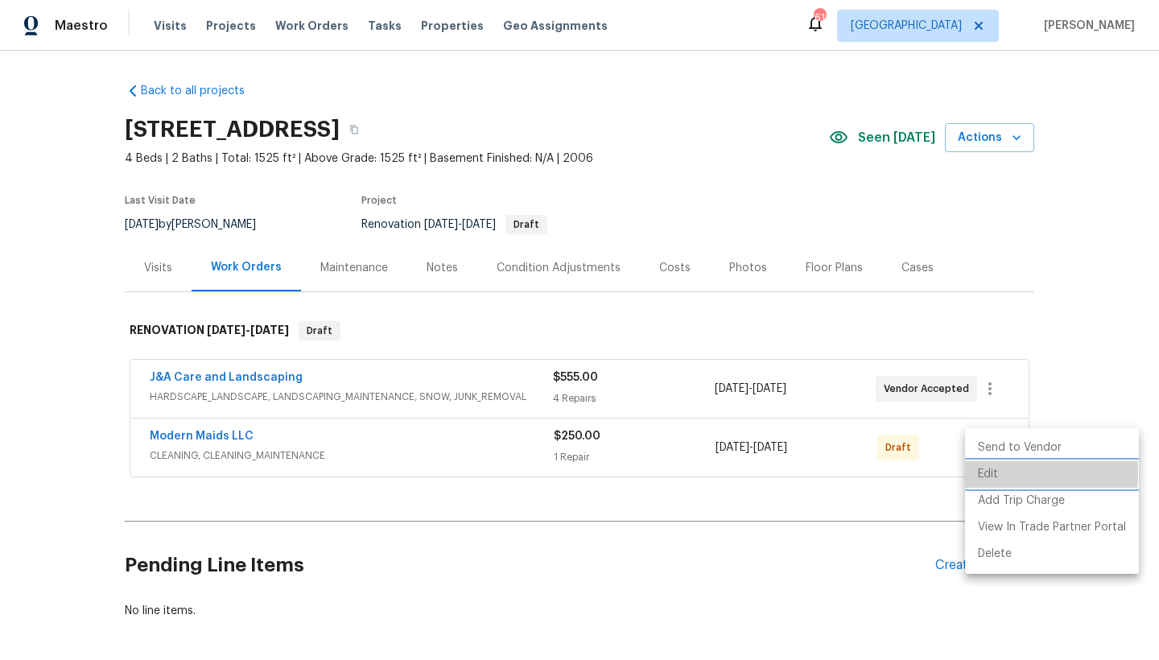
click at [978, 473] on li "Edit" at bounding box center [1052, 474] width 174 height 27
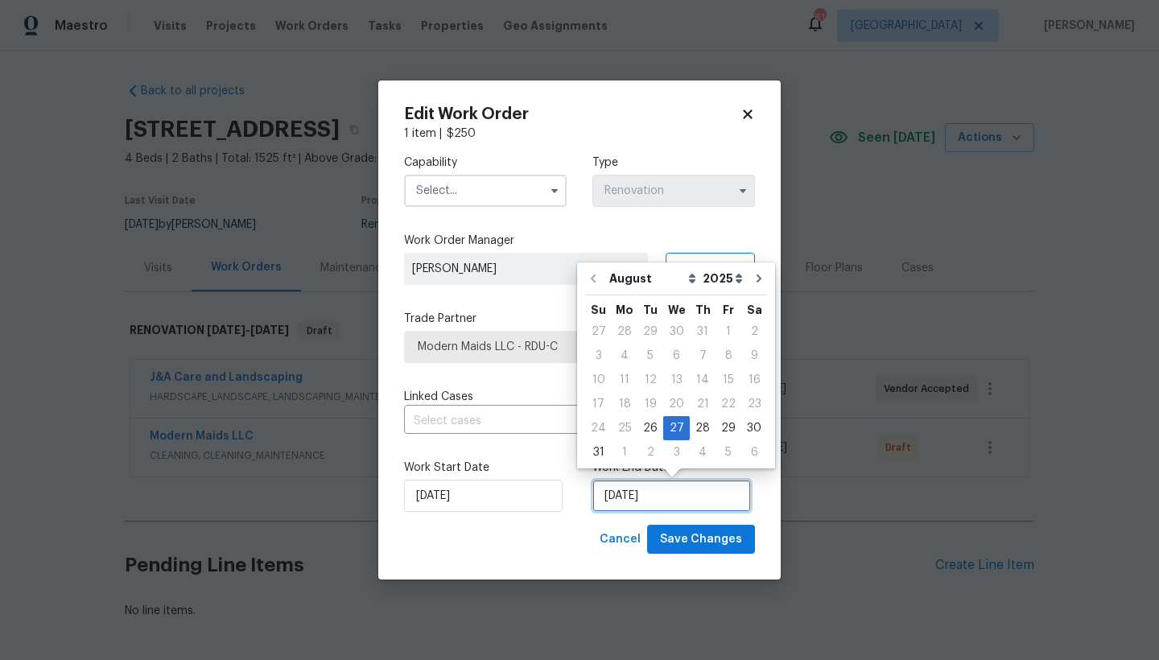
click at [620, 505] on input "[DATE]" at bounding box center [671, 496] width 159 height 32
click at [695, 427] on div "28" at bounding box center [703, 428] width 26 height 23
type input "[DATE]"
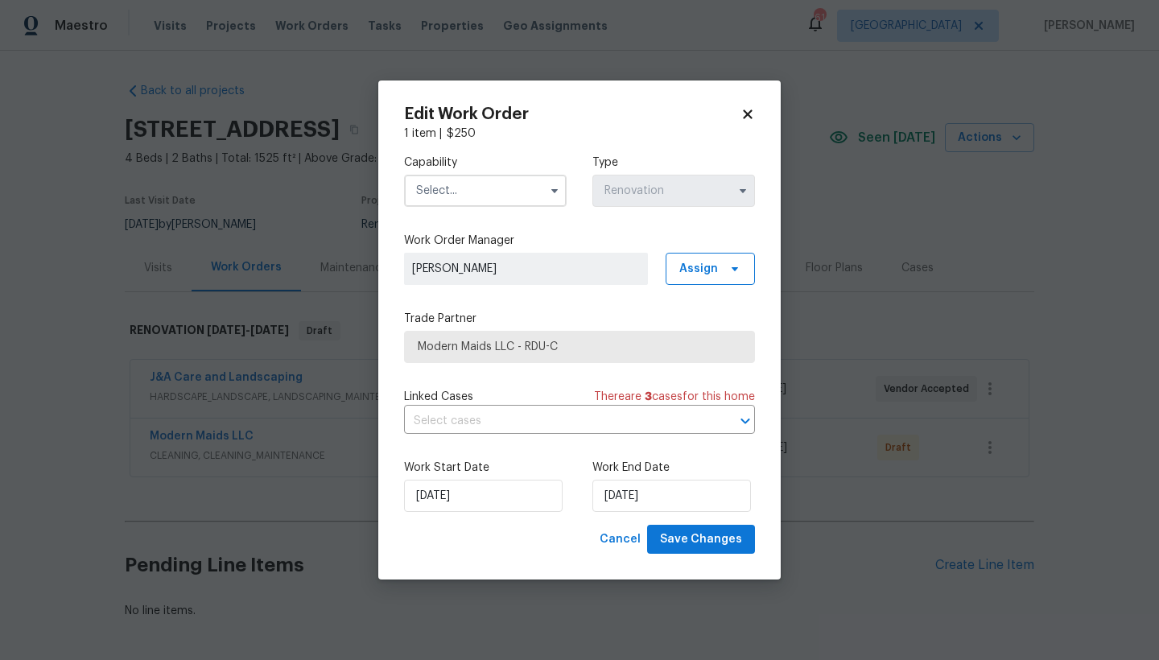
click at [473, 188] on input "text" at bounding box center [485, 191] width 163 height 32
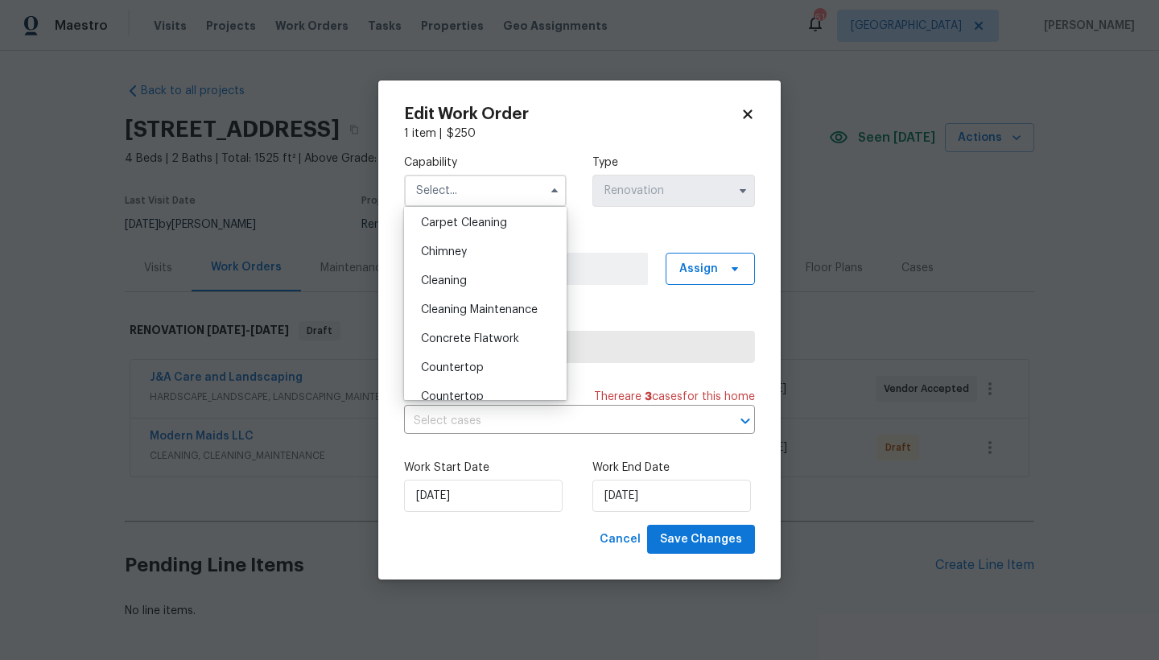
scroll to position [159, 0]
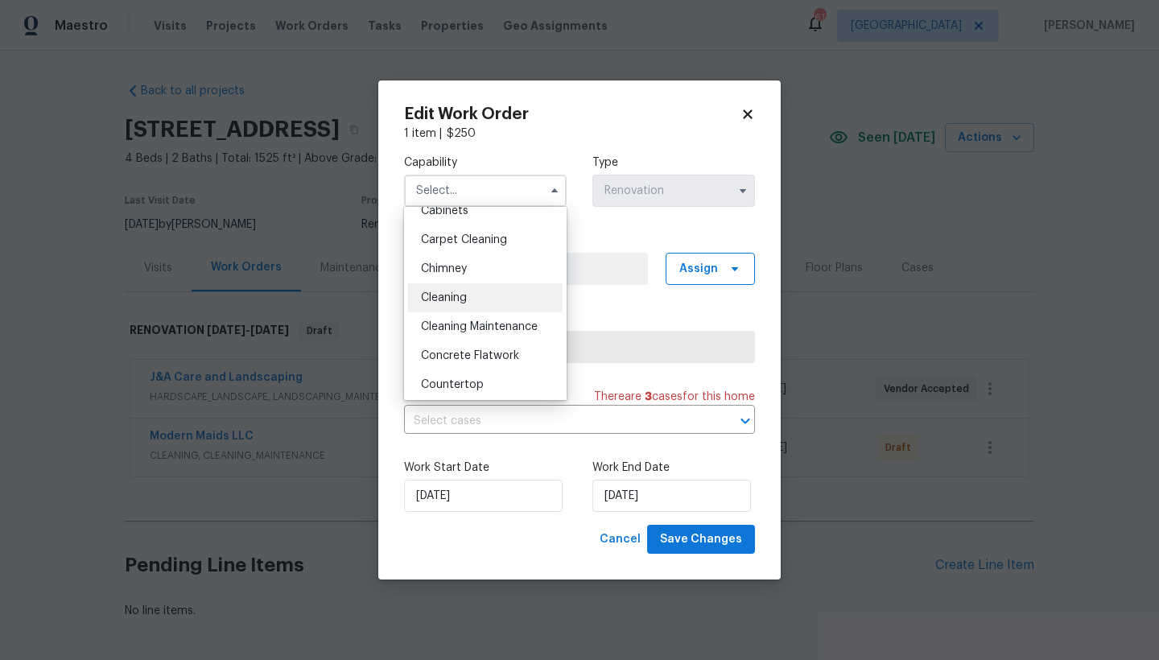
click at [456, 299] on span "Cleaning" at bounding box center [444, 297] width 46 height 11
type input "Cleaning"
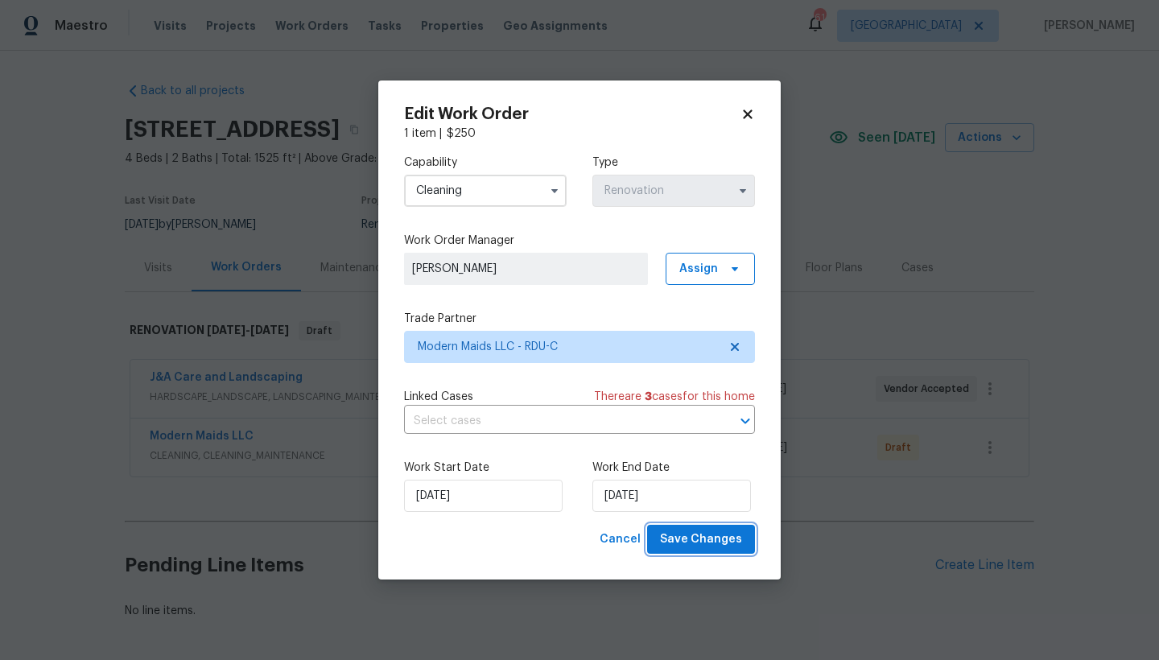
click at [695, 541] on span "Save Changes" at bounding box center [701, 539] width 82 height 20
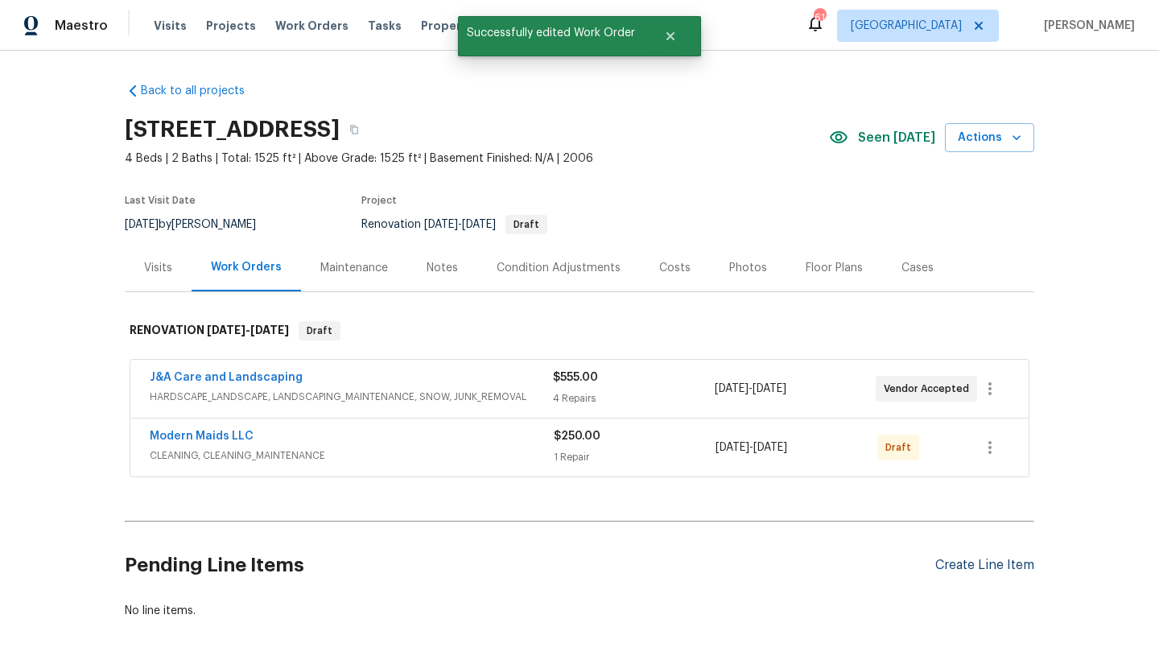
click at [962, 568] on div "Create Line Item" at bounding box center [984, 565] width 99 height 15
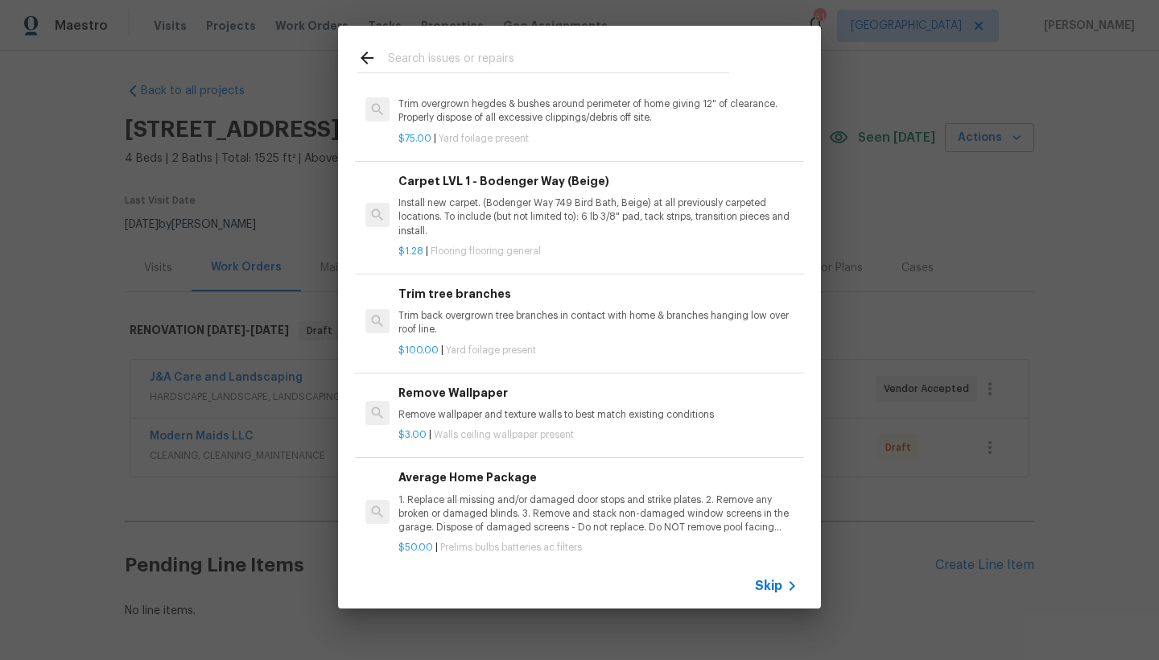
scroll to position [664, 0]
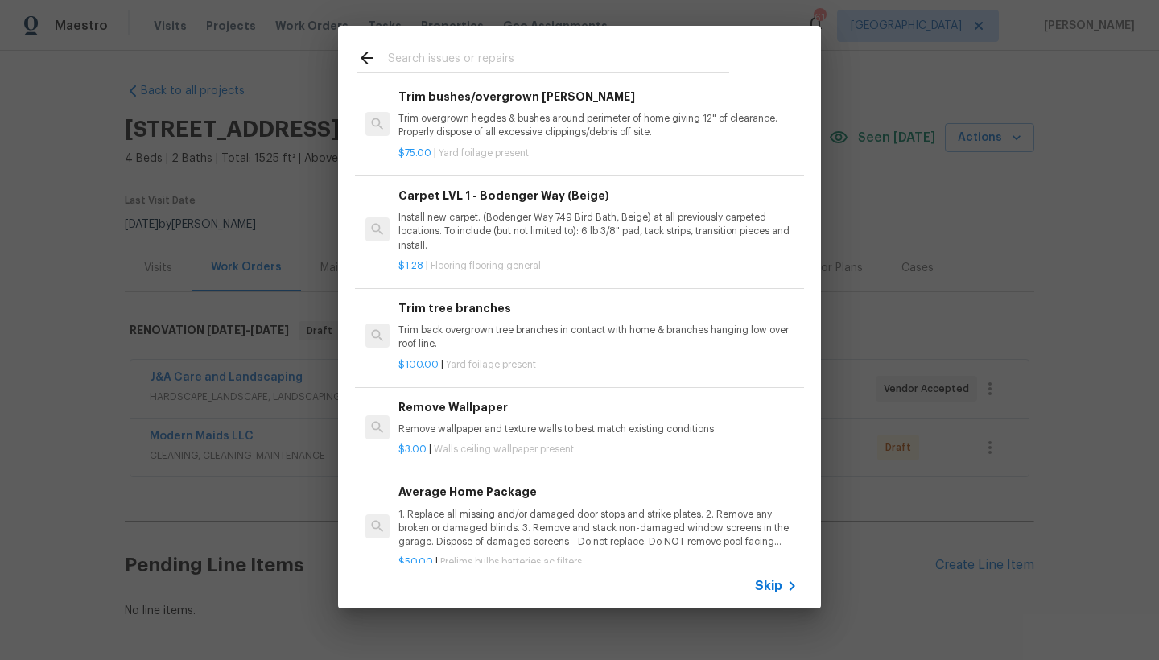
click at [459, 201] on div "Carpet LVL 1 - Bodenger Way (Beige) Install new carpet. (Bodenger Way 749 Bird …" at bounding box center [597, 220] width 399 height 66
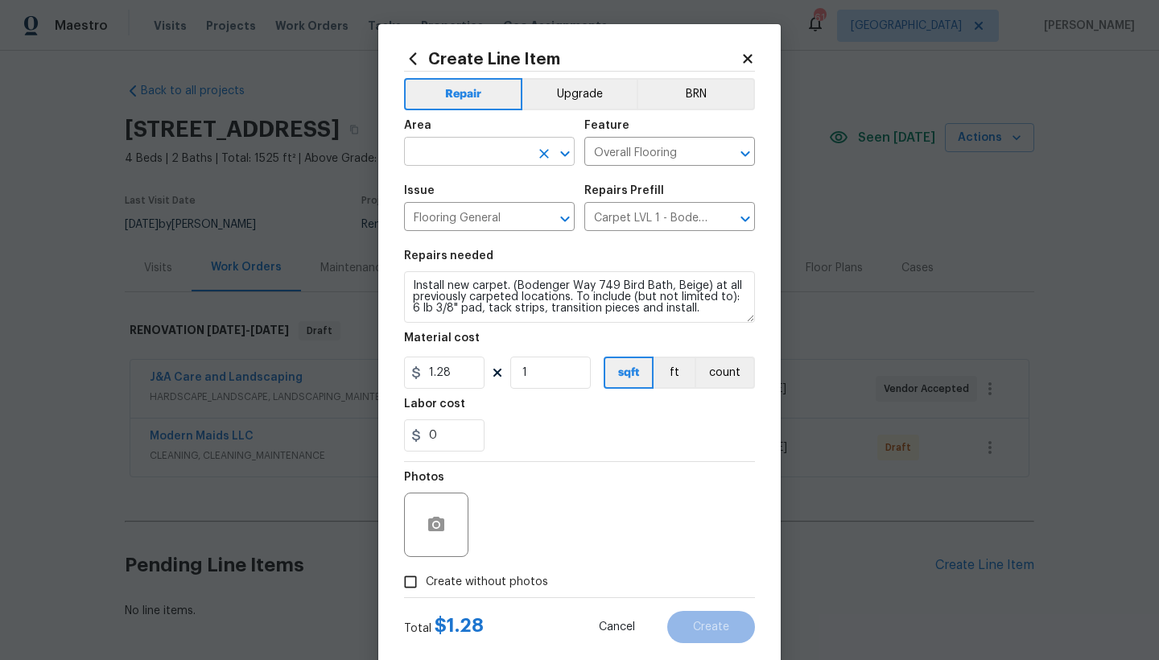
click at [434, 152] on input "text" at bounding box center [467, 153] width 126 height 25
click at [479, 216] on li "Interior Overall" at bounding box center [483, 215] width 171 height 27
type input "Interior Overall"
click at [539, 374] on input "1" at bounding box center [550, 372] width 80 height 32
type input "1200"
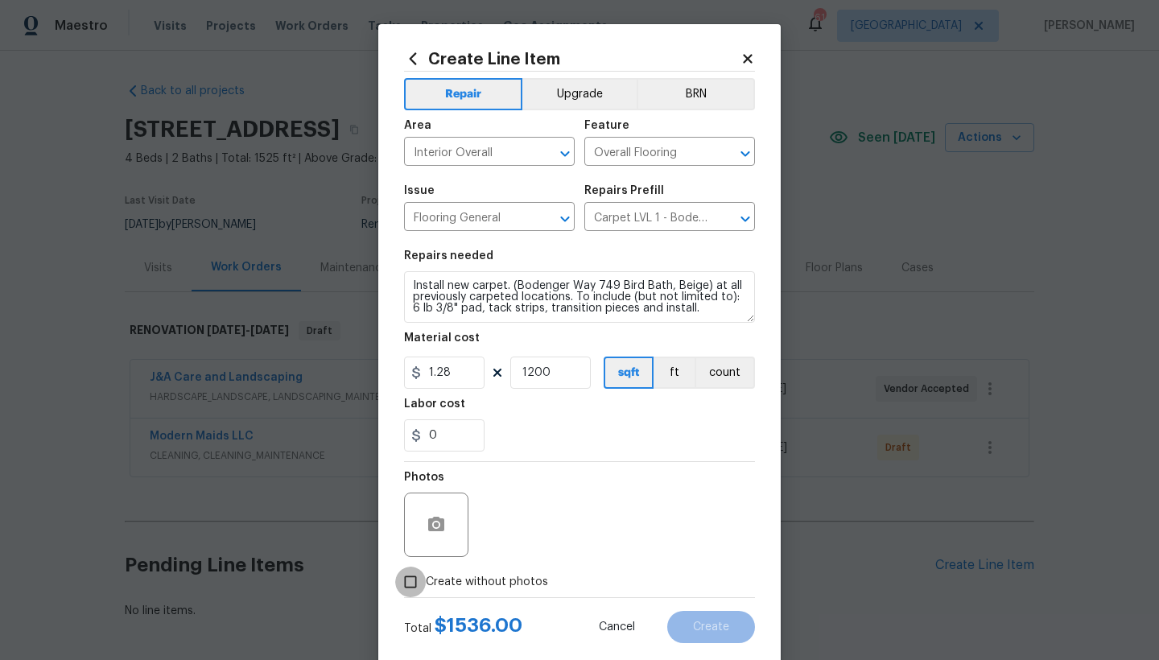
click at [403, 582] on input "Create without photos" at bounding box center [410, 581] width 31 height 31
checkbox input "true"
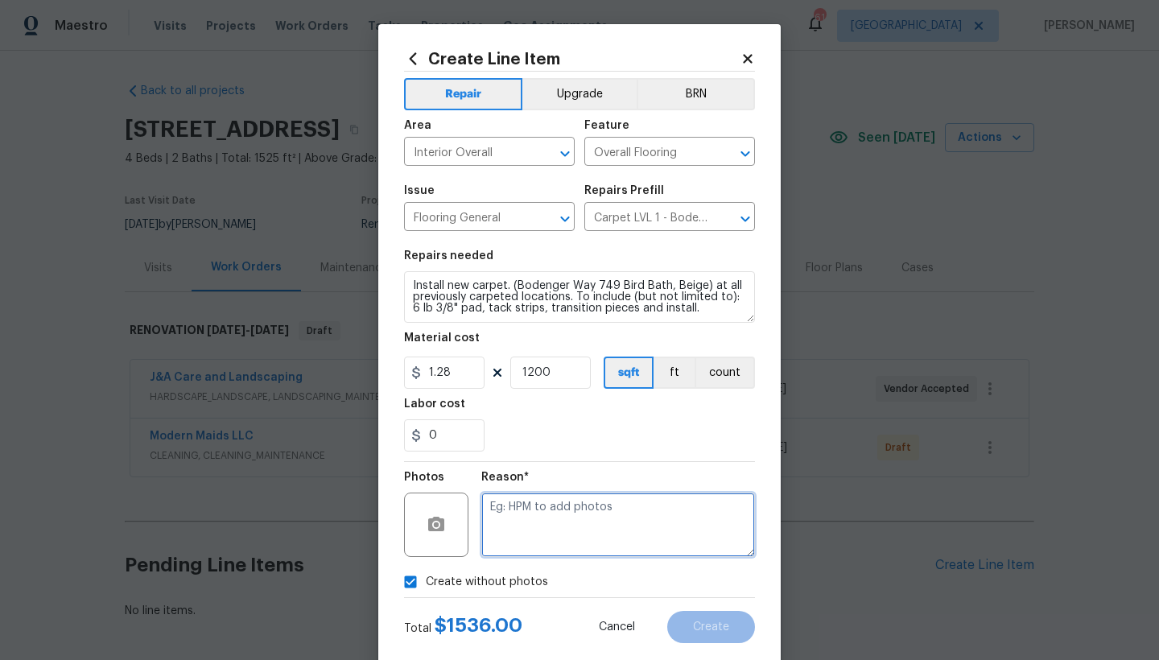
click at [570, 518] on textarea at bounding box center [618, 524] width 274 height 64
type textarea "n"
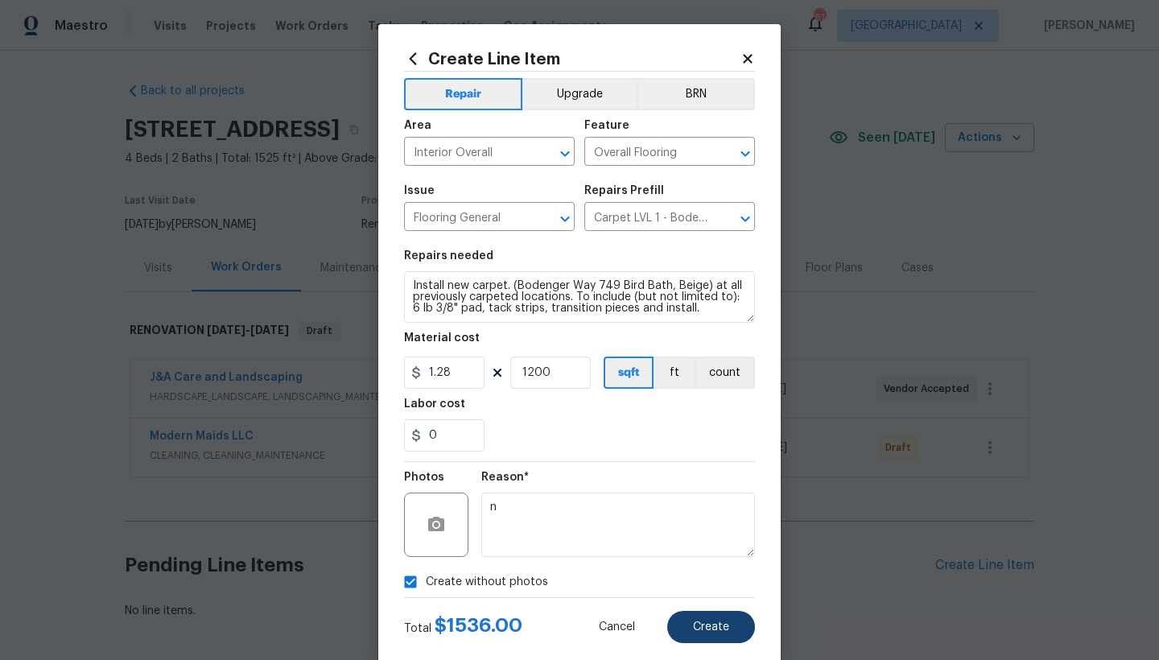
click at [706, 629] on span "Create" at bounding box center [711, 627] width 36 height 12
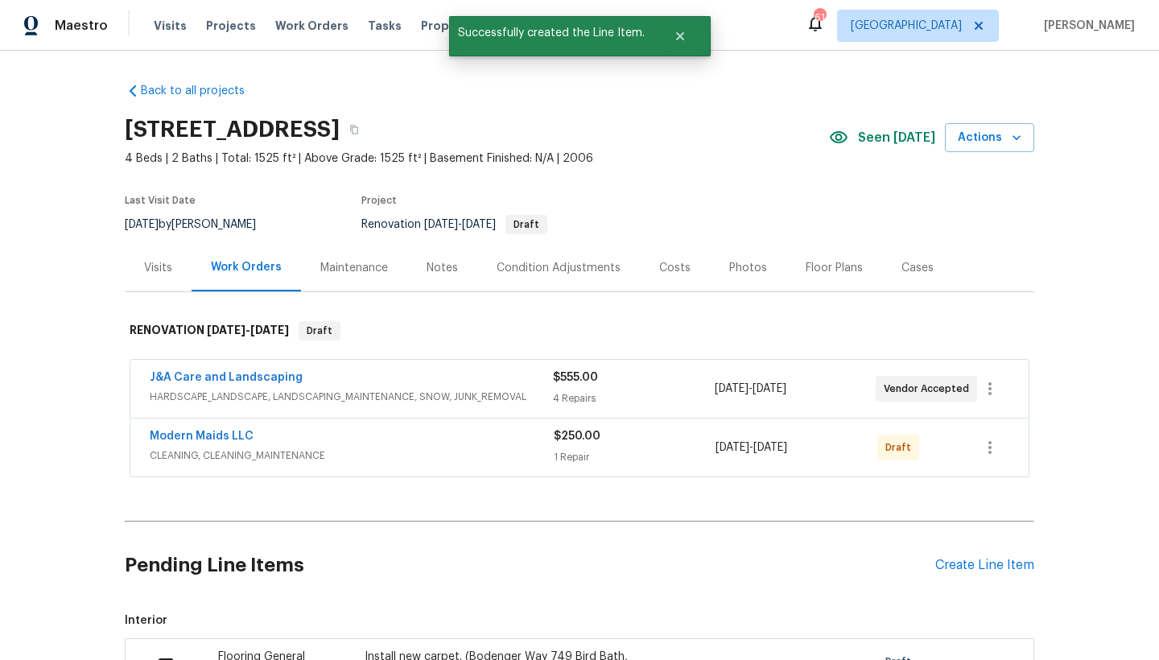
scroll to position [295, 0]
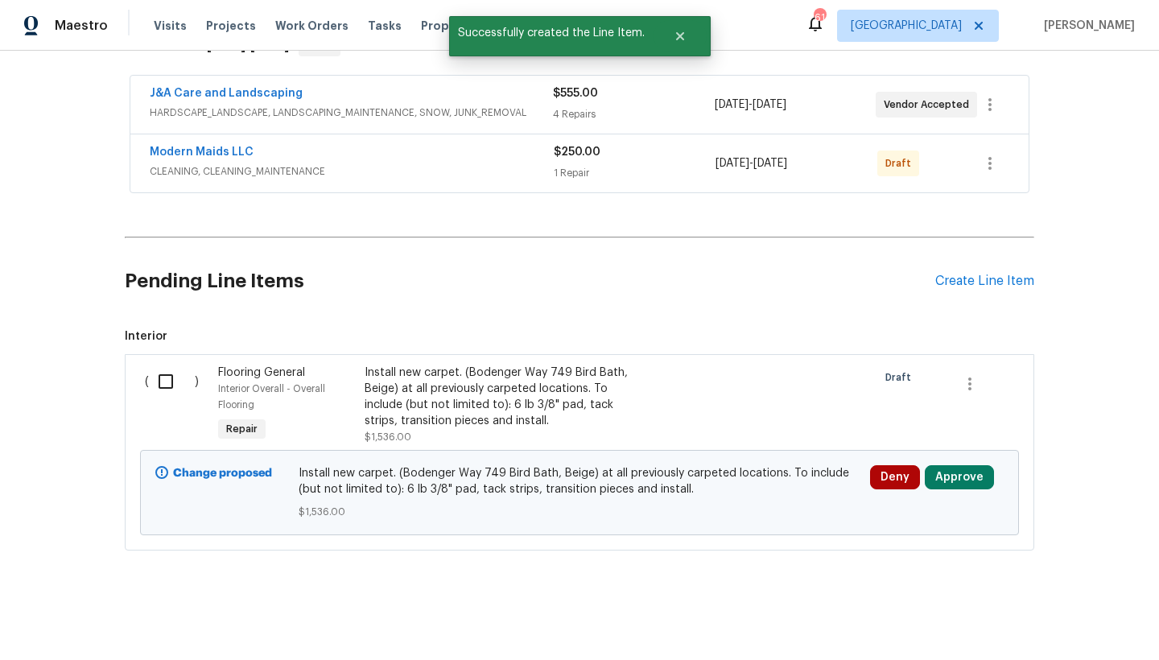
click at [163, 369] on input "checkbox" at bounding box center [172, 381] width 46 height 34
checkbox input "true"
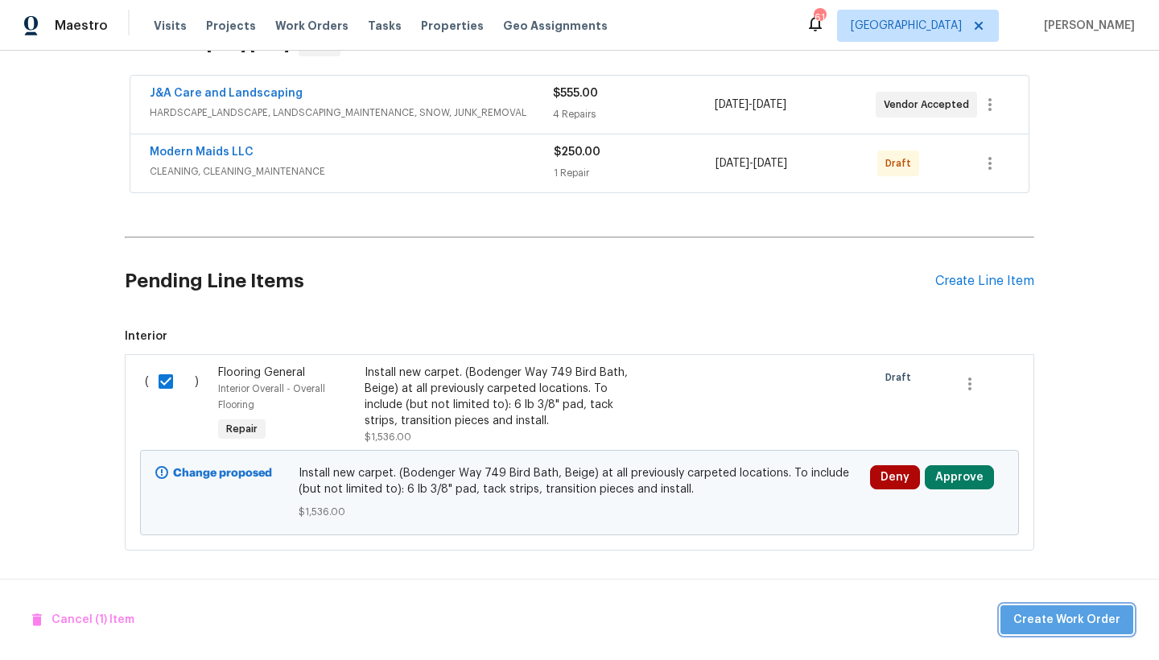
click at [1083, 620] on span "Create Work Order" at bounding box center [1066, 620] width 107 height 20
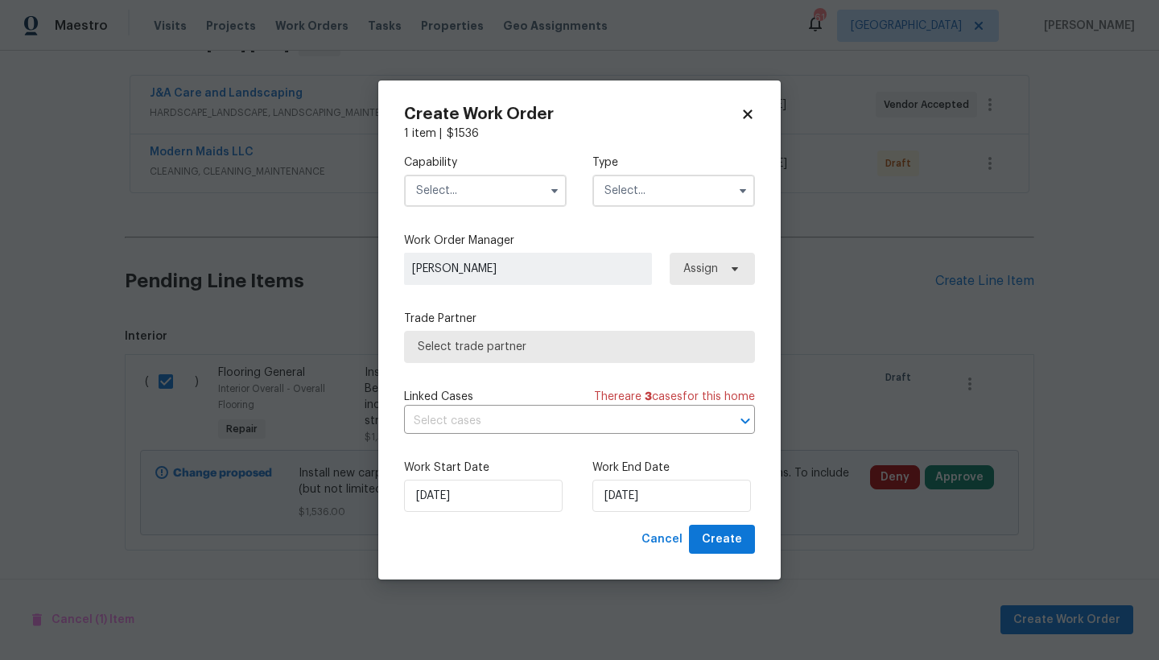
click at [433, 188] on input "text" at bounding box center [485, 191] width 163 height 32
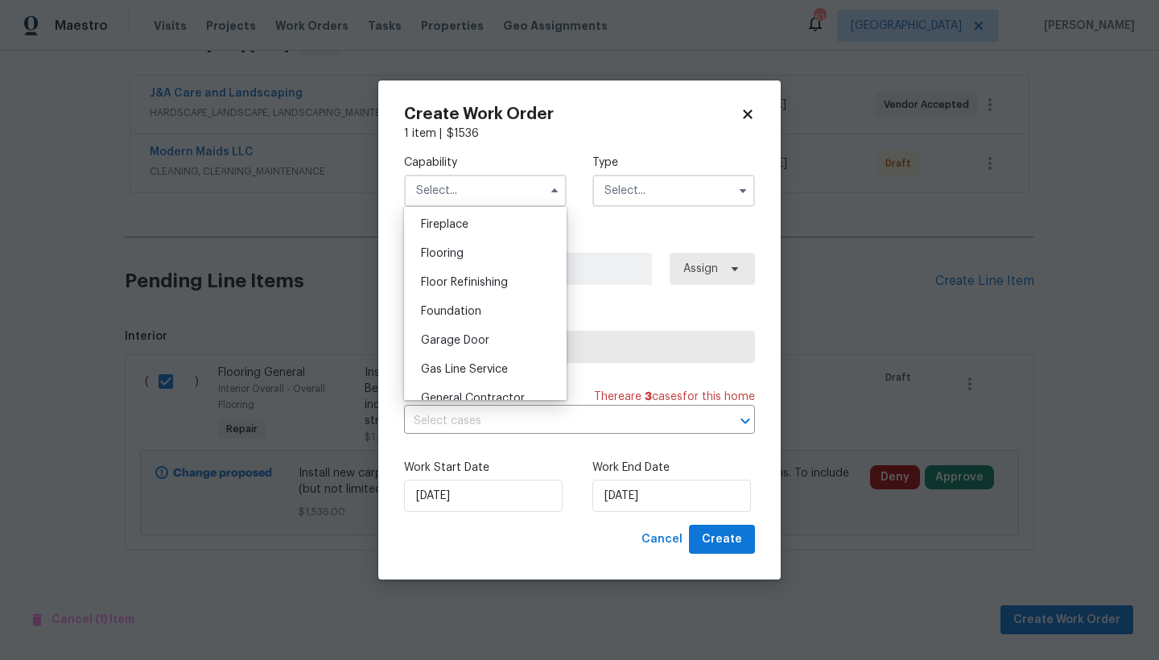
scroll to position [622, 0]
click at [471, 242] on div "Flooring" at bounding box center [485, 227] width 154 height 29
type input "Flooring"
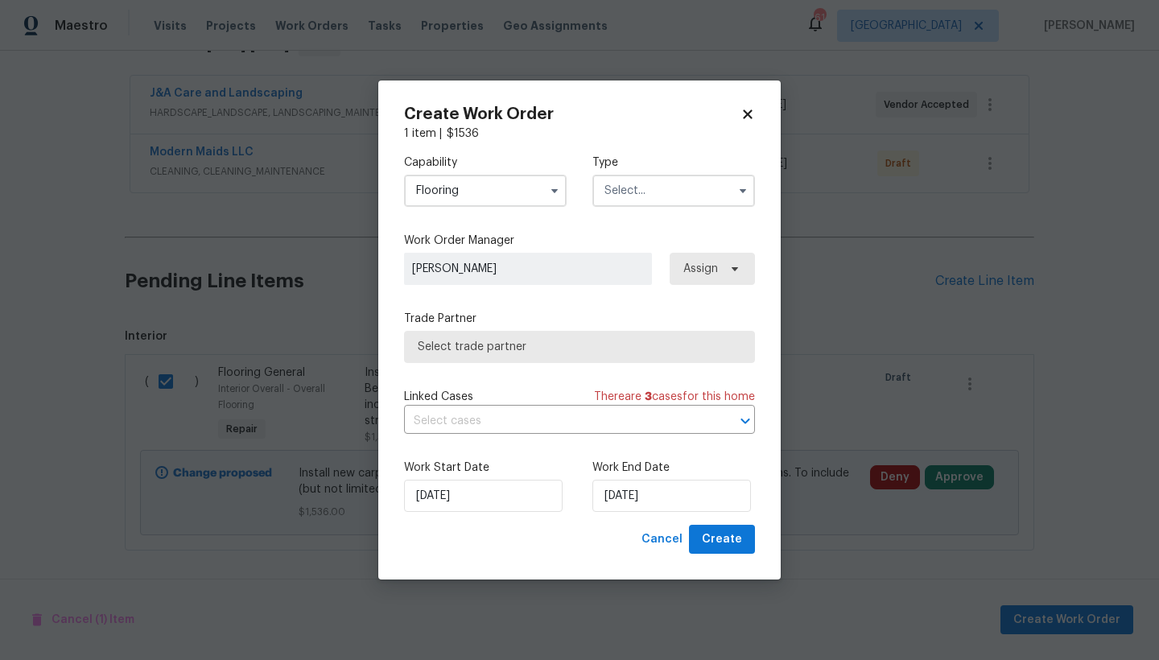
click at [616, 190] on input "text" at bounding box center [673, 191] width 163 height 32
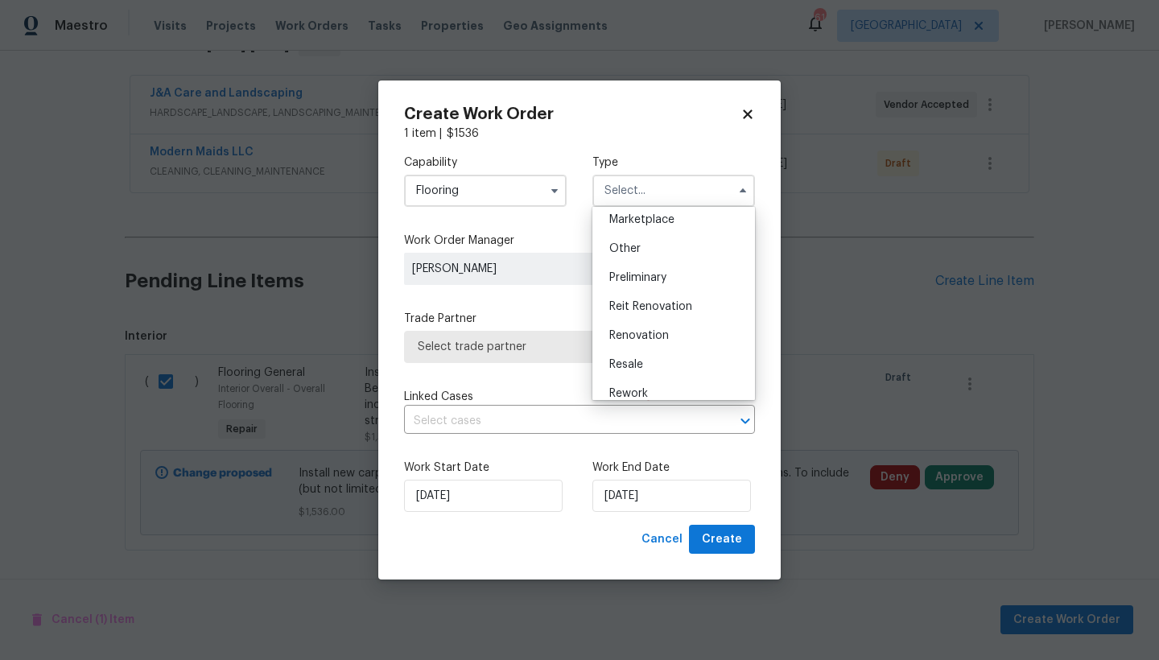
scroll to position [319, 0]
click at [656, 309] on span "Renovation" at bounding box center [639, 312] width 60 height 11
type input "Renovation"
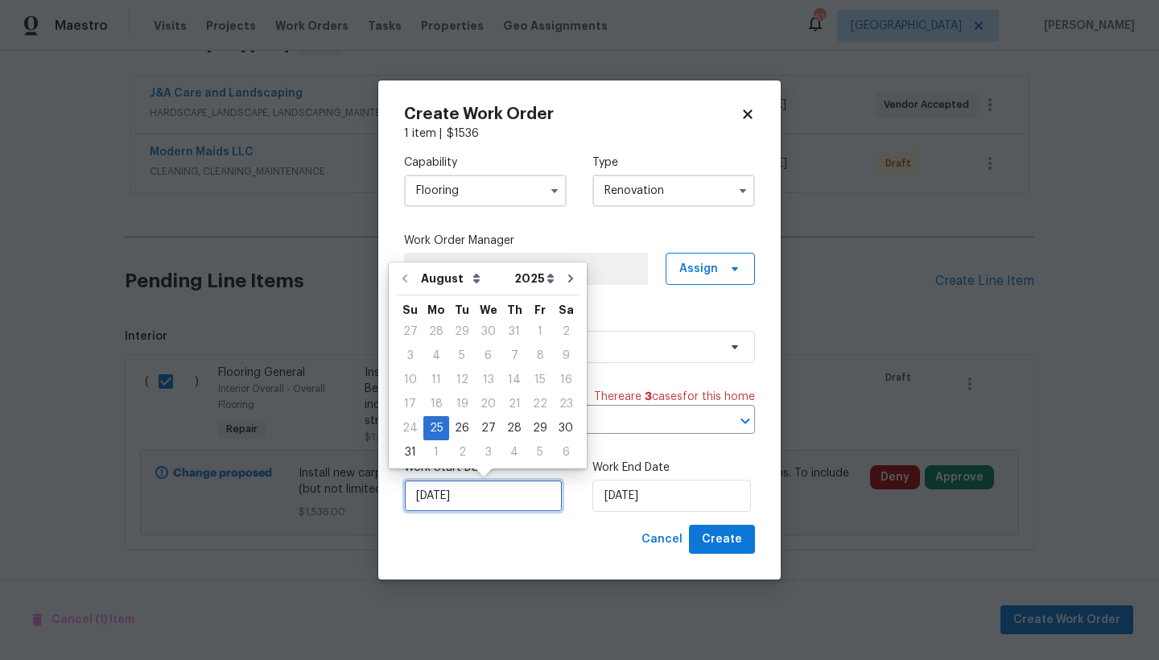
click at [451, 498] on input "[DATE]" at bounding box center [483, 496] width 159 height 32
click at [488, 424] on div "27" at bounding box center [488, 428] width 27 height 23
type input "[DATE]"
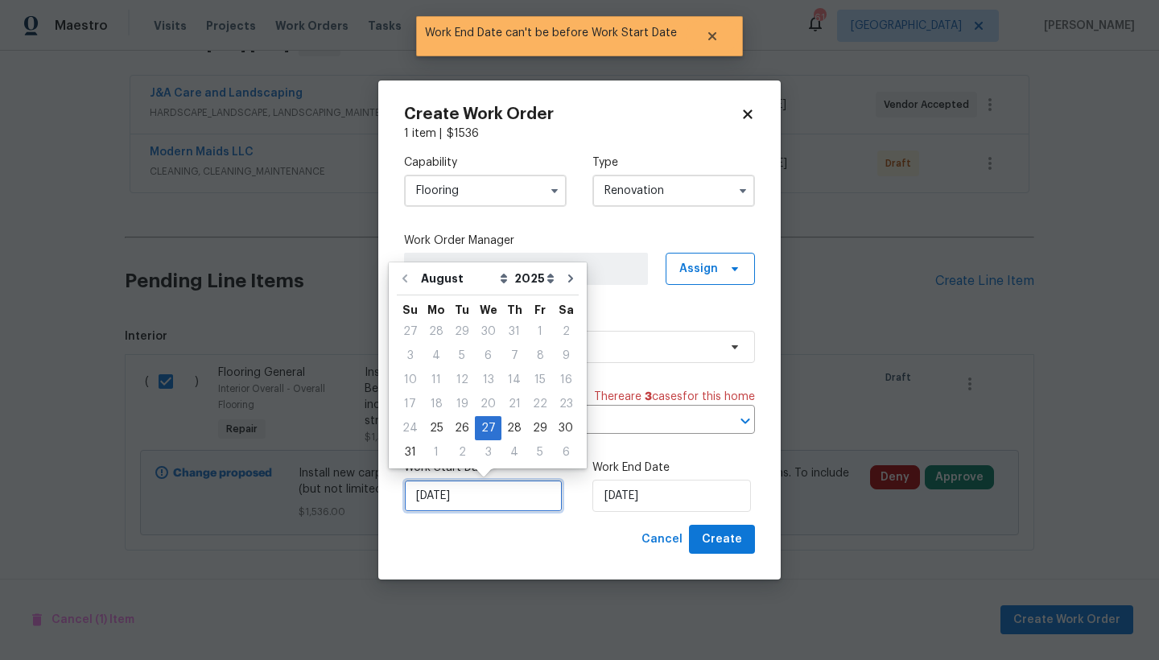
click at [447, 509] on input "[DATE]" at bounding box center [483, 496] width 159 height 32
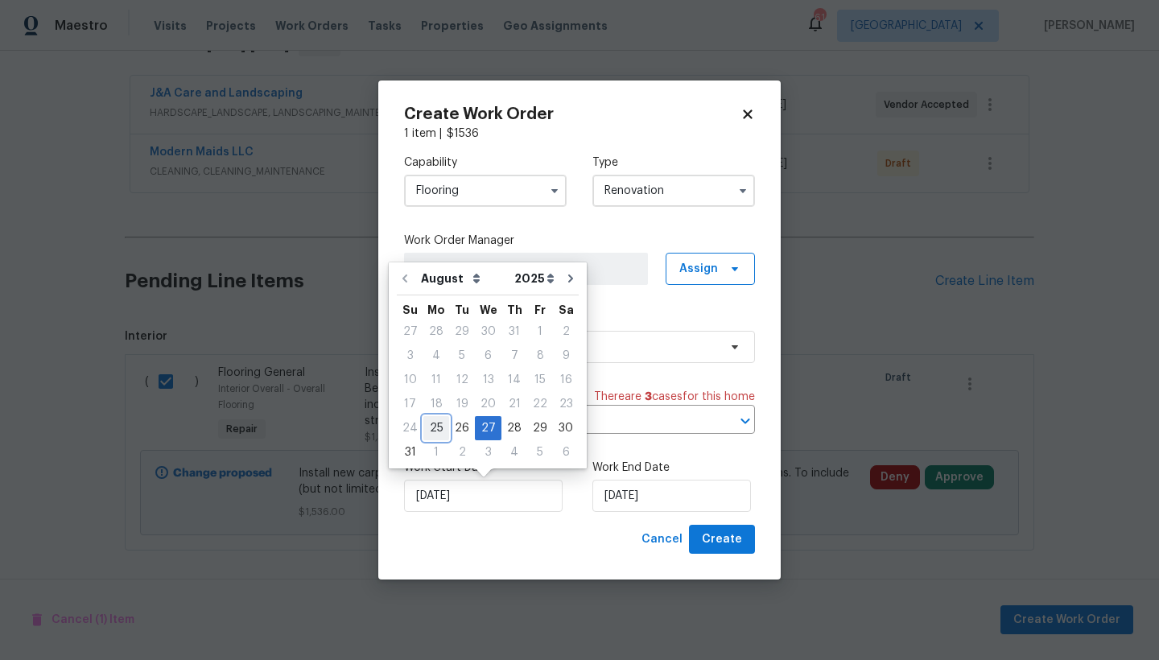
click at [438, 429] on div "25" at bounding box center [436, 428] width 26 height 23
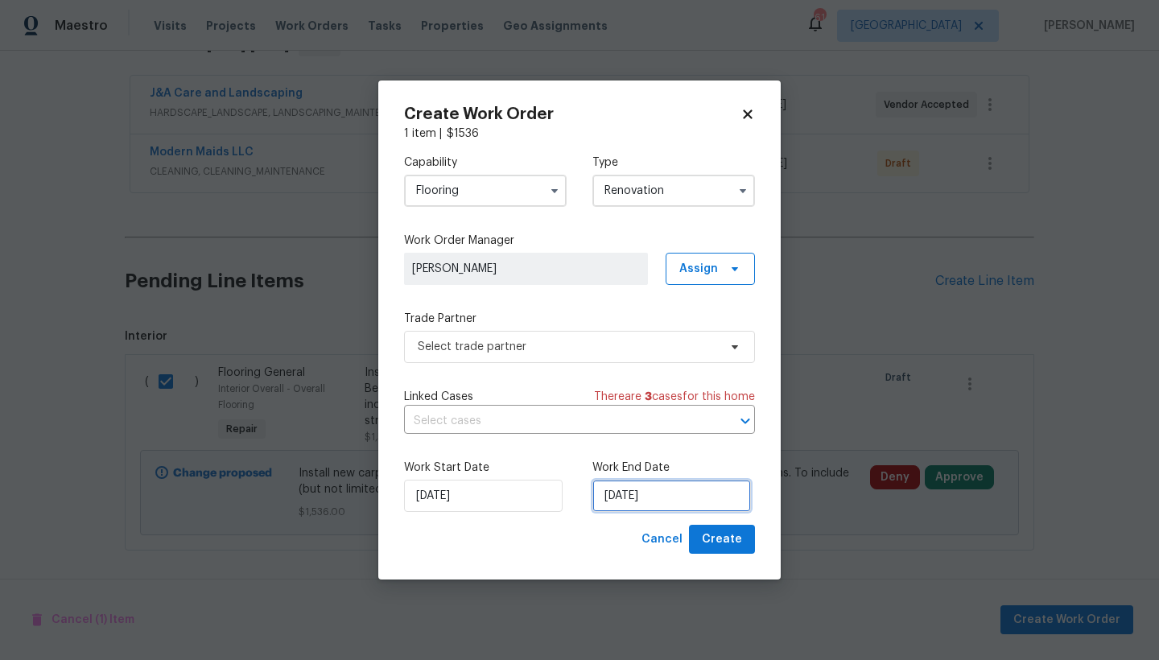
click at [630, 502] on input "[DATE]" at bounding box center [671, 496] width 159 height 32
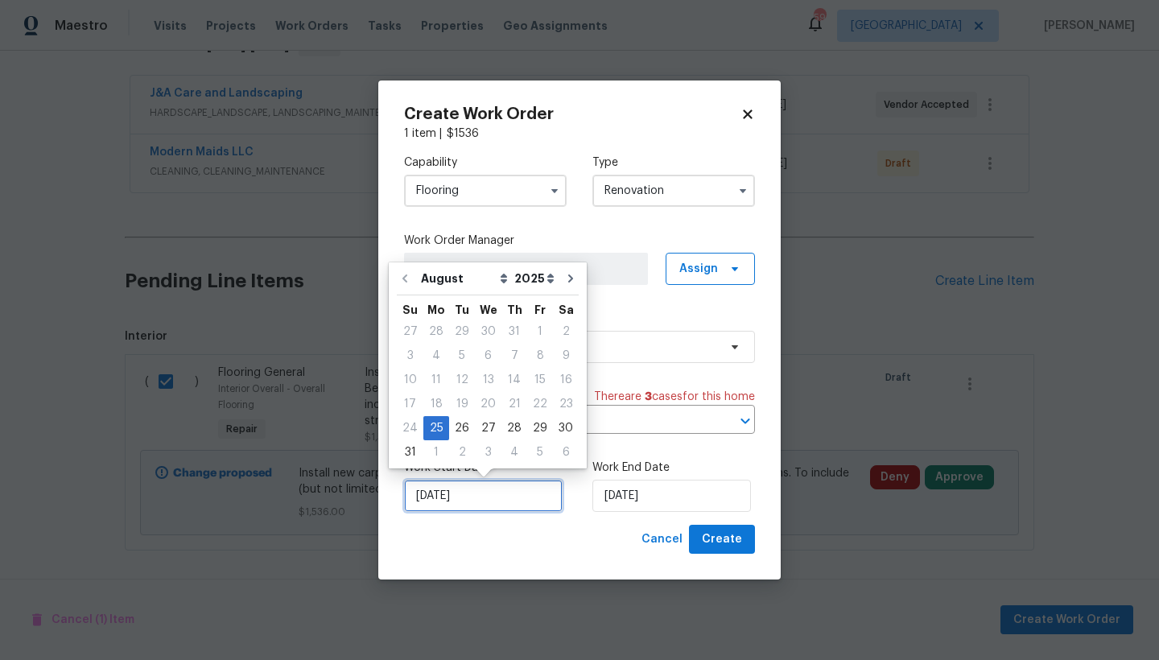
click at [447, 496] on input "[DATE]" at bounding box center [483, 496] width 159 height 32
click at [533, 404] on div "22" at bounding box center [540, 404] width 26 height 23
click at [487, 426] on div "27" at bounding box center [488, 428] width 27 height 23
click at [475, 492] on input "[DATE]" at bounding box center [483, 496] width 159 height 32
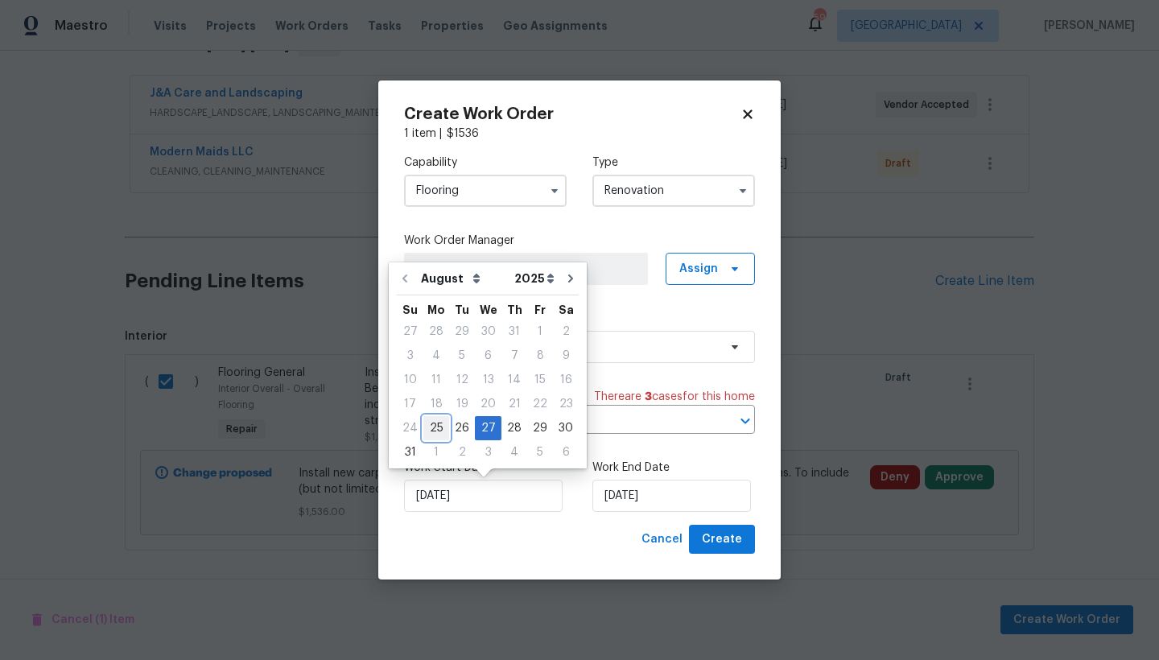
click at [426, 417] on div "25" at bounding box center [436, 428] width 26 height 23
type input "[DATE]"
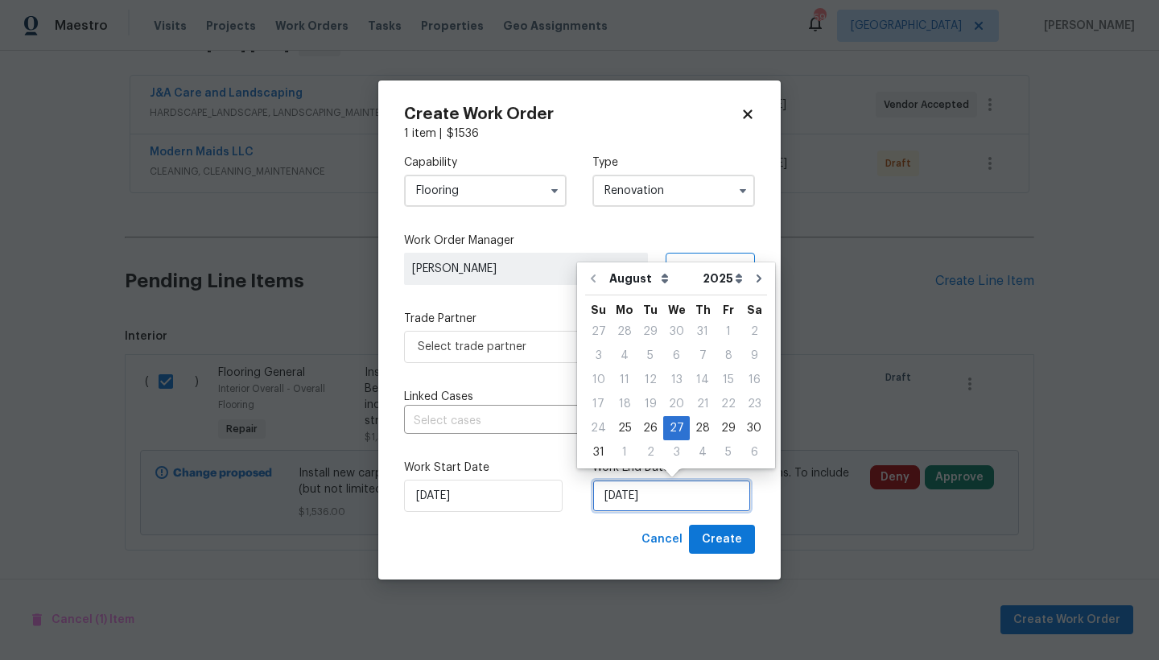
click at [653, 495] on input "[DATE]" at bounding box center [671, 496] width 159 height 32
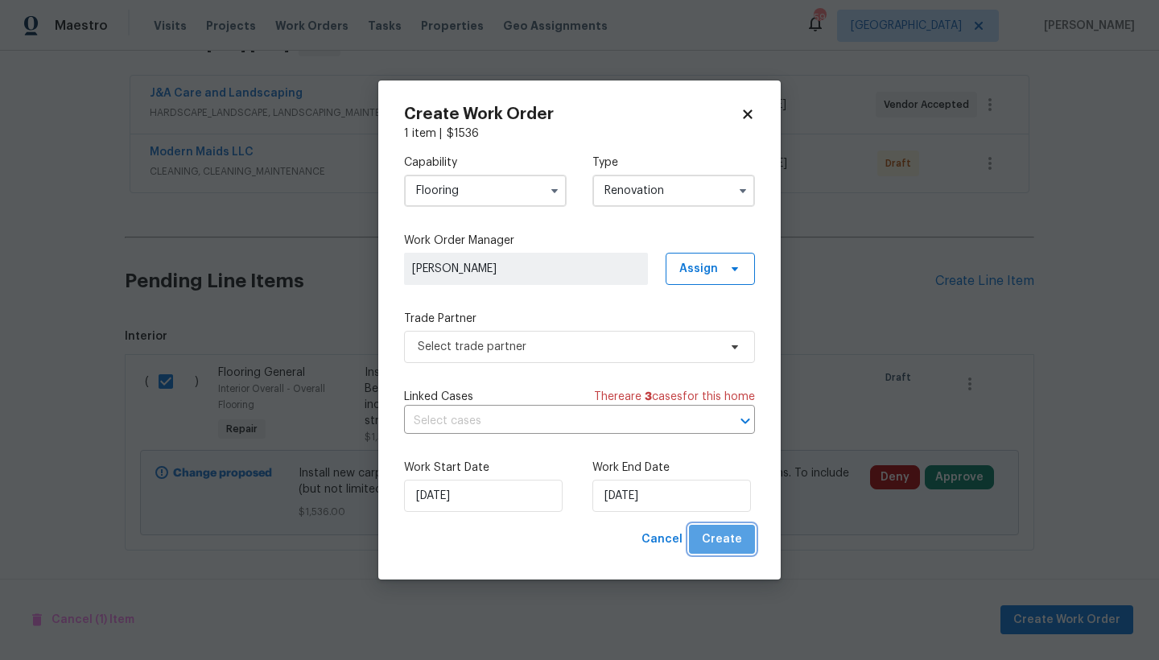
click at [736, 537] on span "Create" at bounding box center [722, 539] width 40 height 20
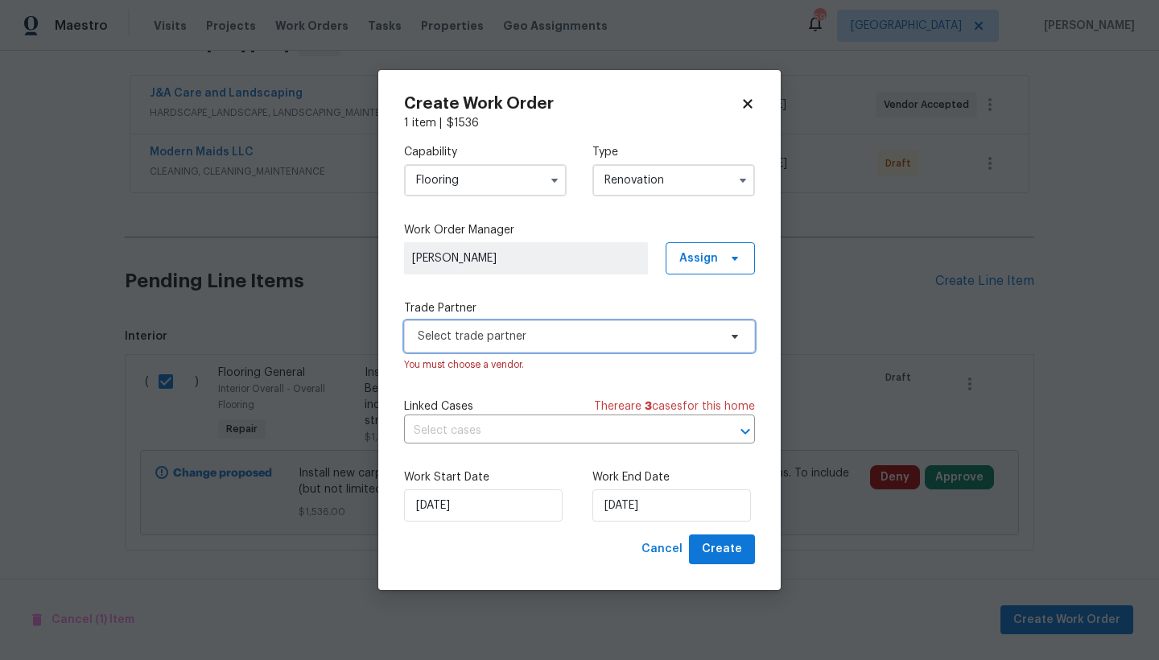
click at [471, 322] on span "Select trade partner" at bounding box center [579, 336] width 351 height 32
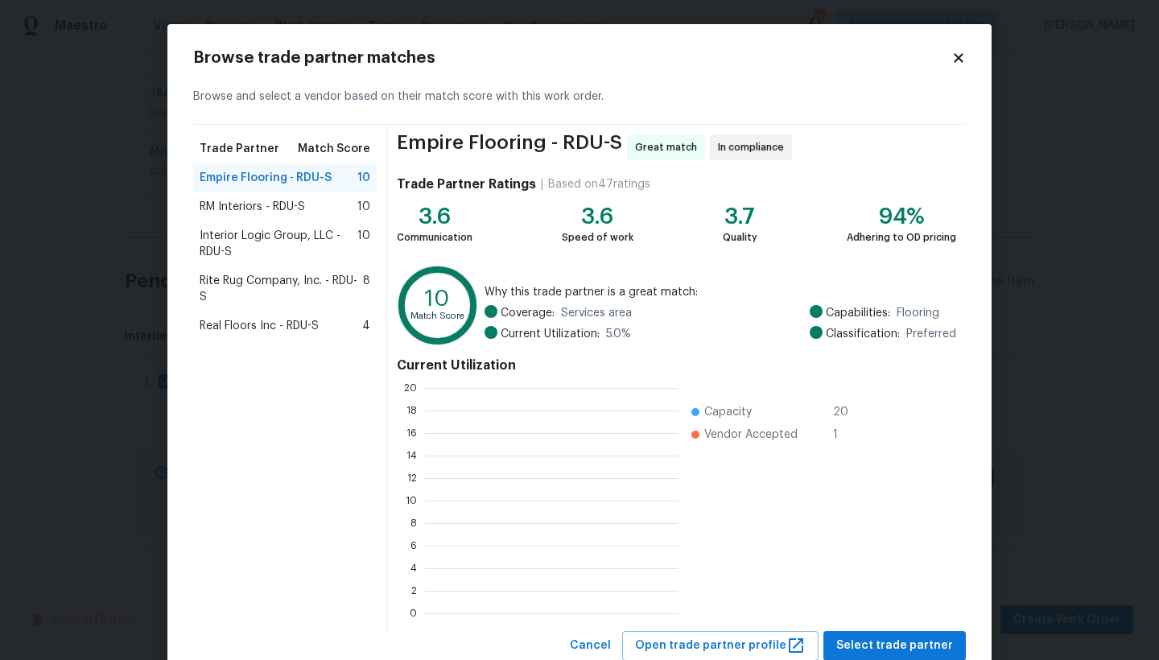
scroll to position [213, 241]
click at [261, 209] on span "RM Interiors - RDU-S" at bounding box center [252, 207] width 105 height 16
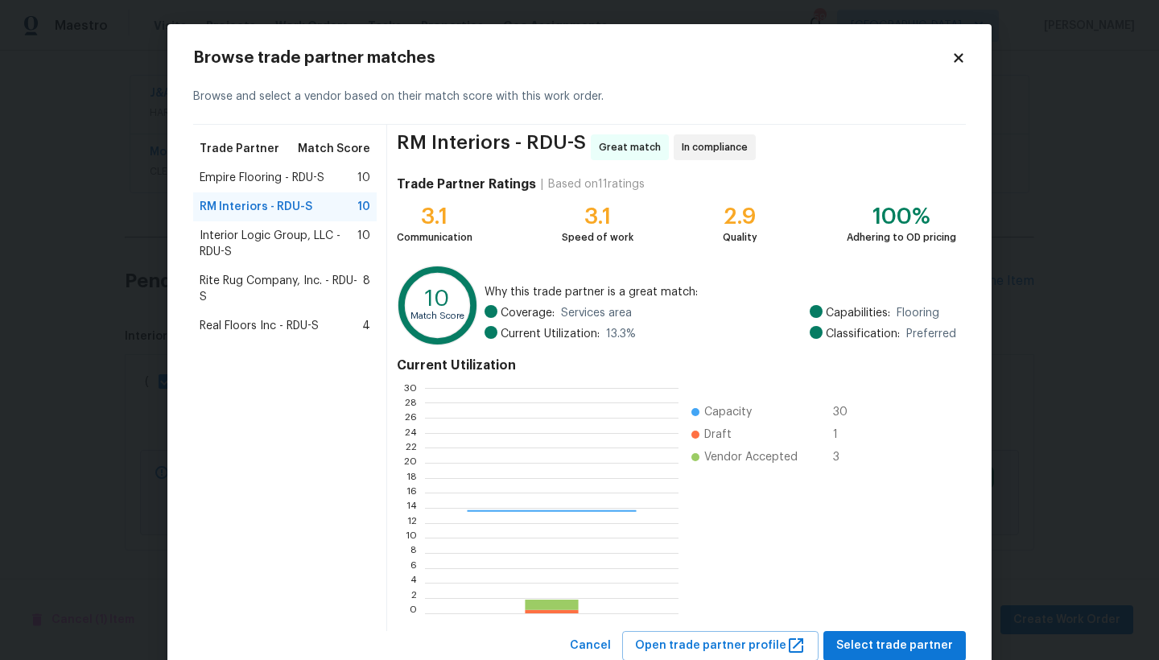
scroll to position [213, 241]
click at [230, 175] on span "Empire Flooring - RDU-S" at bounding box center [262, 178] width 125 height 16
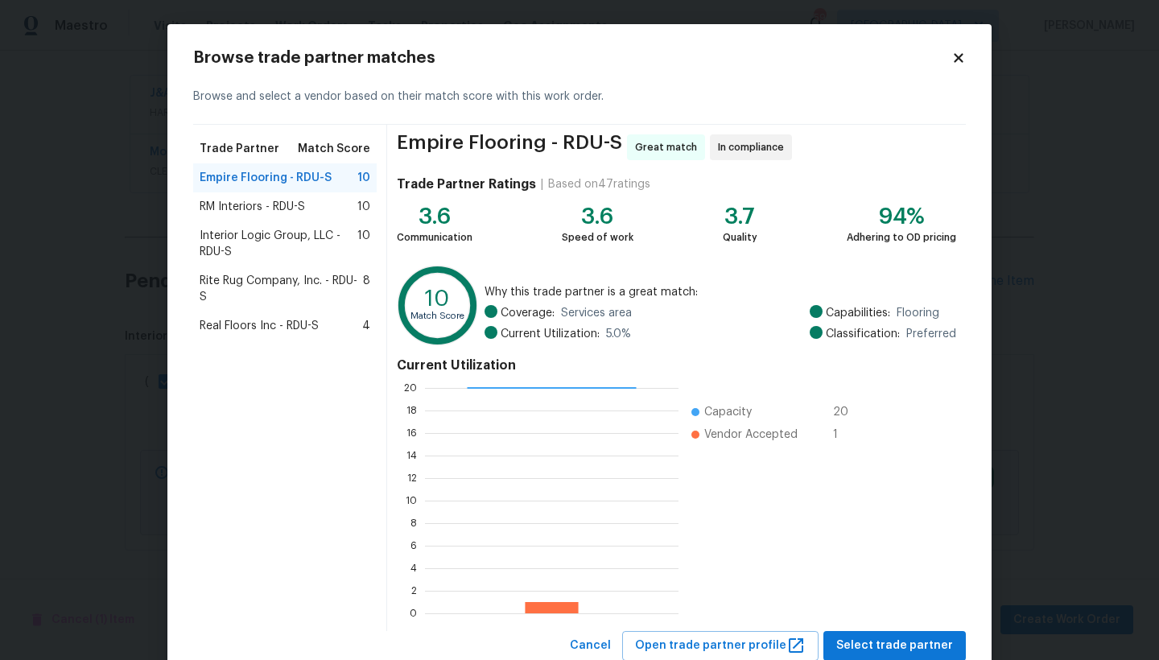
scroll to position [283, 0]
click at [887, 647] on span "Select trade partner" at bounding box center [894, 646] width 117 height 20
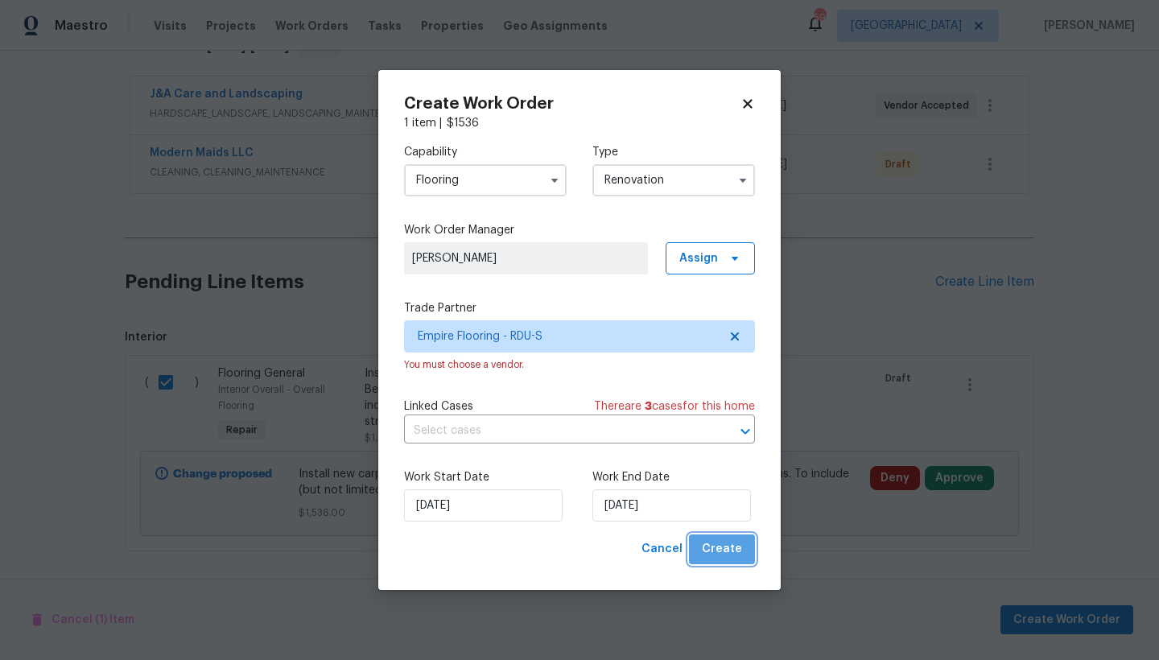
click at [727, 557] on span "Create" at bounding box center [722, 549] width 40 height 20
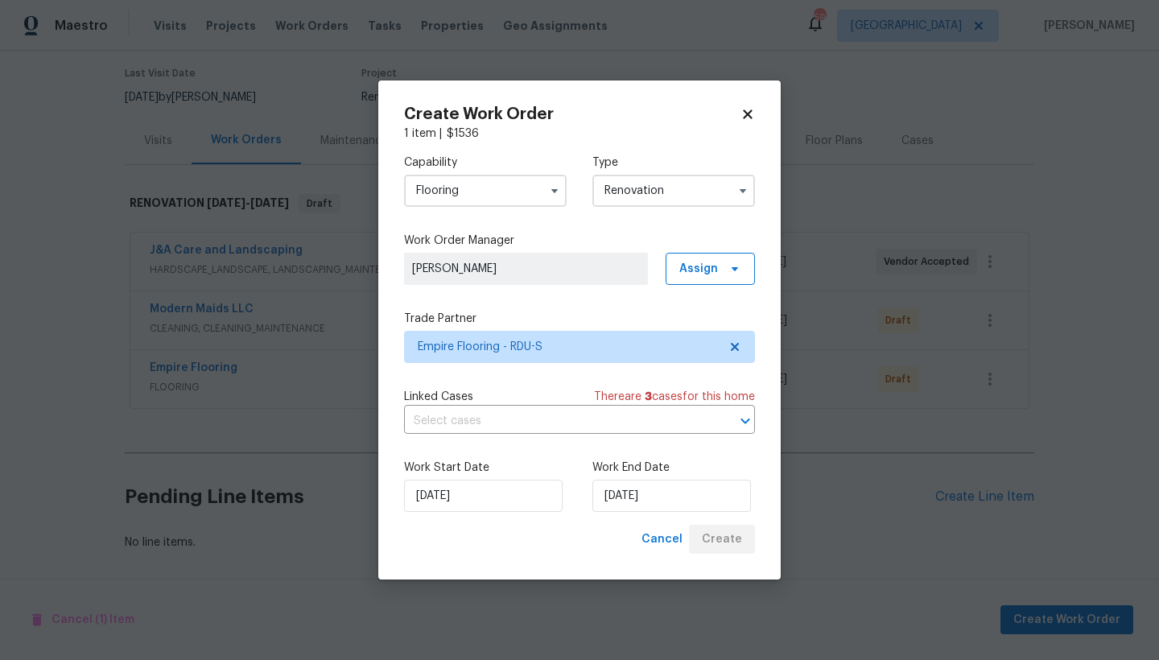
scroll to position [138, 0]
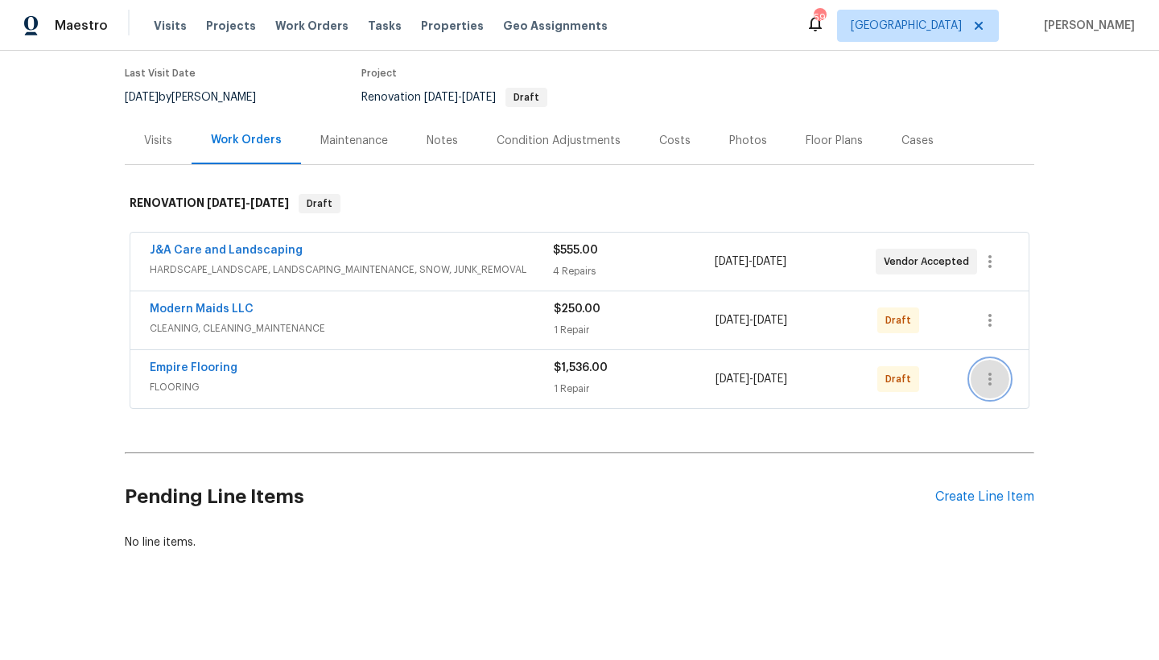
click at [988, 373] on icon "button" at bounding box center [989, 379] width 3 height 13
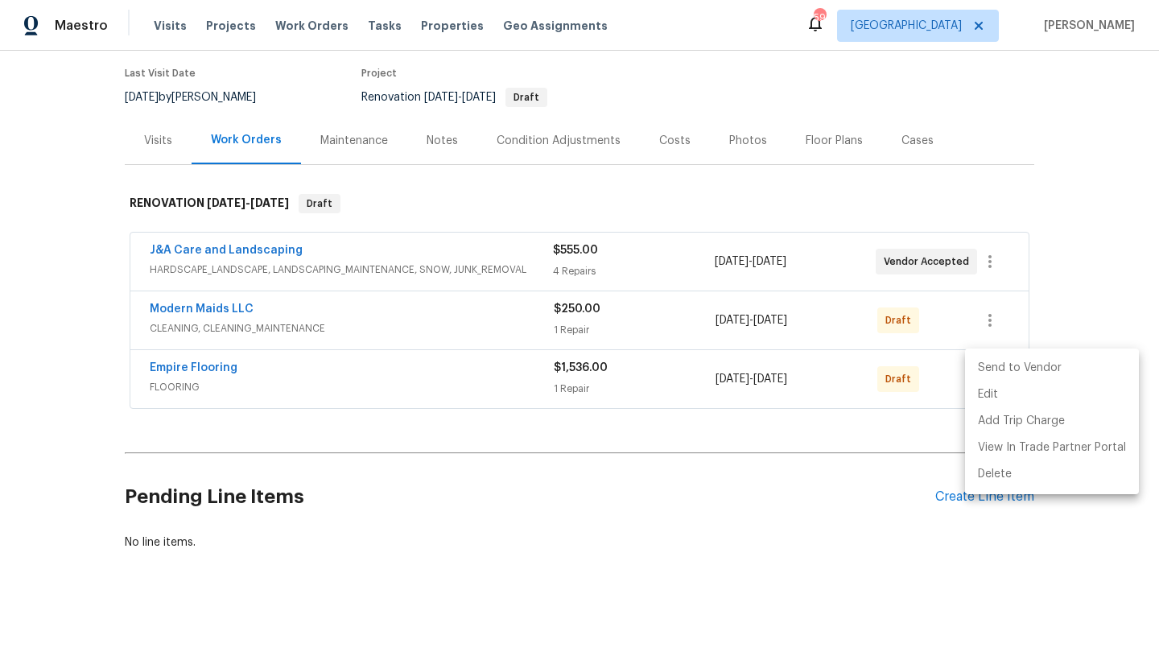
click at [1010, 369] on li "Send to Vendor" at bounding box center [1052, 368] width 174 height 27
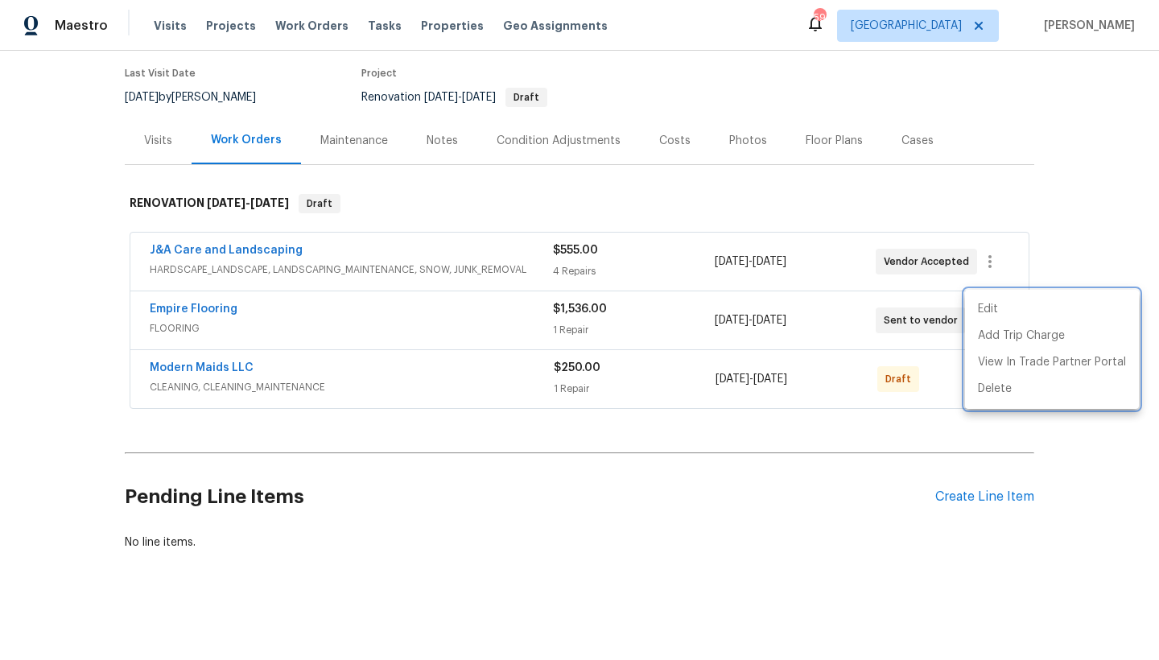
click at [156, 303] on div at bounding box center [579, 330] width 1159 height 660
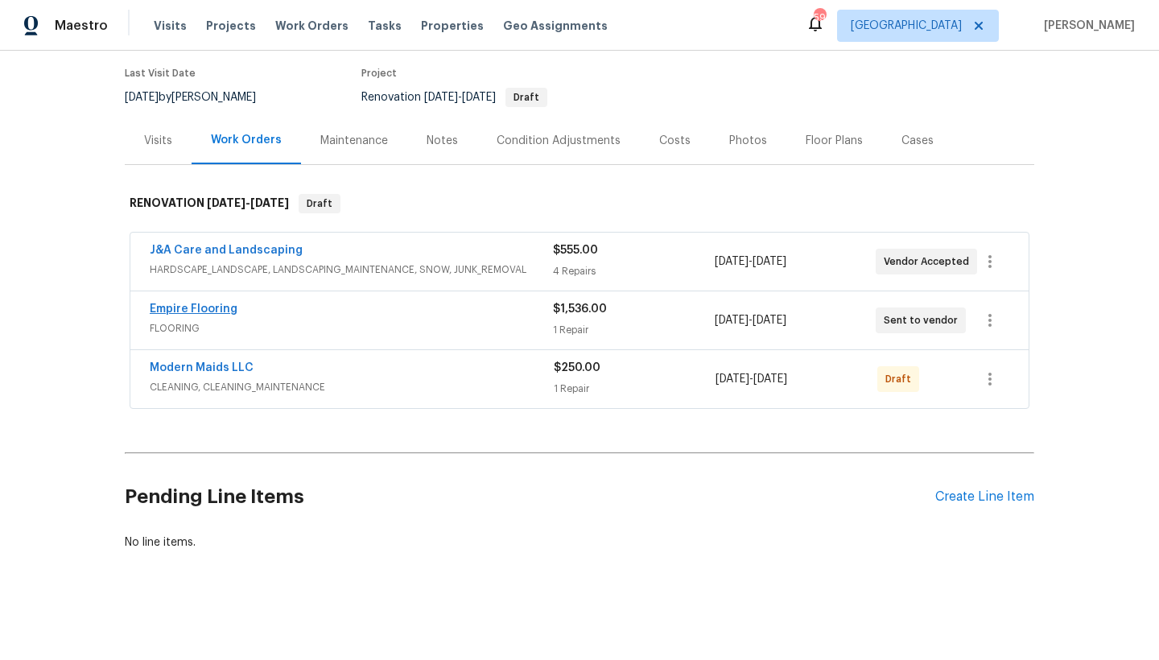
click at [164, 303] on link "Empire Flooring" at bounding box center [194, 308] width 88 height 11
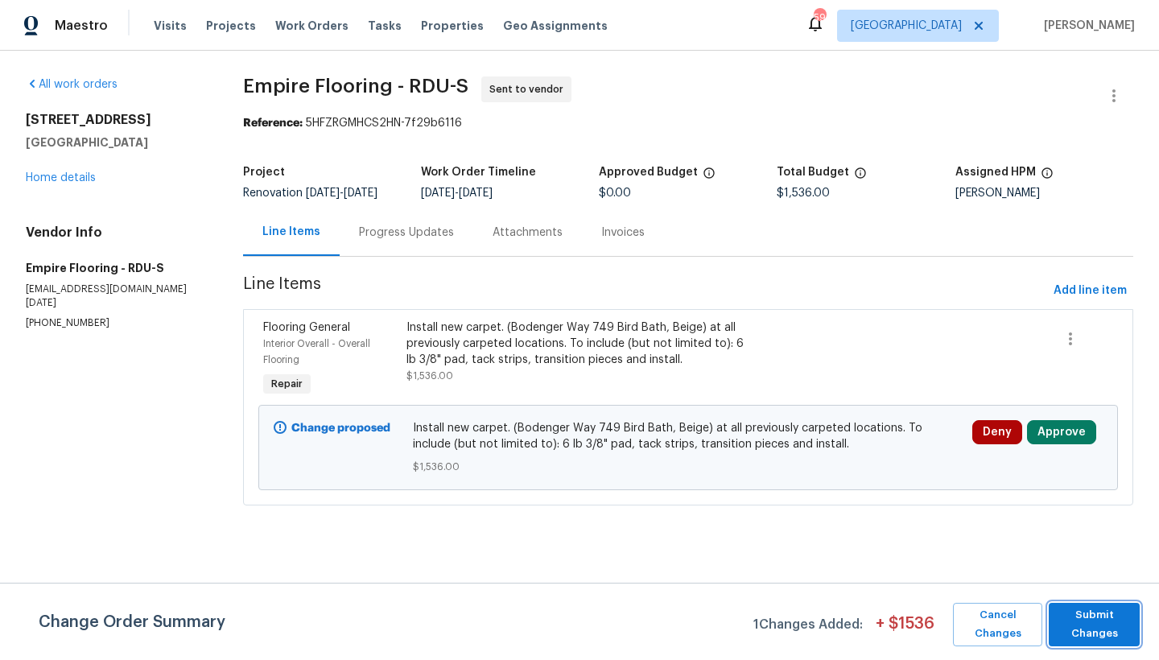
click at [1106, 628] on span "Submit Changes" at bounding box center [1093, 624] width 75 height 37
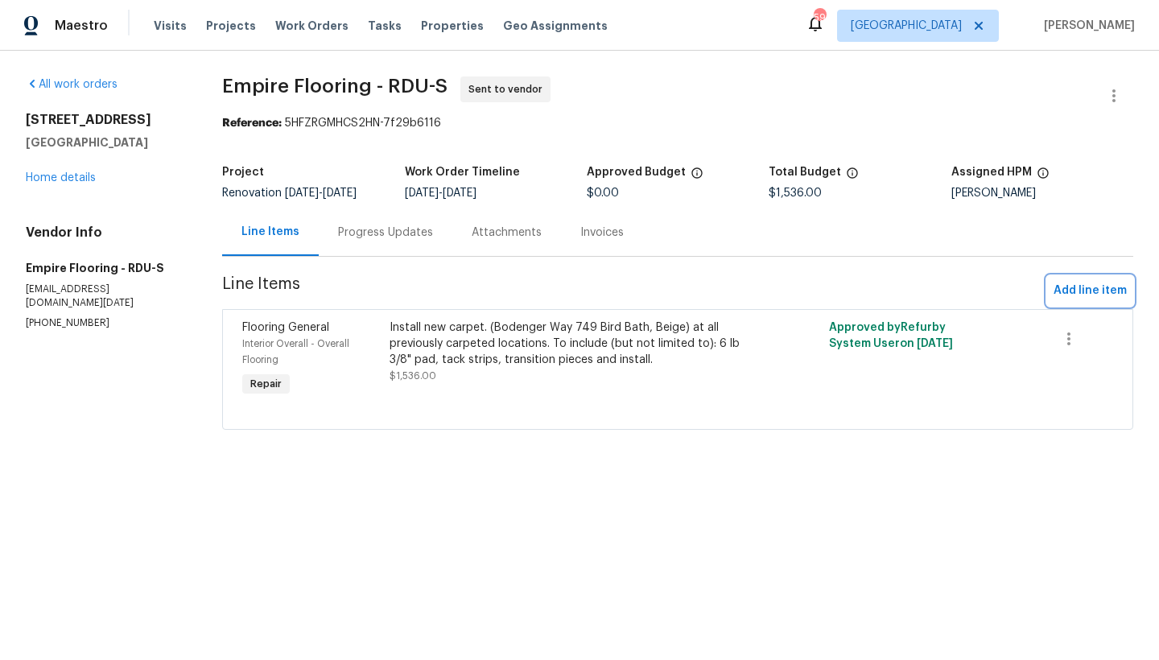
click at [1093, 293] on span "Add line item" at bounding box center [1089, 291] width 73 height 20
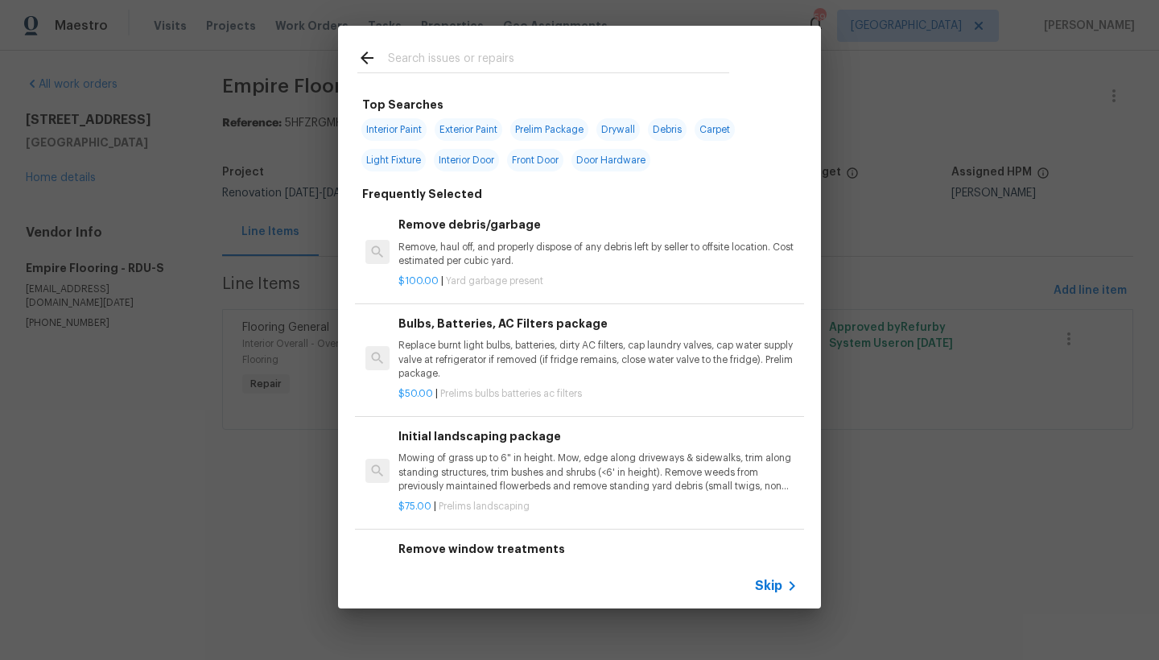
click at [412, 60] on input "text" at bounding box center [558, 60] width 341 height 24
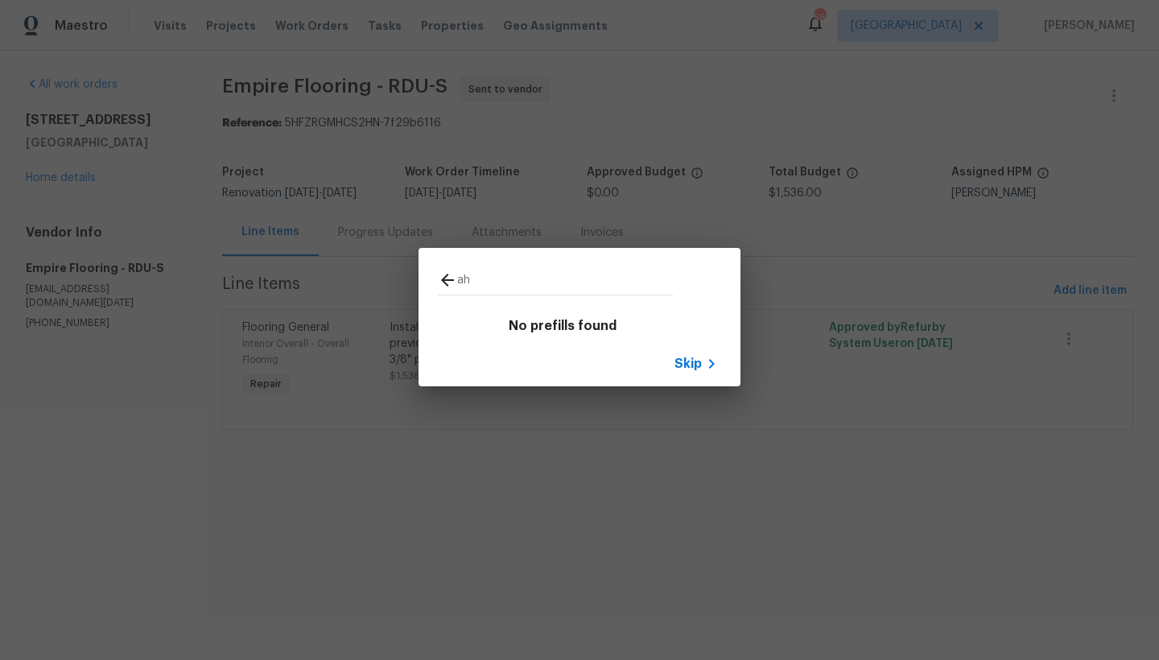
type input "a"
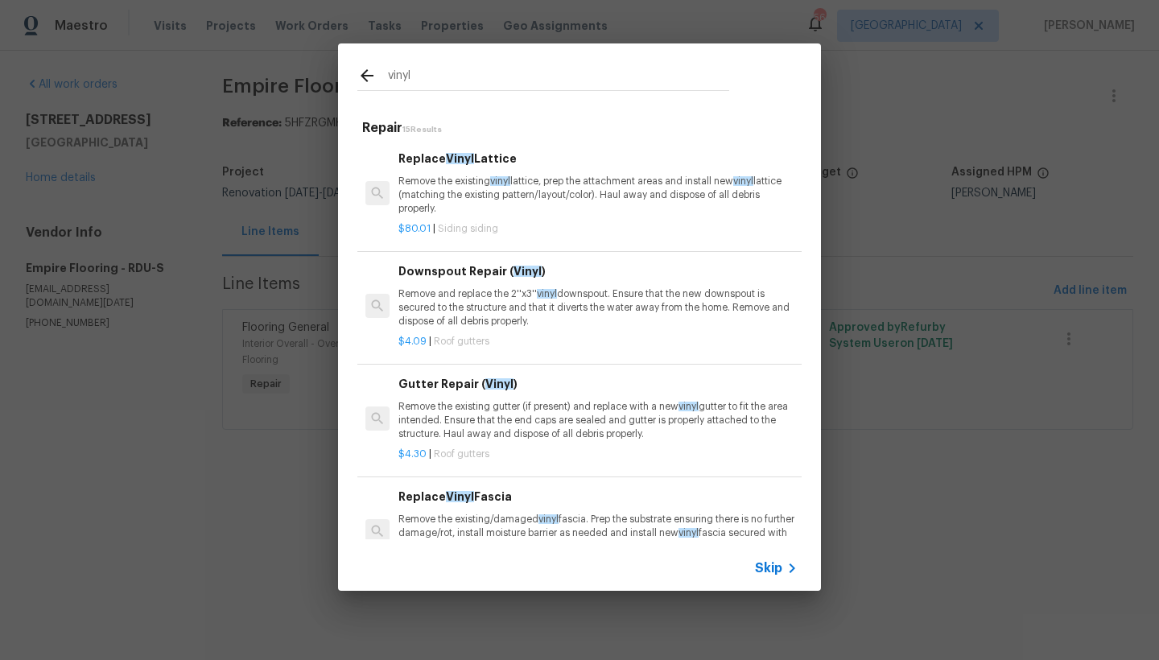
type input "vinyl"
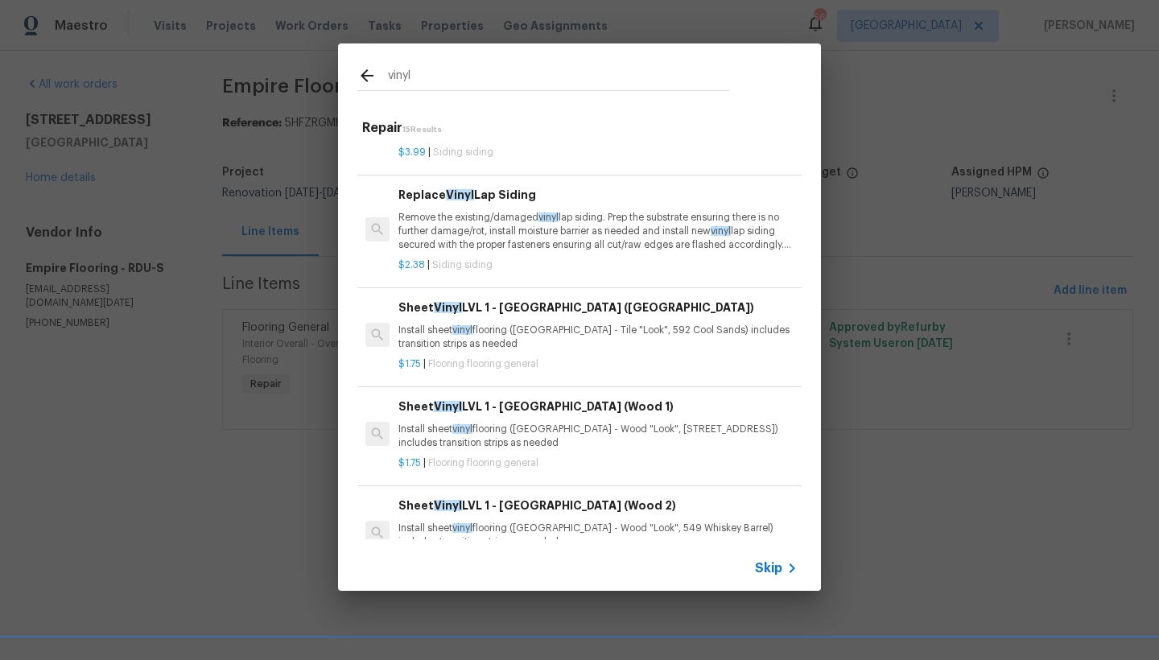
scroll to position [427, 0]
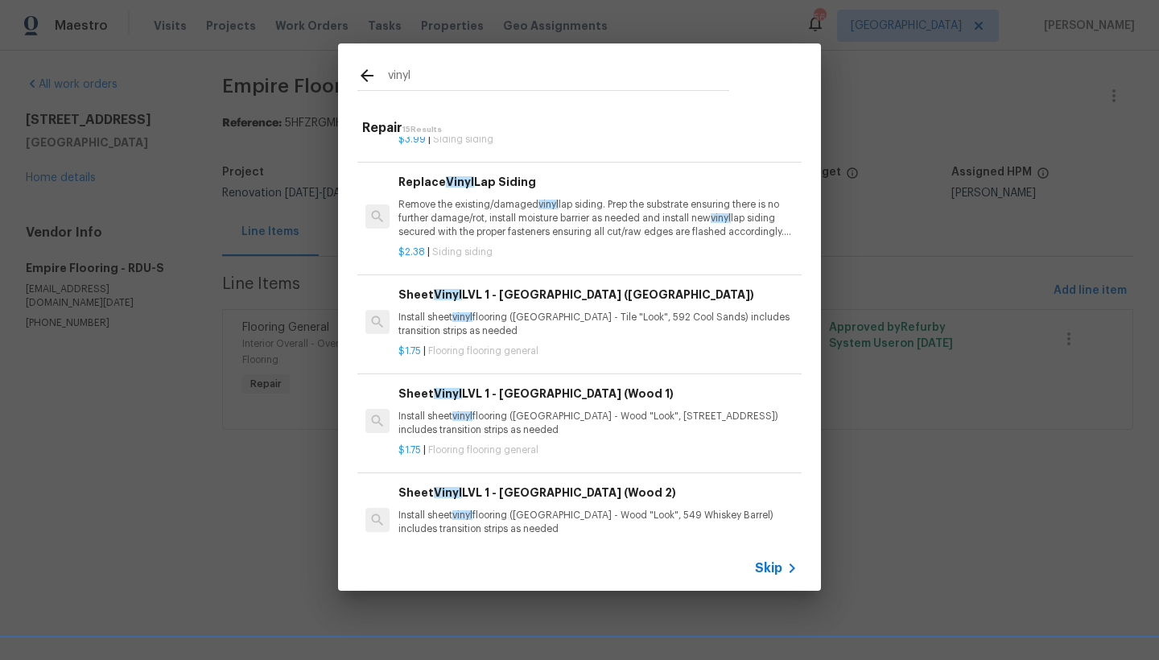
click at [439, 509] on p "Install sheet vinyl flooring (Sugar Valley - Wood "Look", 549 Whiskey Barrel) i…" at bounding box center [597, 522] width 399 height 27
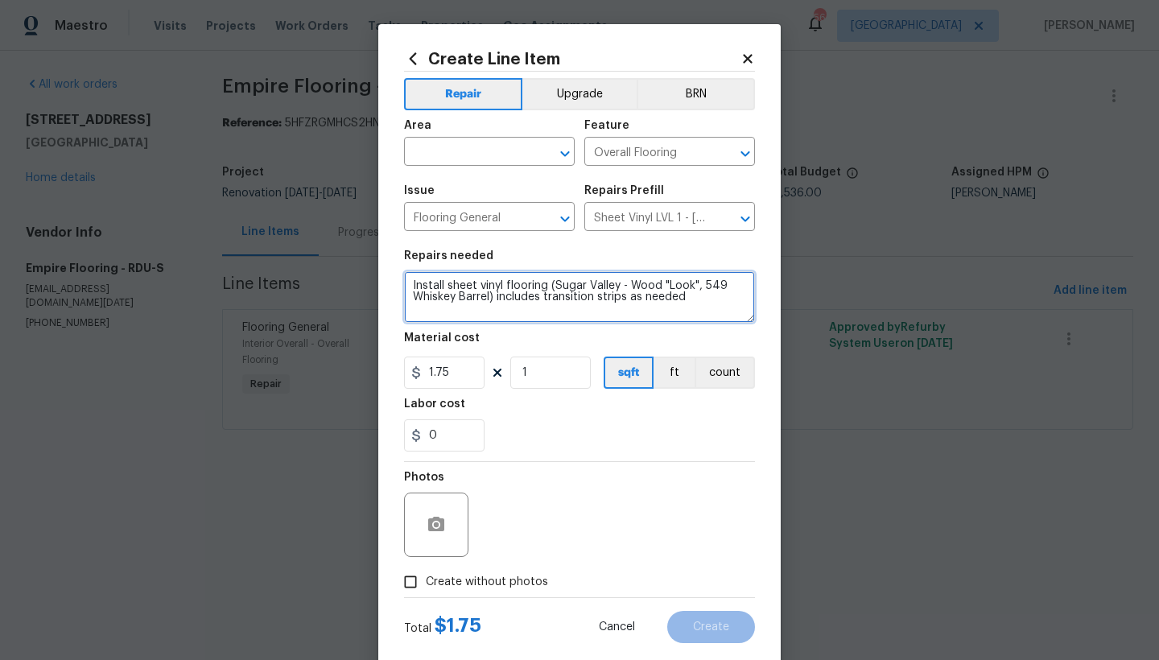
click at [406, 281] on textarea "Install sheet vinyl flooring (Sugar Valley - Wood "Look", 549 Whiskey Barrel) i…" at bounding box center [579, 296] width 351 height 51
click at [443, 286] on textarea "Install sheet vinyl flooring (Sugar Valley - Wood "Look", 549 Whiskey Barrel) i…" at bounding box center [579, 296] width 351 height 51
type textarea "All wet areas, entry, dining, living room Install sheet vinyl flooring ([GEOGRA…"
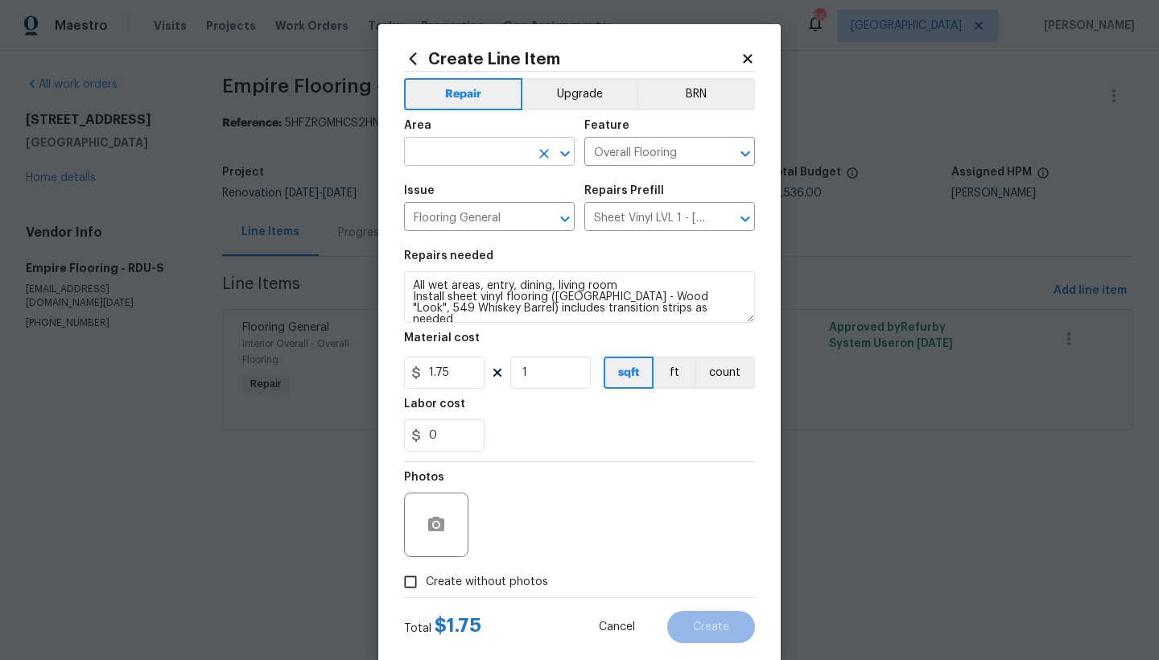
click at [433, 146] on input "text" at bounding box center [467, 153] width 126 height 25
click at [471, 213] on li "Interior Overall" at bounding box center [483, 215] width 171 height 27
type input "Interior Overall"
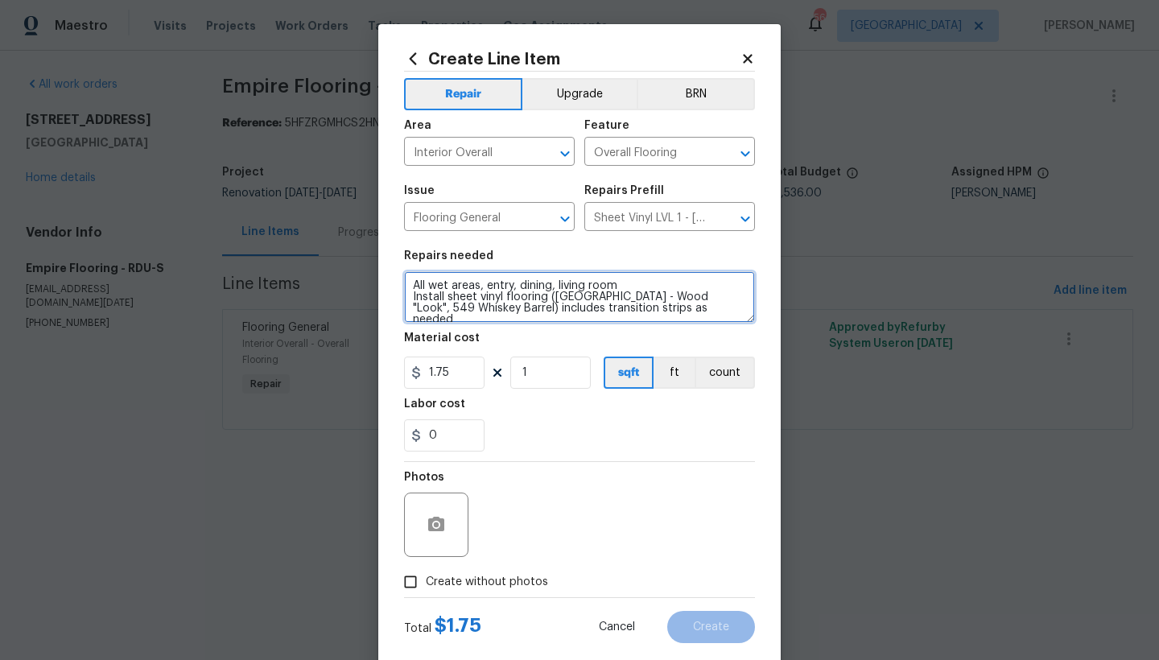
click at [620, 287] on textarea "All wet areas, entry, dining, living room Install sheet vinyl flooring ([GEOGRA…" at bounding box center [579, 296] width 351 height 51
type textarea "All wet areas, entry, dining, living room ------- Install sheet vinyl flooring …"
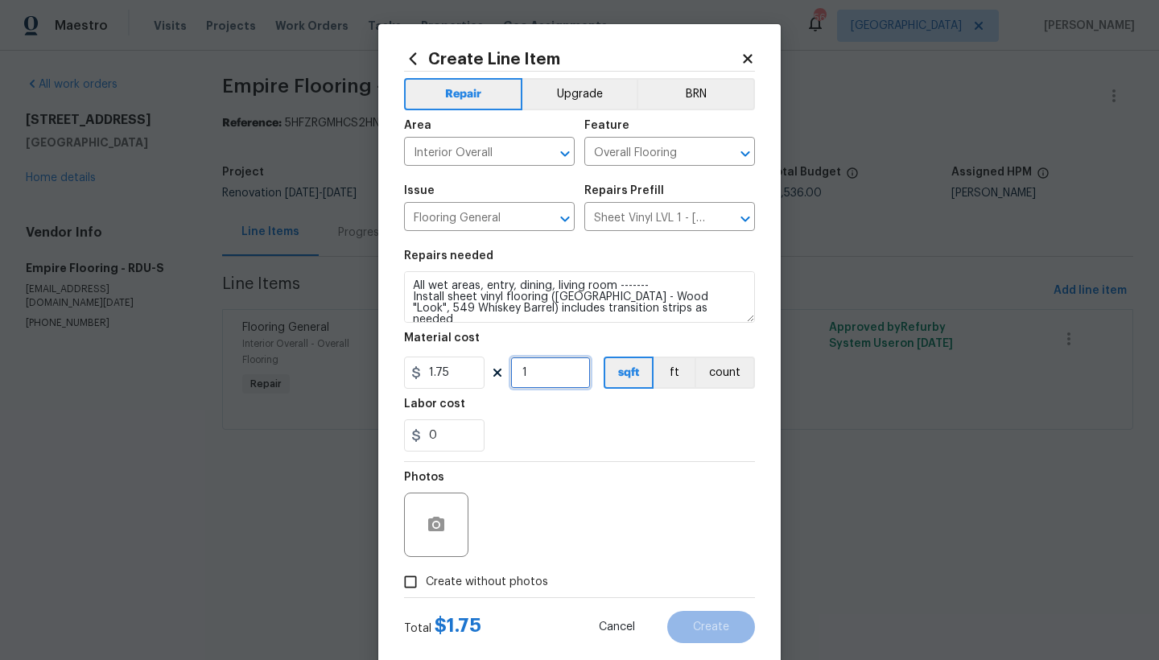
click at [542, 374] on input "1" at bounding box center [550, 372] width 80 height 32
type input "1000"
click at [411, 579] on input "Create without photos" at bounding box center [410, 581] width 31 height 31
checkbox input "true"
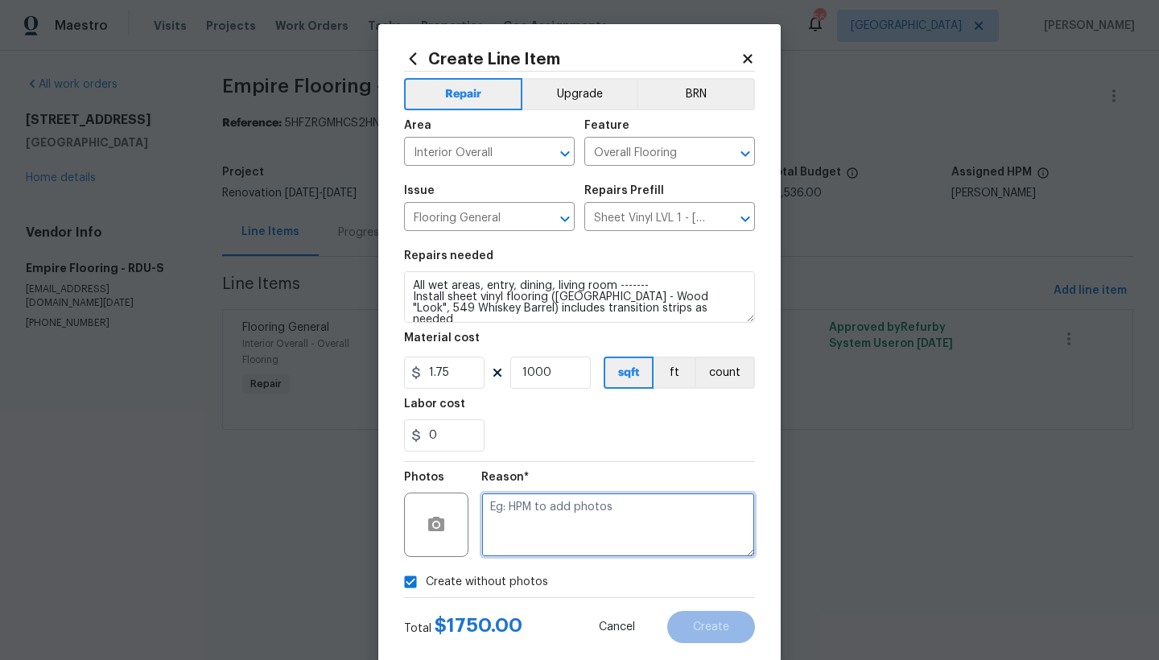
click at [590, 522] on textarea at bounding box center [618, 524] width 274 height 64
type textarea "n"
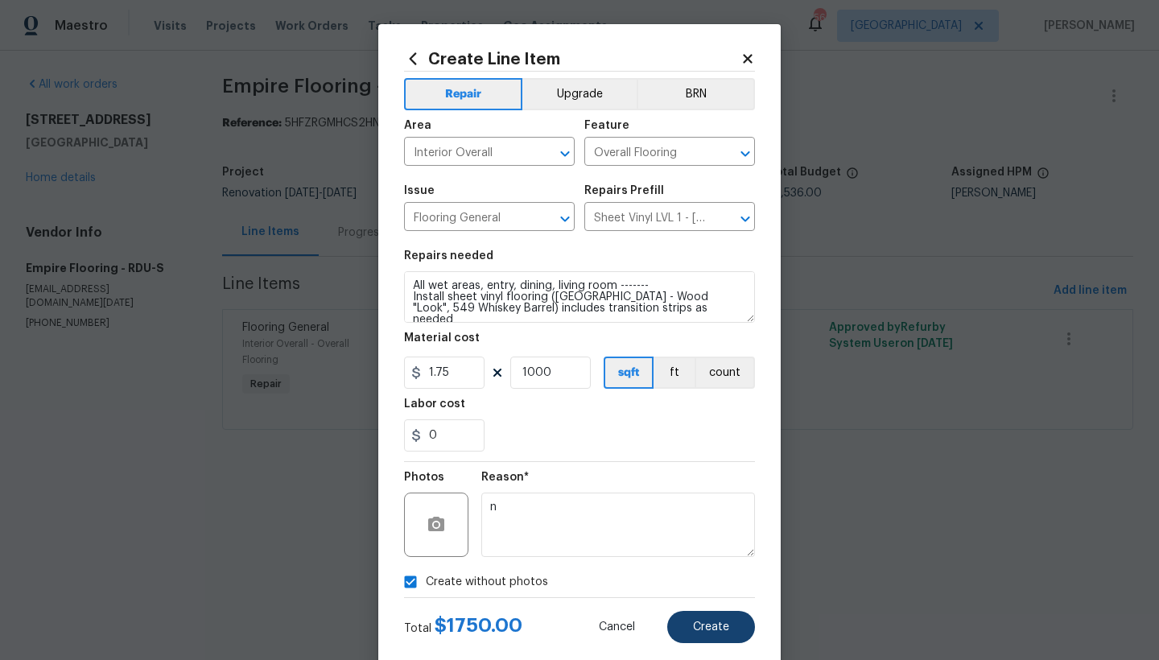
click at [697, 626] on span "Create" at bounding box center [711, 627] width 36 height 12
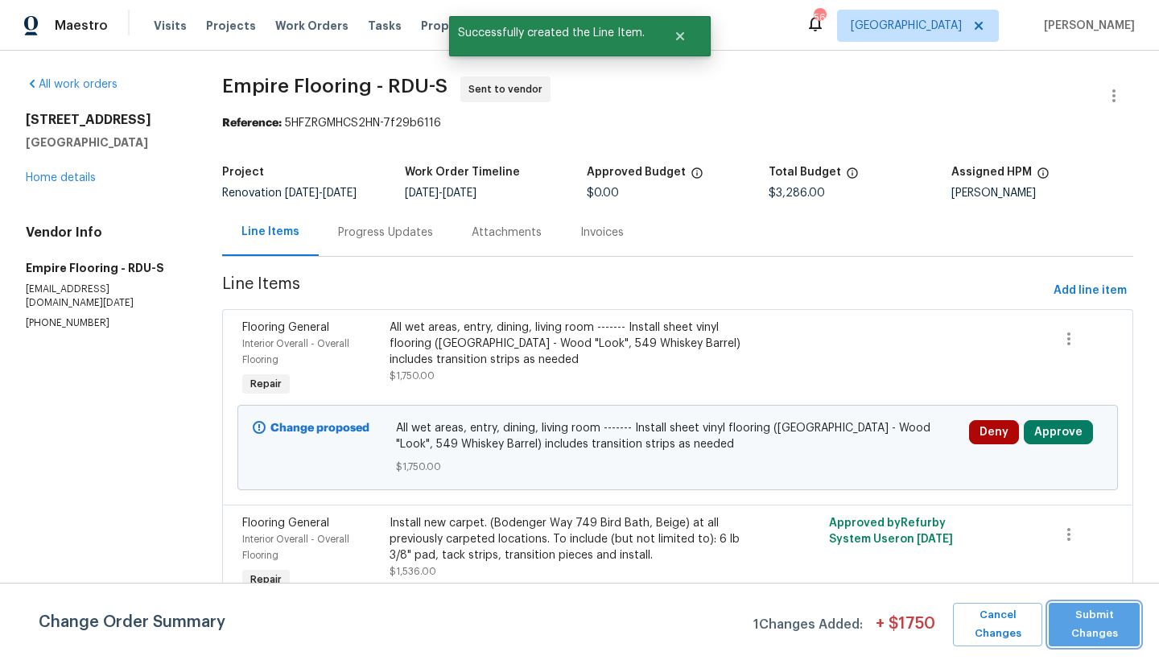
click at [1110, 634] on span "Submit Changes" at bounding box center [1093, 624] width 75 height 37
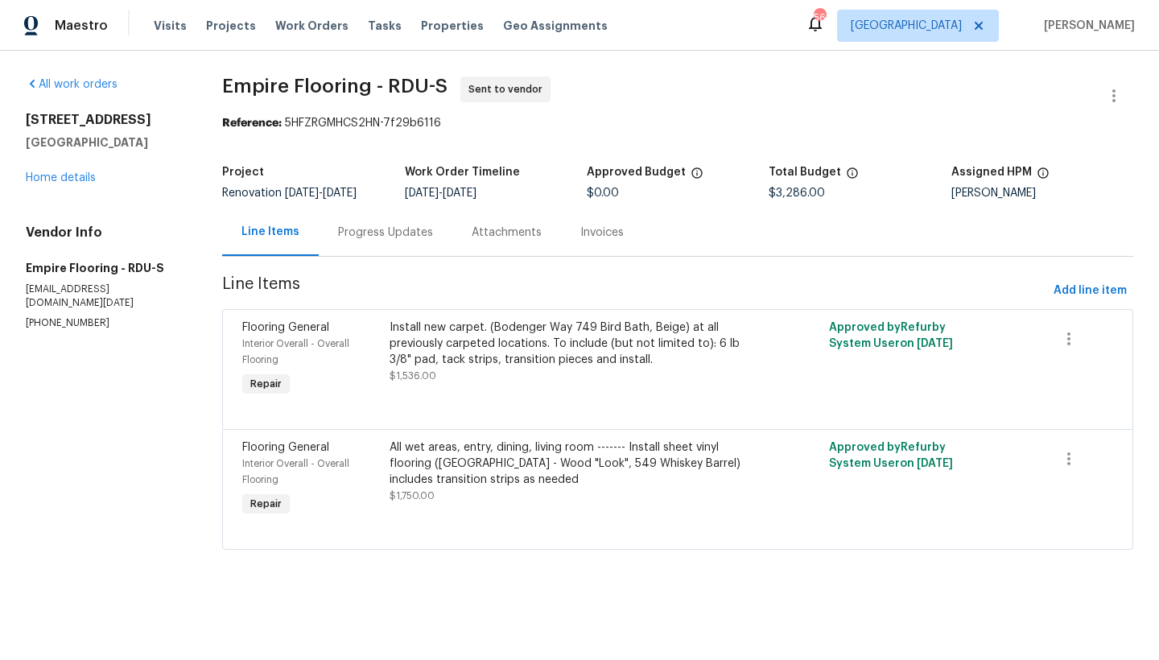
click at [376, 233] on div "Progress Updates" at bounding box center [385, 232] width 95 height 16
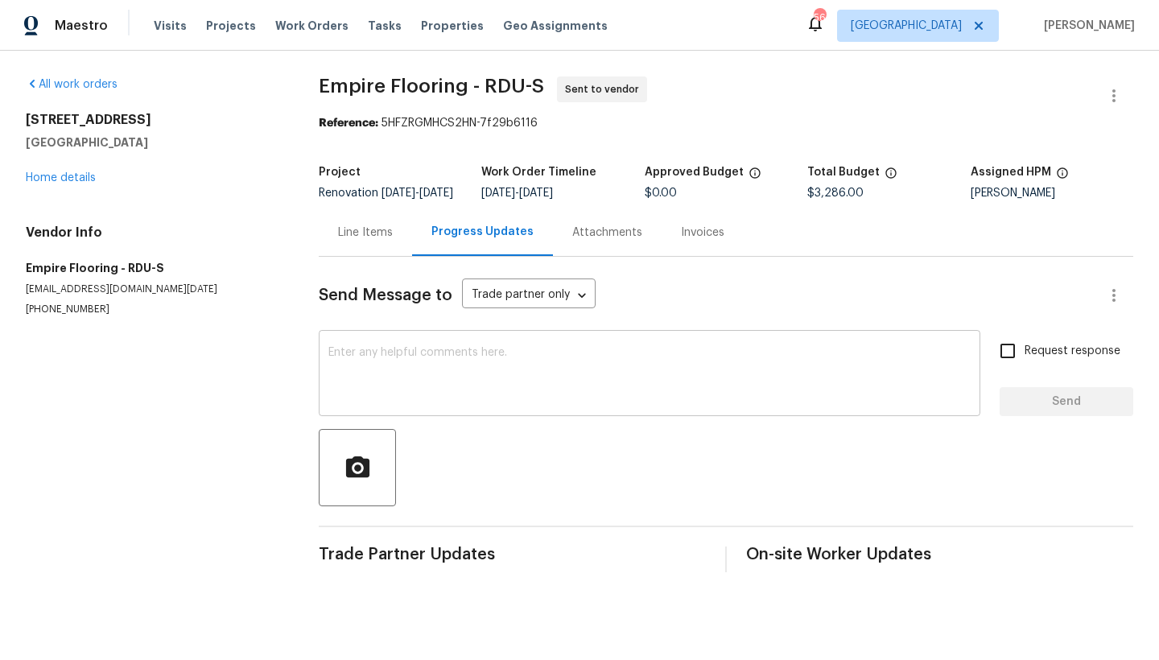
click at [393, 369] on textarea at bounding box center [649, 375] width 642 height 56
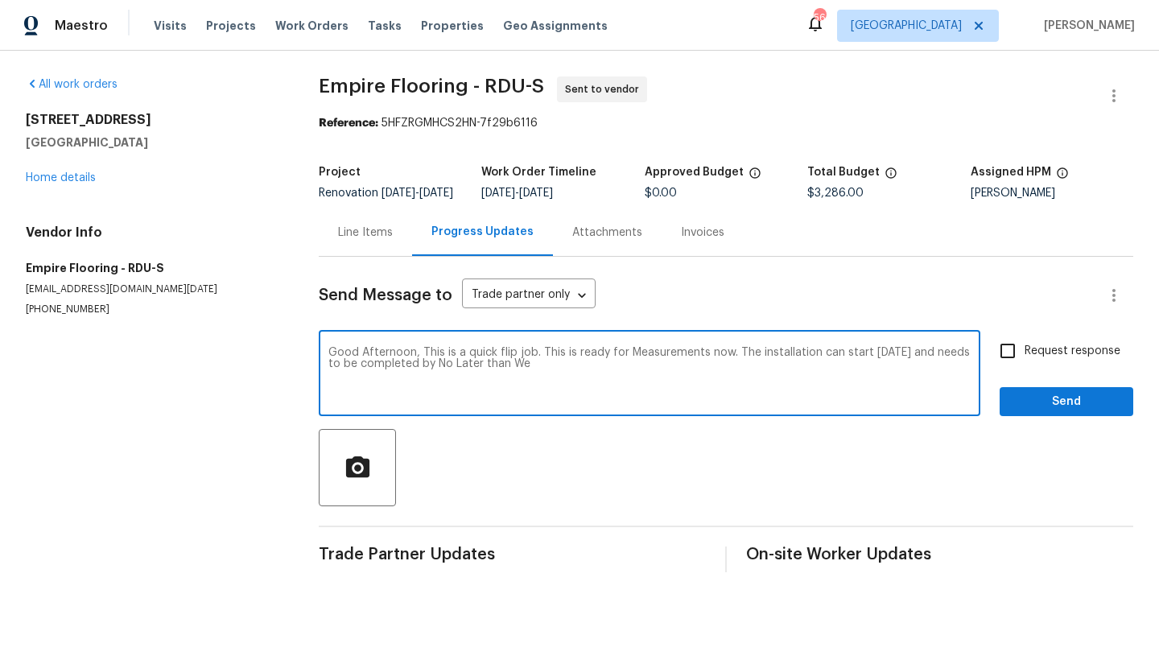
click at [923, 362] on textarea "Good Afternoon, This is a quick flip job. This is ready for Measurements now. T…" at bounding box center [649, 375] width 642 height 56
drag, startPoint x: 583, startPoint y: 377, endPoint x: 610, endPoint y: 377, distance: 26.6
click at [584, 377] on textarea "Good Afternoon, This is a quick flip job. This is ready for Measurements now. T…" at bounding box center [649, 375] width 642 height 56
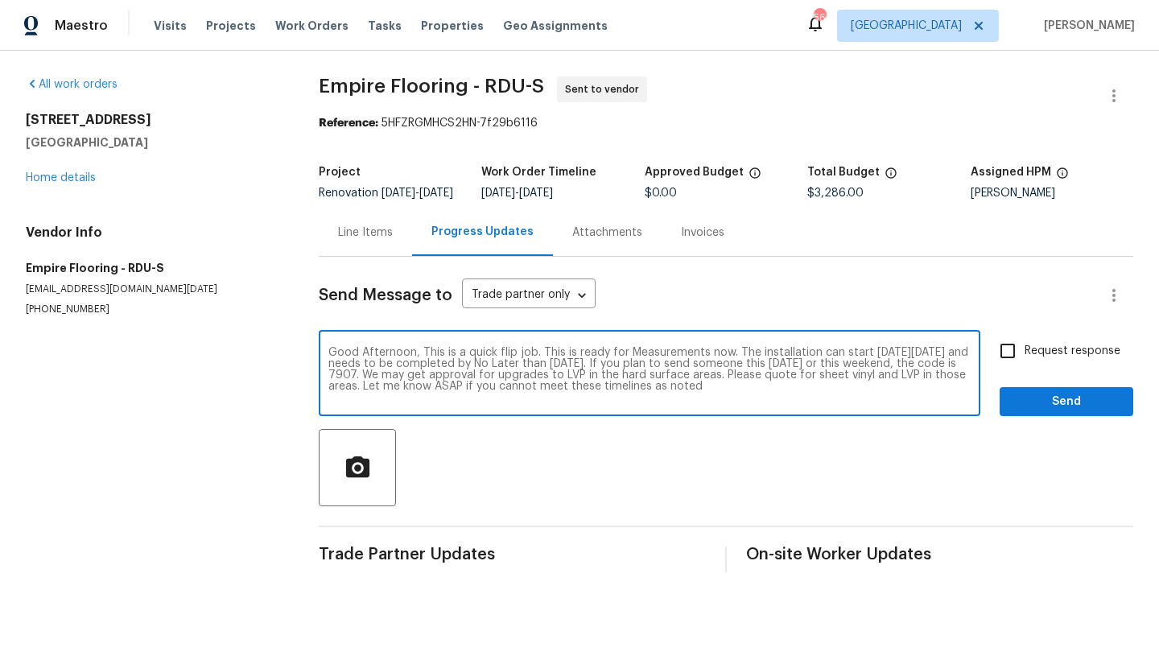
type textarea "Good Afternoon, This is a quick flip job. This is ready for Measurements now. T…"
